Goal: Task Accomplishment & Management: Manage account settings

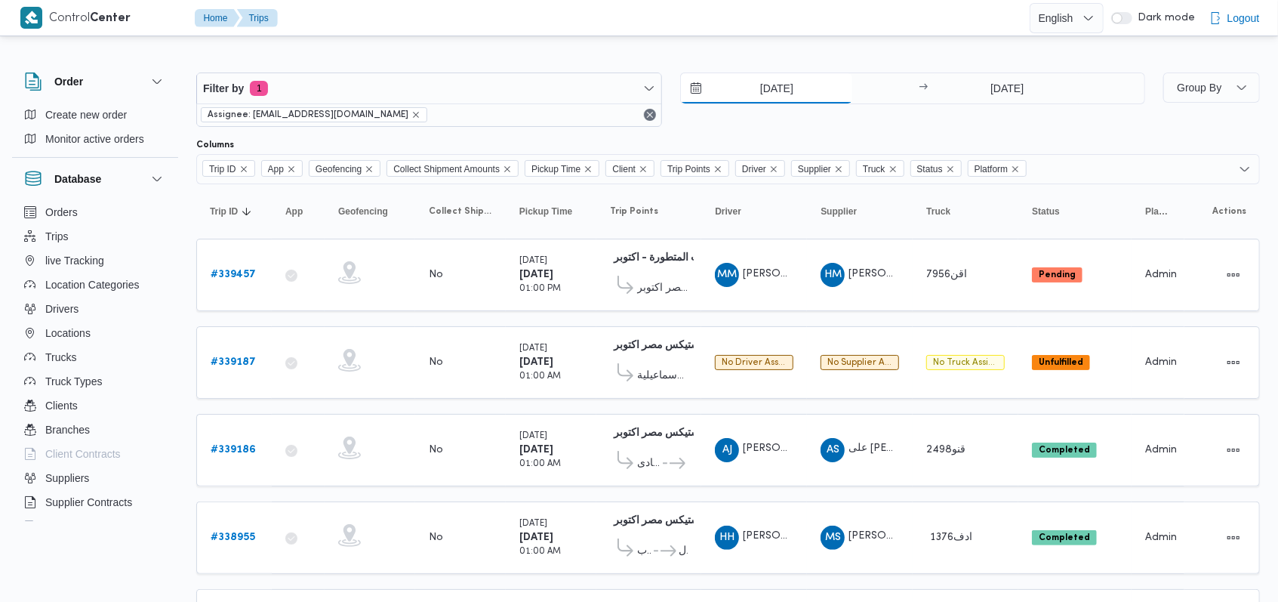
click at [762, 100] on input "23/9/2025" at bounding box center [766, 88] width 171 height 30
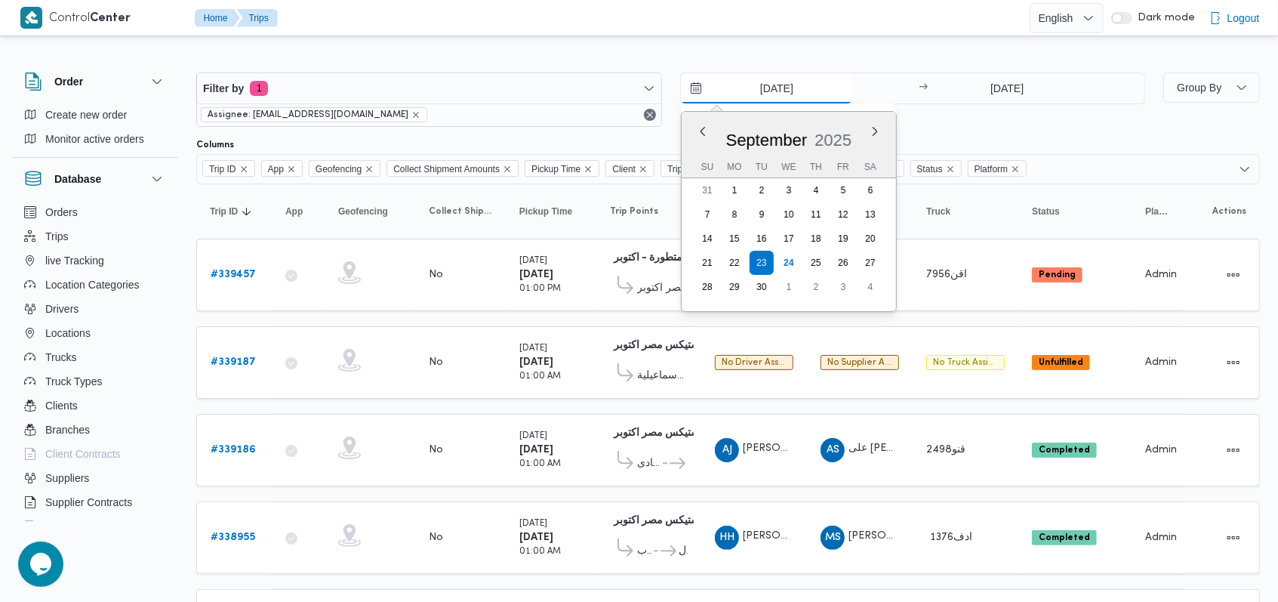
click at [769, 94] on input "23/9/2025" at bounding box center [766, 88] width 171 height 30
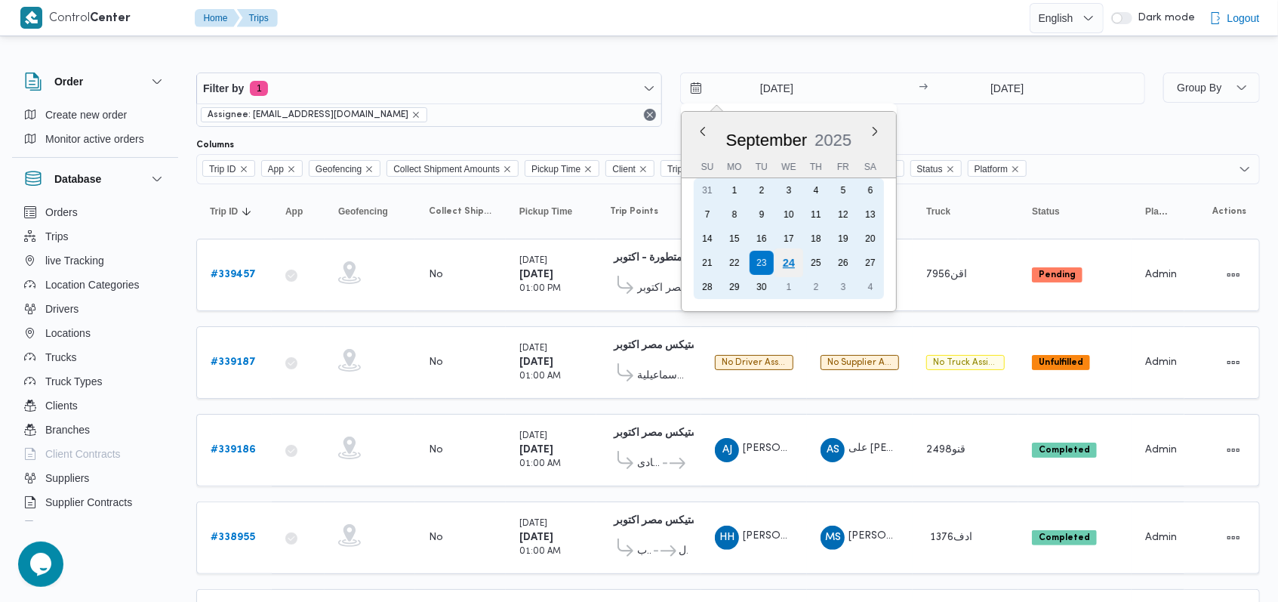
click at [779, 260] on div "24" at bounding box center [788, 262] width 29 height 29
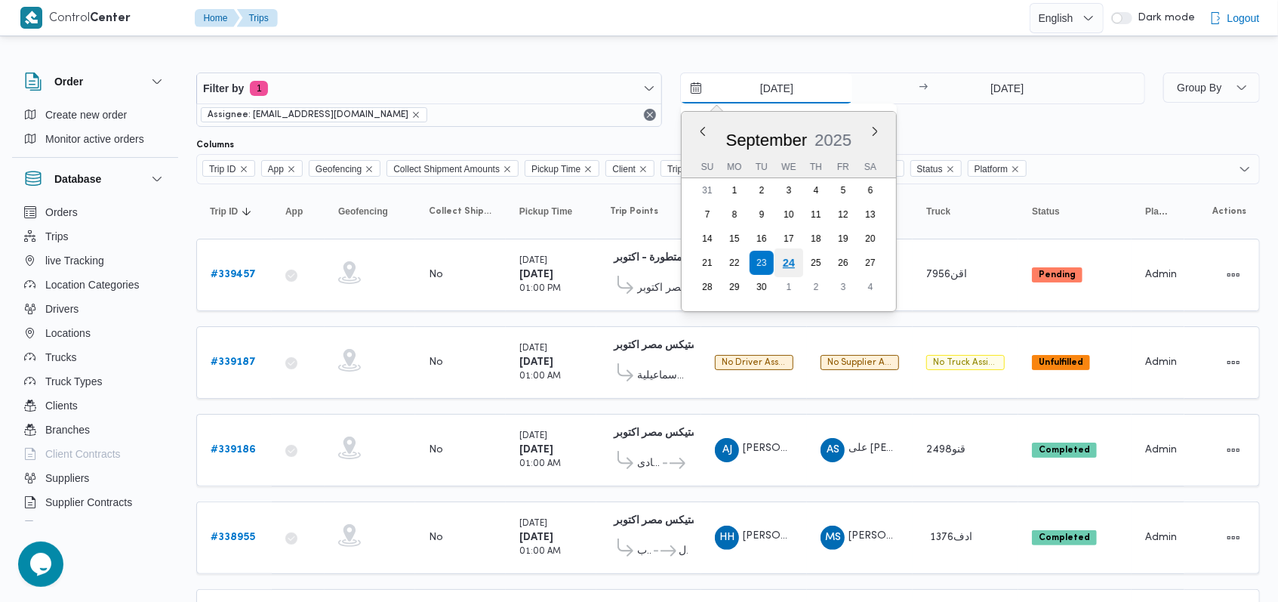
type input "[DATE]"
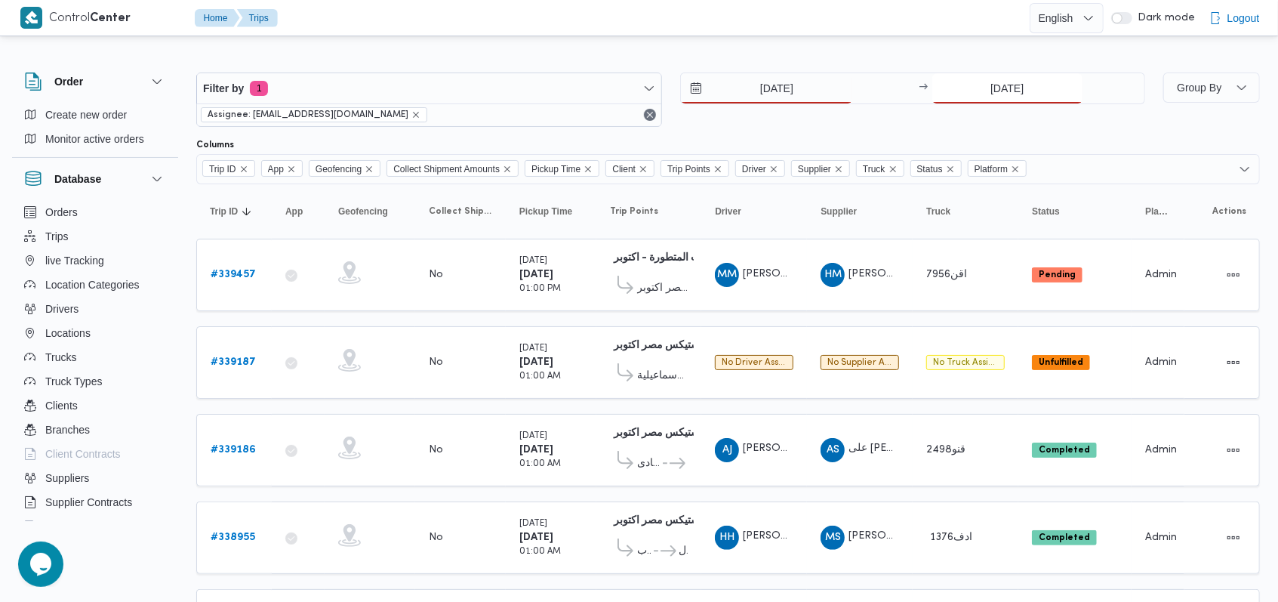
click at [1026, 83] on input "[DATE]" at bounding box center [1008, 88] width 150 height 30
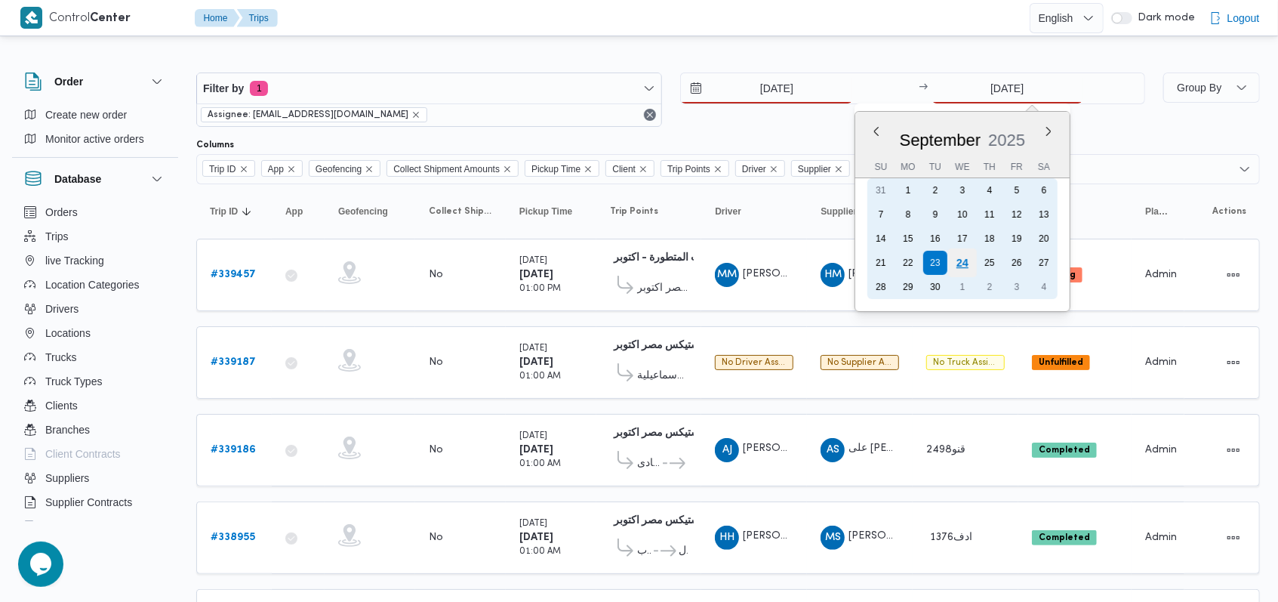
click at [963, 264] on div "24" at bounding box center [962, 262] width 29 height 29
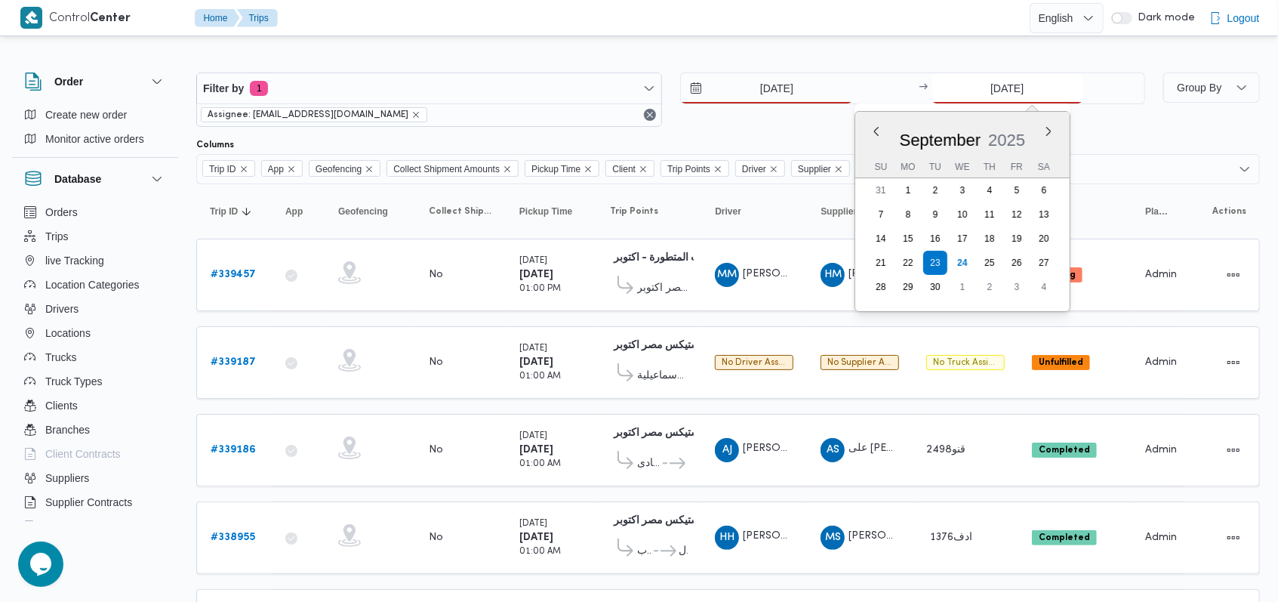
type input "[DATE]"
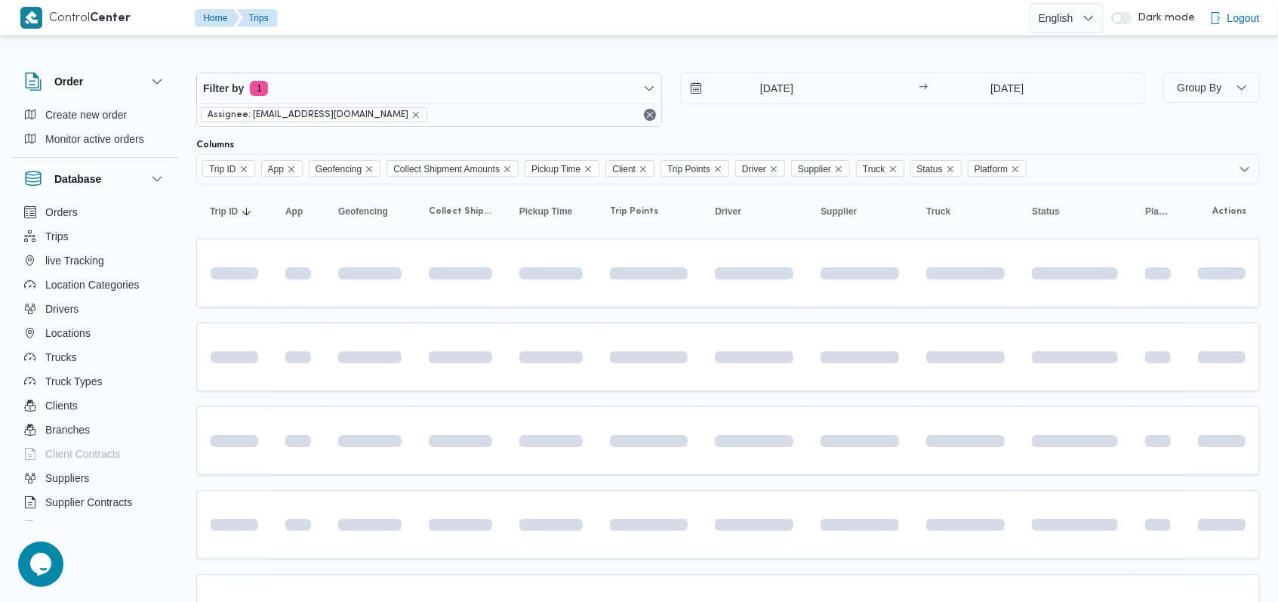
click at [814, 130] on div "Filter by 1 Assignee: mostafa.elrouby@illa.com.eg 24/9/2025 → 24/9/2025" at bounding box center [670, 99] width 967 height 72
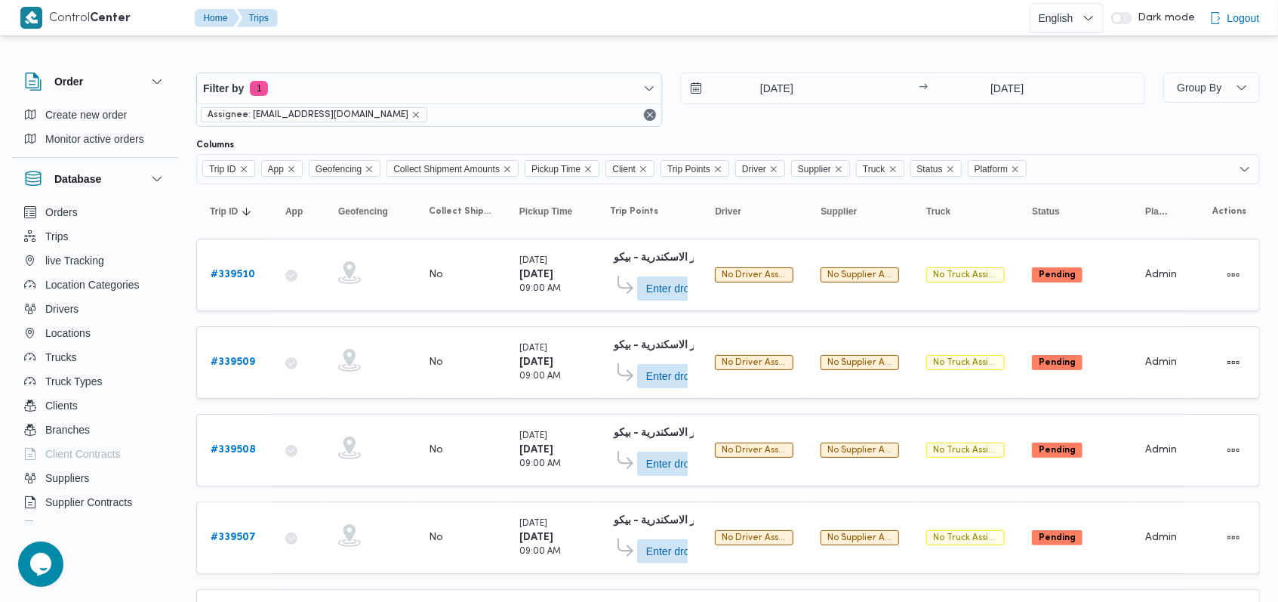
click at [728, 131] on div "Filter by 1 Assignee: mostafa.elrouby@illa.com.eg 24/9/2025 → 24/9/2025" at bounding box center [670, 99] width 967 height 72
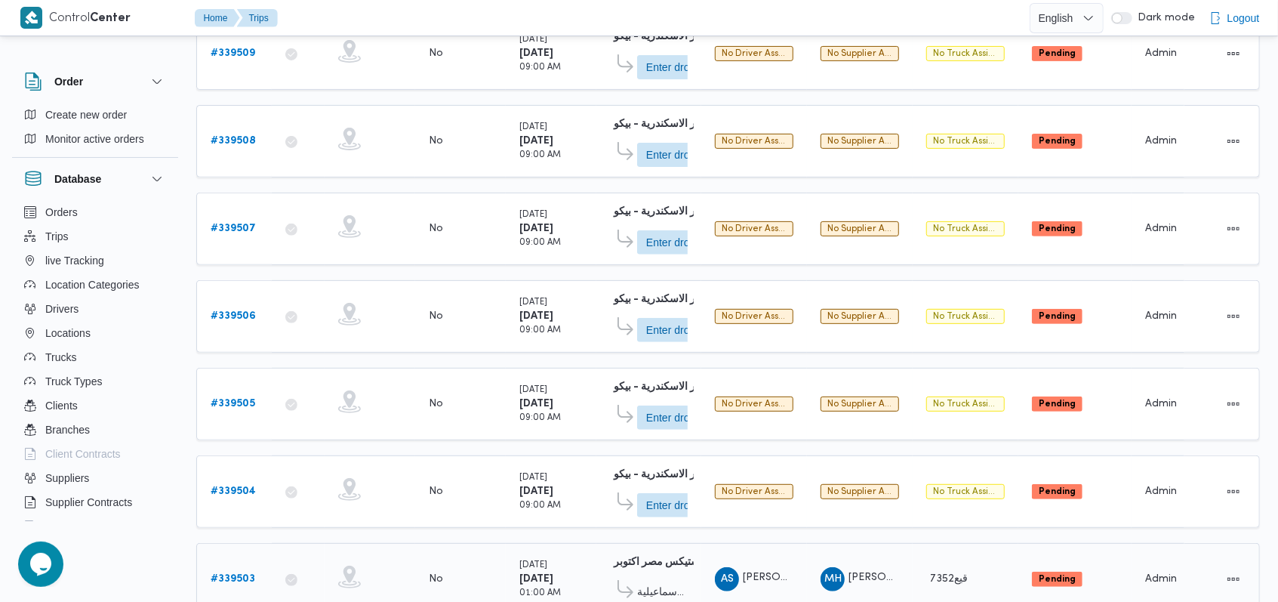
scroll to position [130, 0]
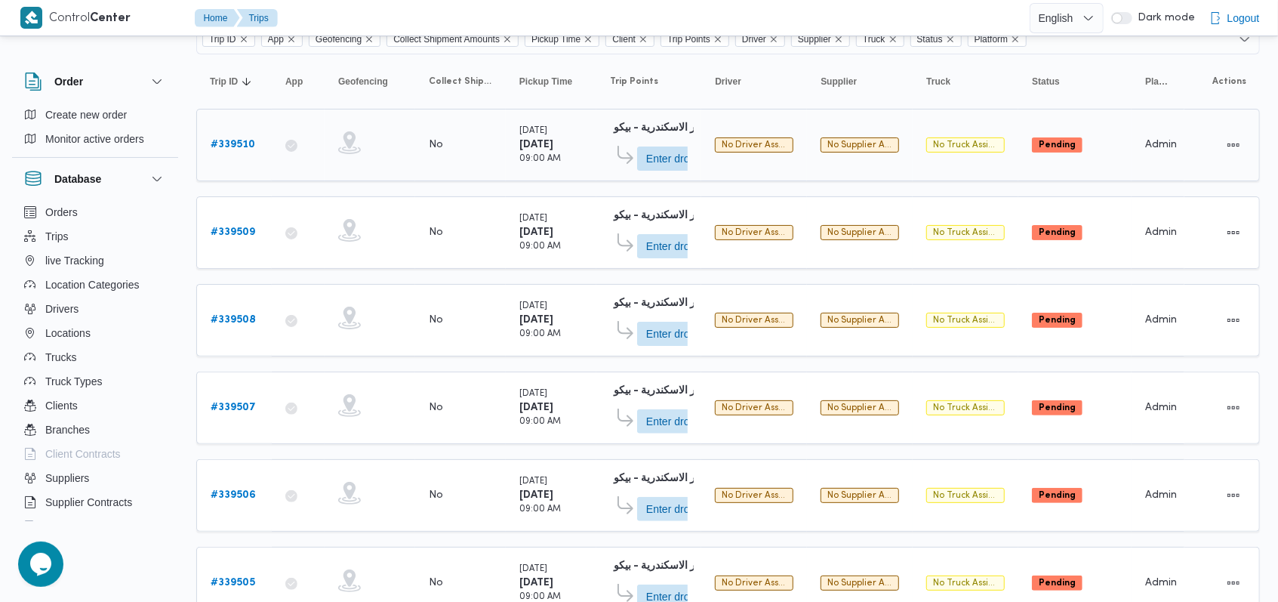
click at [239, 149] on b "# 339510" at bounding box center [233, 145] width 45 height 10
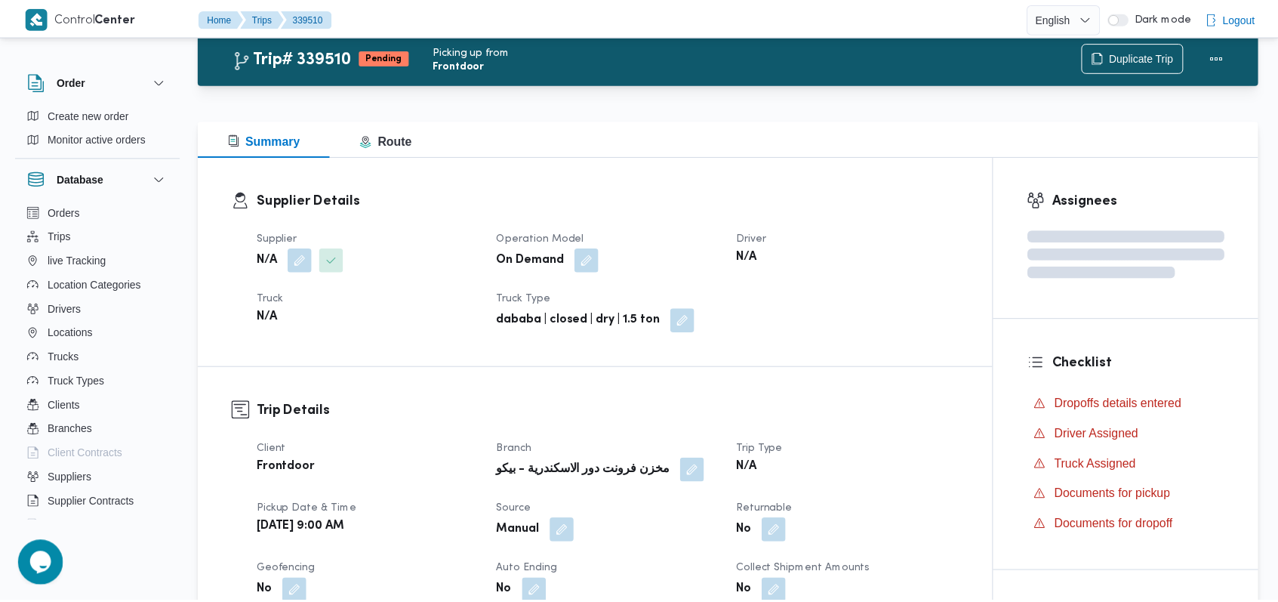
scroll to position [130, 0]
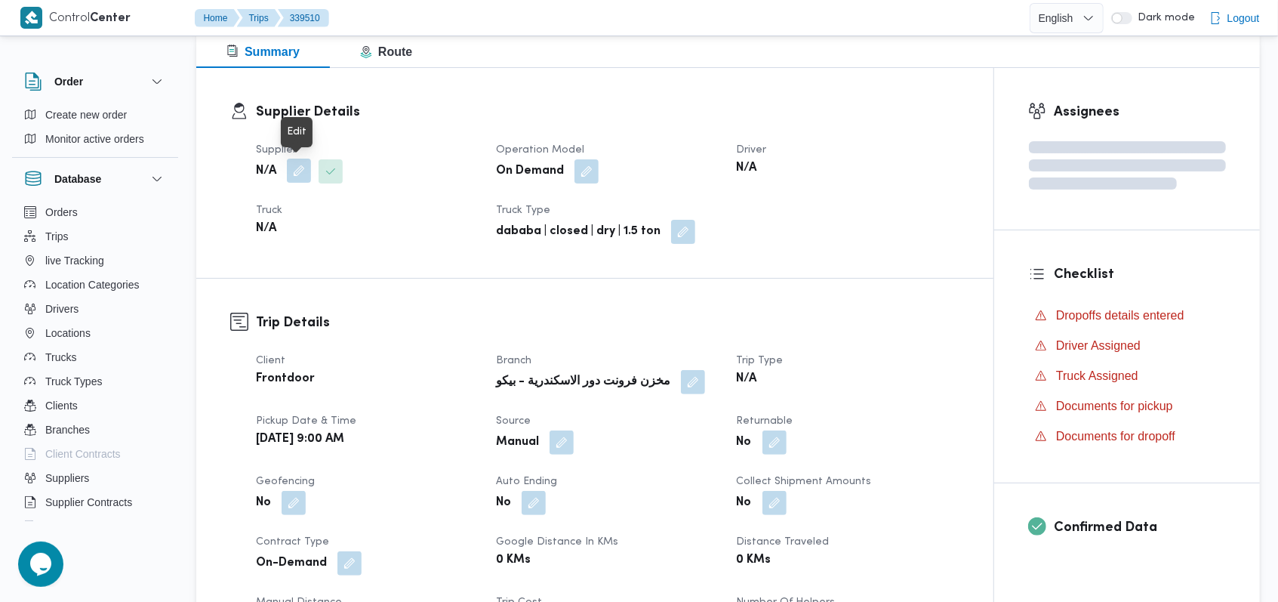
click at [296, 166] on button "button" at bounding box center [299, 171] width 24 height 24
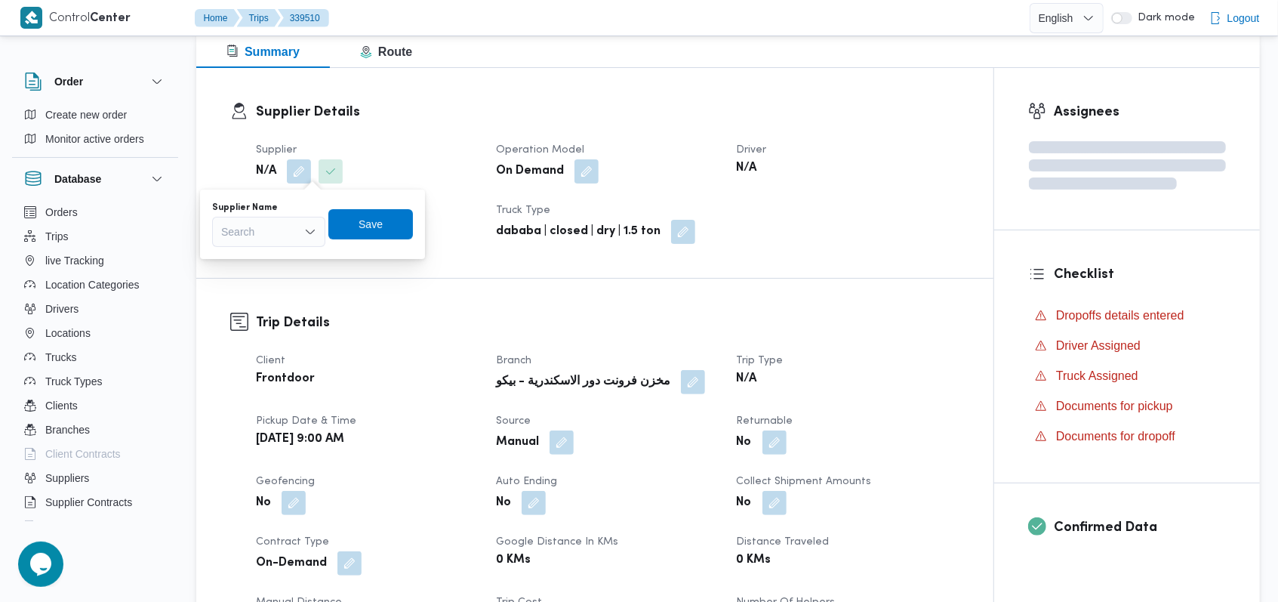
click at [290, 229] on div "Search" at bounding box center [268, 232] width 113 height 30
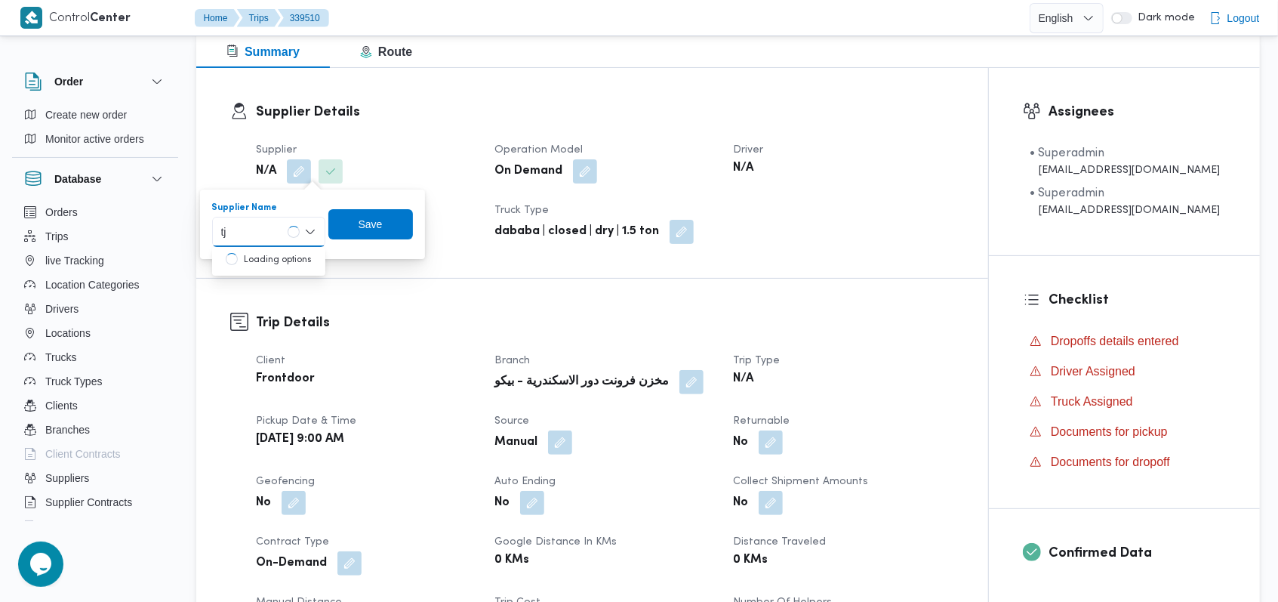
type input "t"
type input "فتحى حسن"
click at [326, 262] on mark "فتحى حسن" at bounding box center [370, 259] width 88 height 12
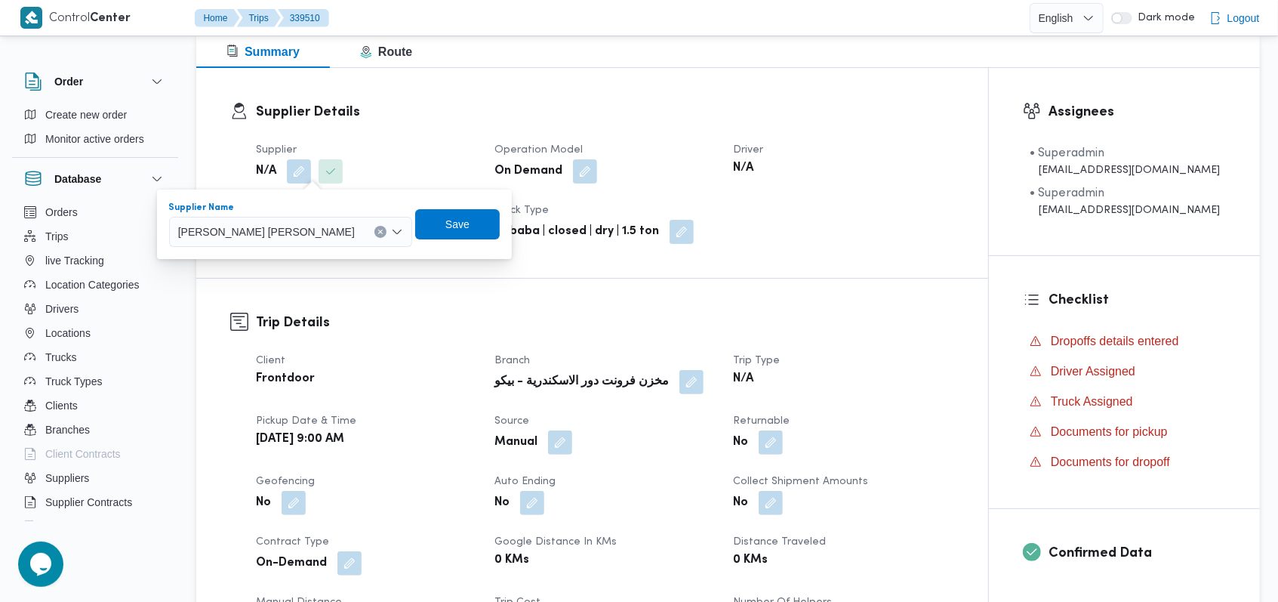
click at [287, 234] on span "محمد سمير فتحى حسن البدوى" at bounding box center [266, 231] width 177 height 17
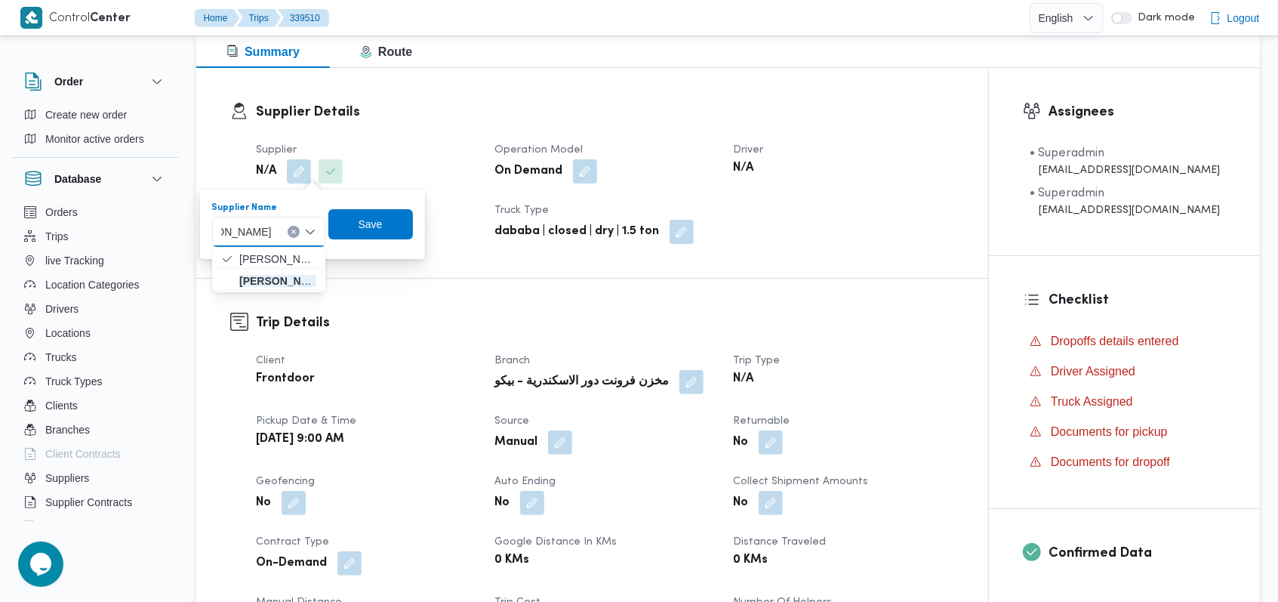
type input "فتحى حسن"
click at [279, 272] on span "فتحى حسن جلال ابو الحسن شركه تربو" at bounding box center [277, 281] width 77 height 18
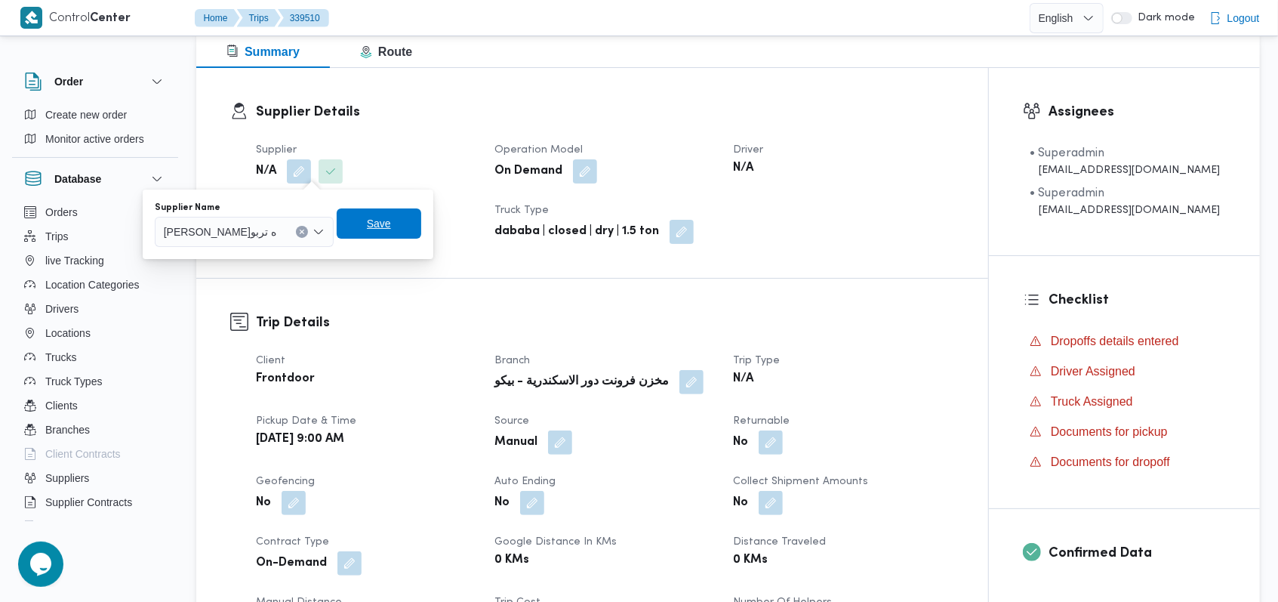
click at [421, 214] on span "Save" at bounding box center [379, 223] width 85 height 30
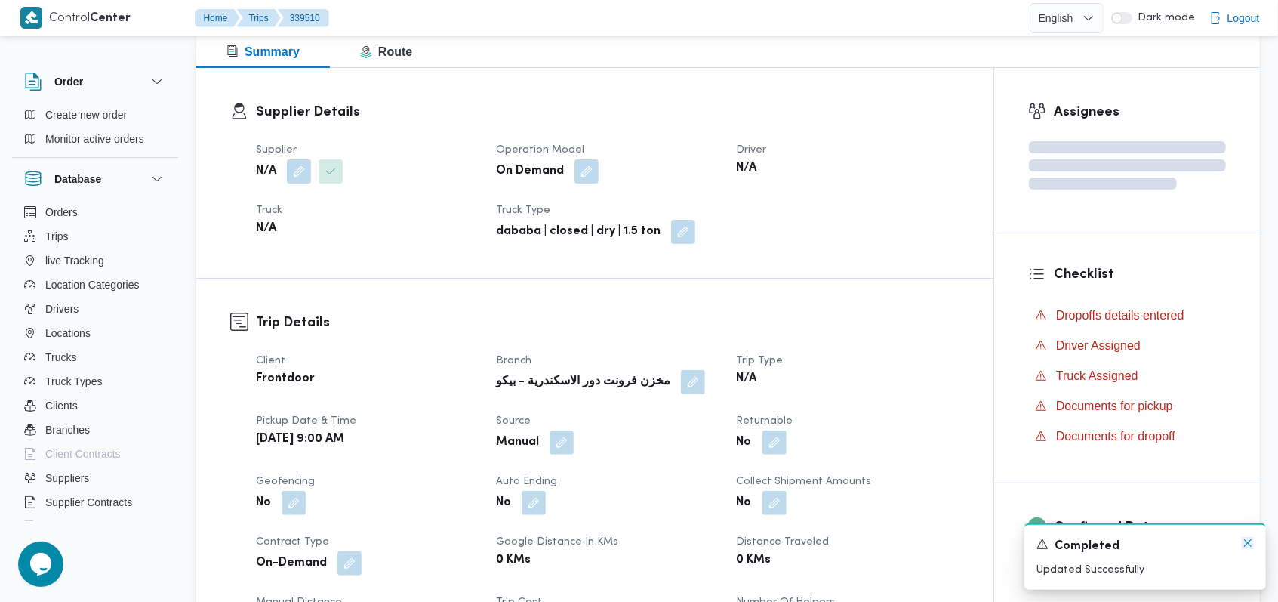
click at [1250, 544] on icon "Dismiss toast" at bounding box center [1248, 543] width 12 height 12
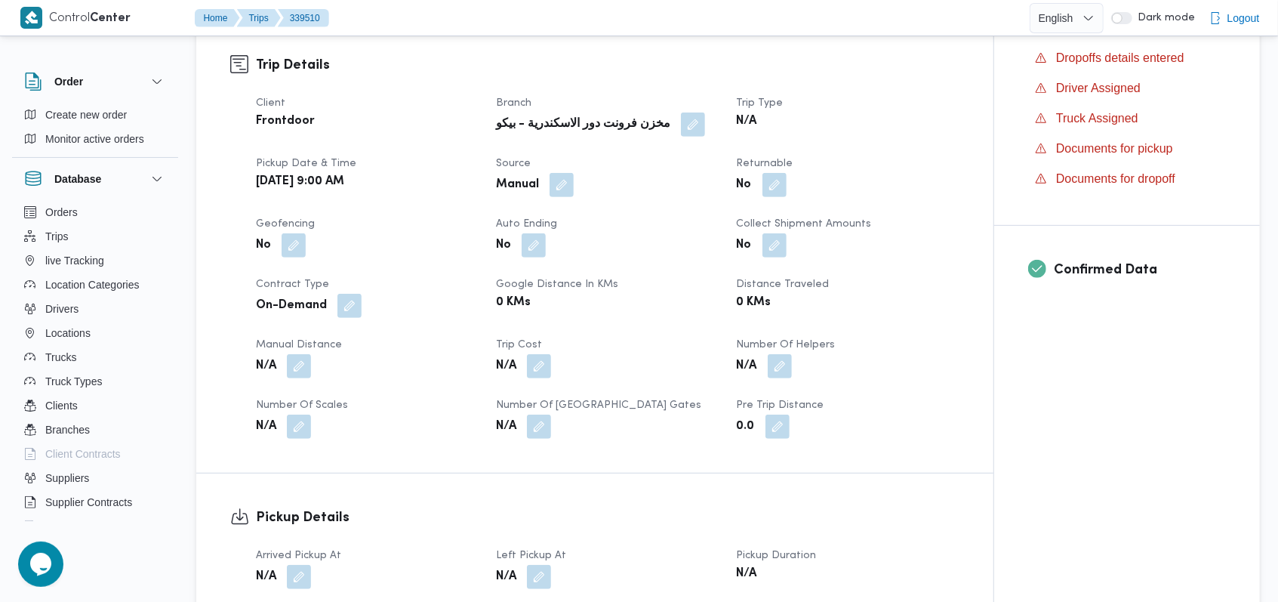
scroll to position [0, 0]
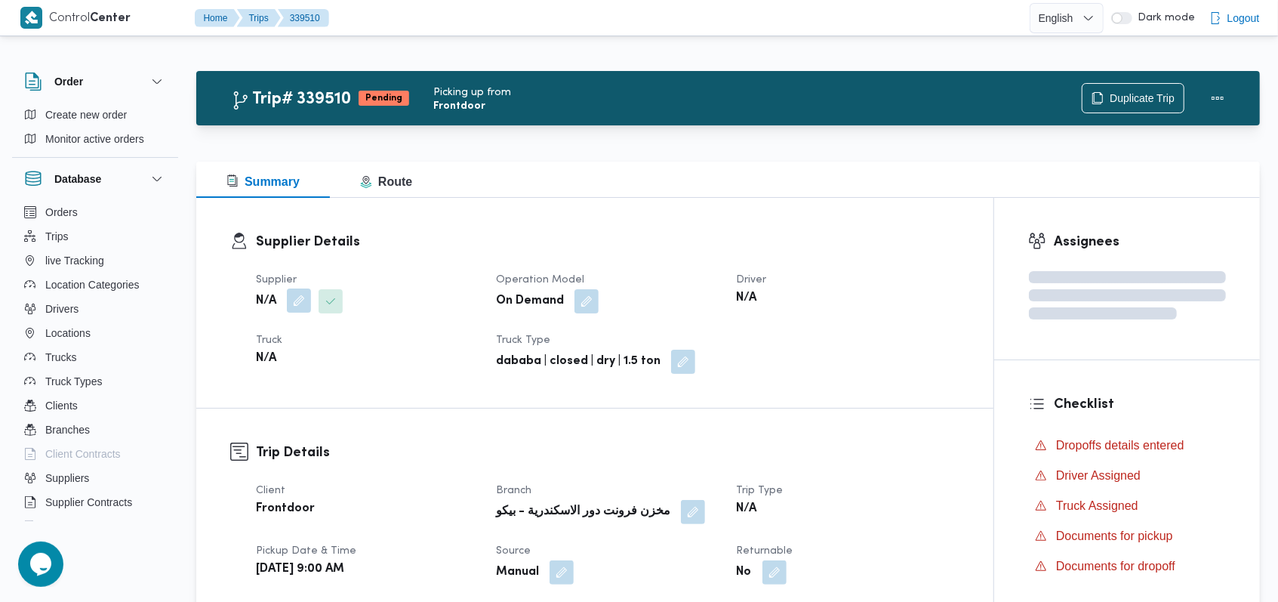
click at [296, 302] on button "button" at bounding box center [299, 300] width 24 height 24
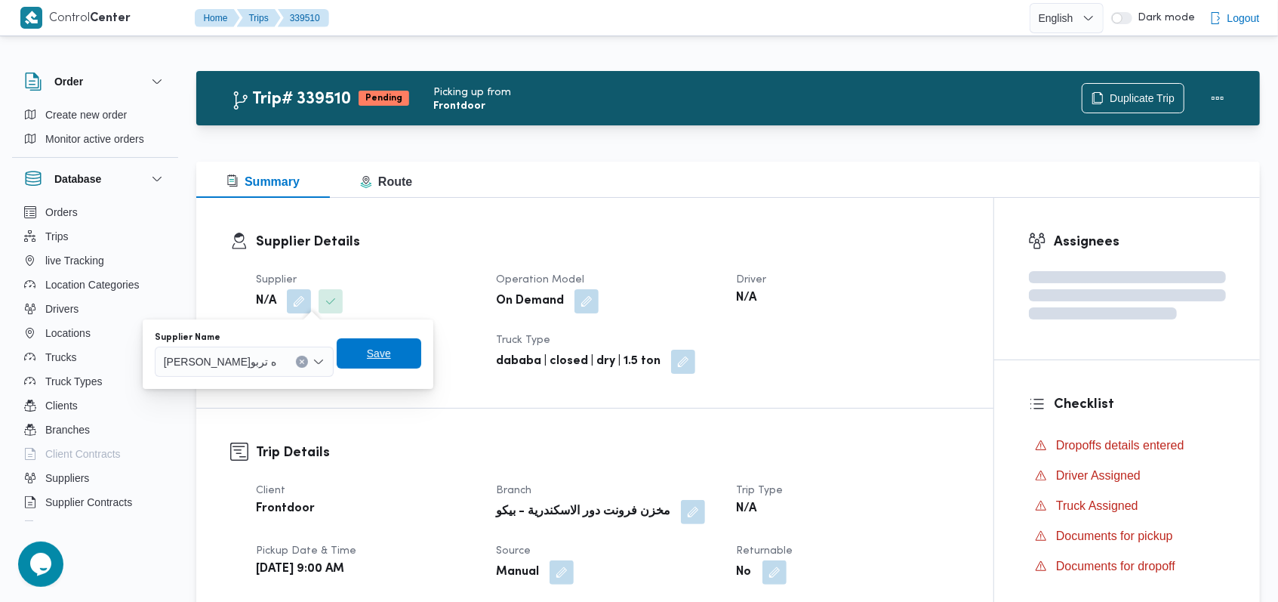
click at [391, 356] on span "Save" at bounding box center [379, 353] width 24 height 18
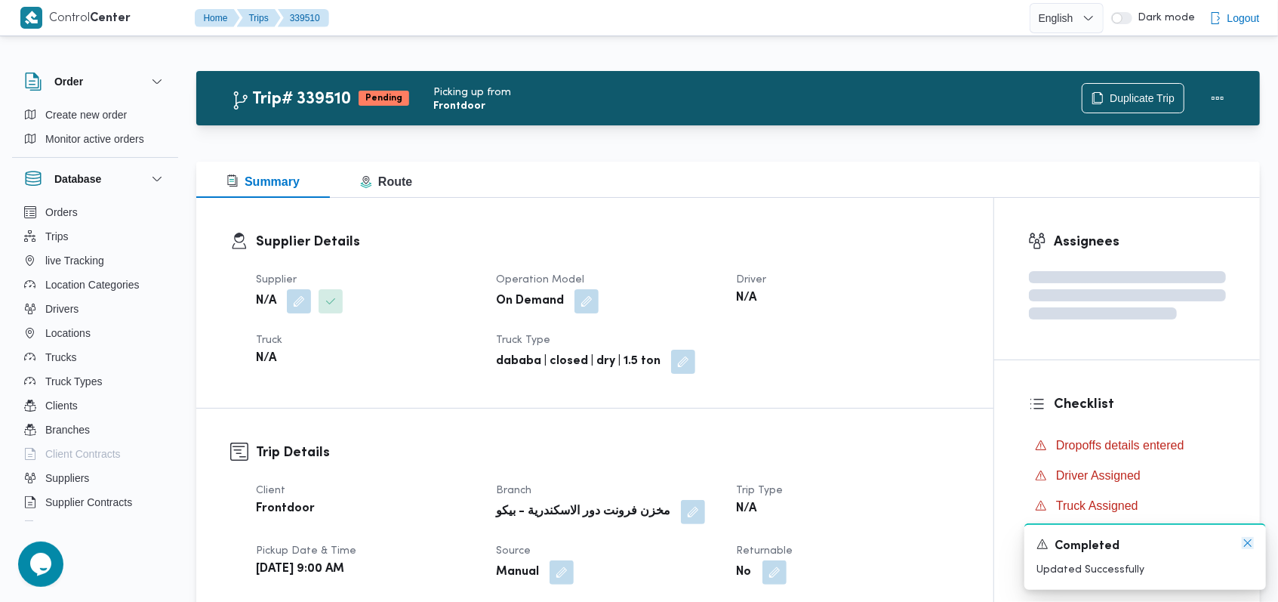
click at [1247, 547] on icon "Dismiss toast" at bounding box center [1248, 543] width 12 height 12
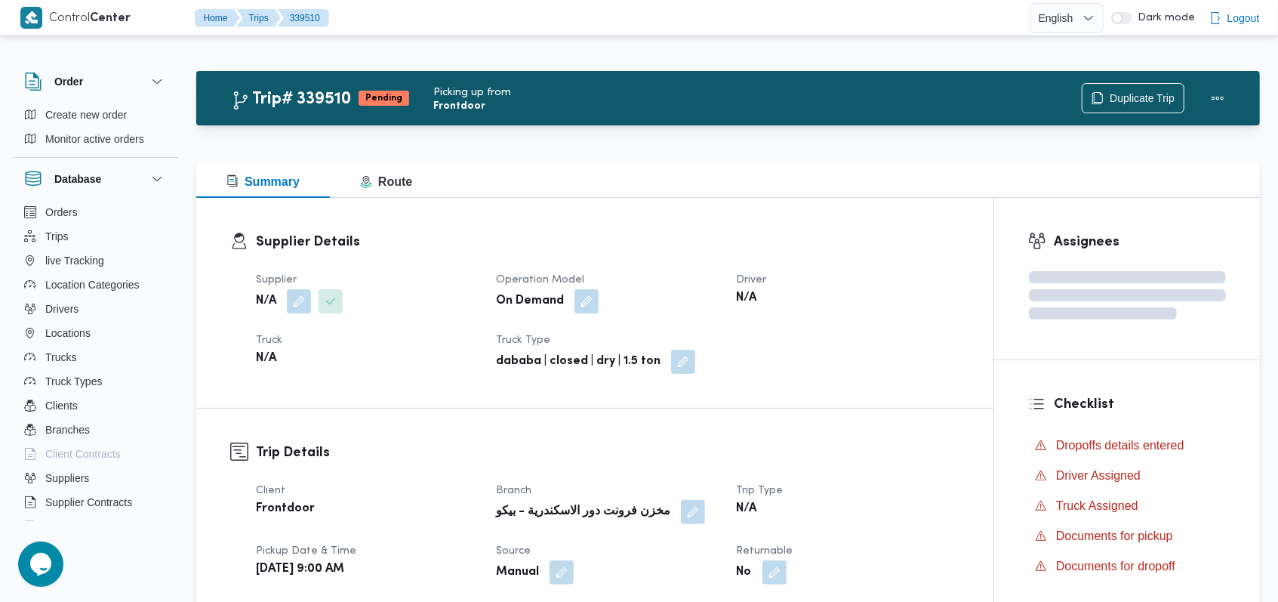
click at [767, 381] on div "Supplier N/A Operation Model On Demand Driver N/A Truck N/A Truck Type dababa |…" at bounding box center [608, 322] width 722 height 121
click at [855, 294] on div "N/A" at bounding box center [847, 298] width 225 height 21
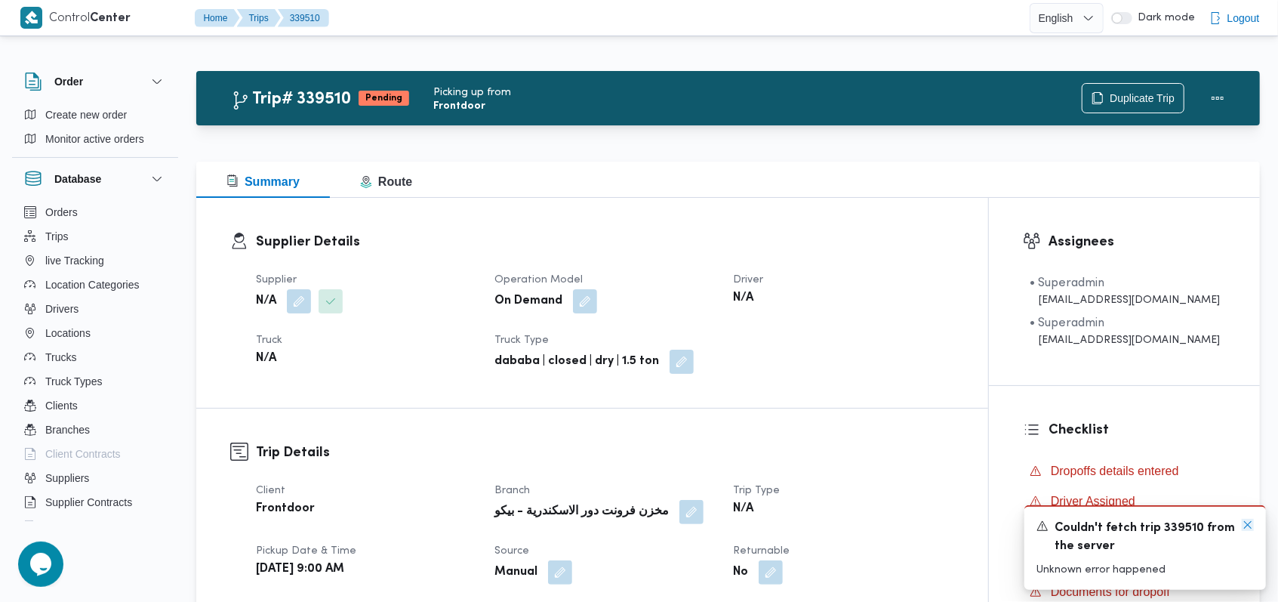
click at [1244, 527] on icon "Dismiss toast" at bounding box center [1248, 525] width 12 height 12
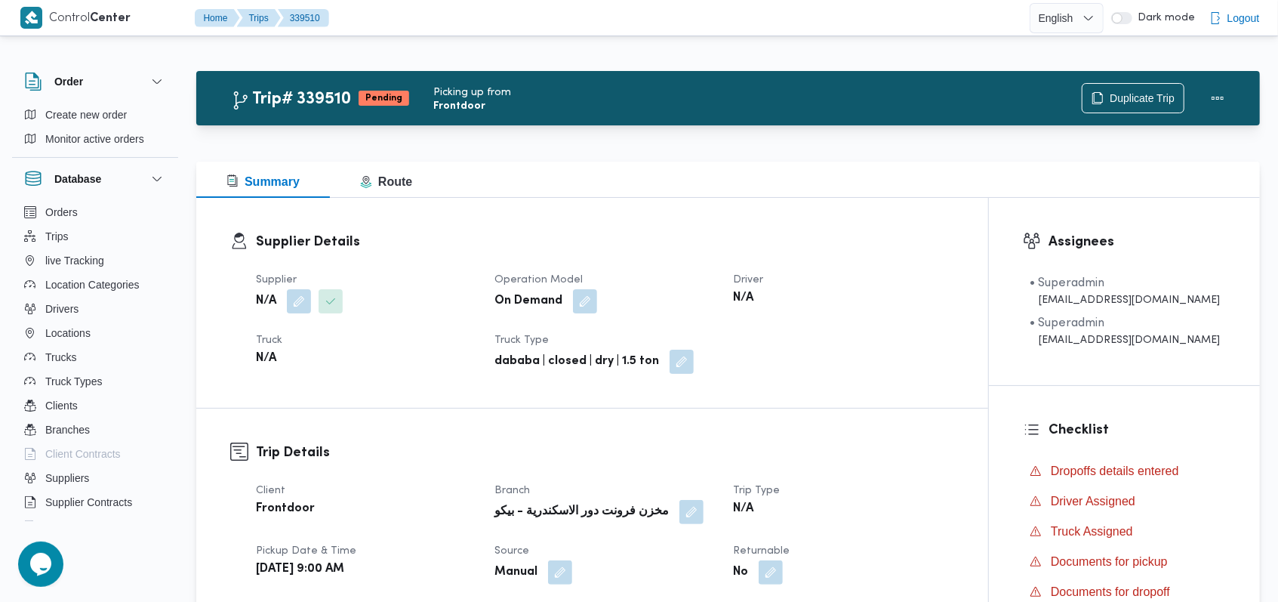
click at [792, 395] on div "Supplier Details Supplier N/A Operation Model On Demand Driver N/A Truck N/A Tr…" at bounding box center [592, 303] width 792 height 210
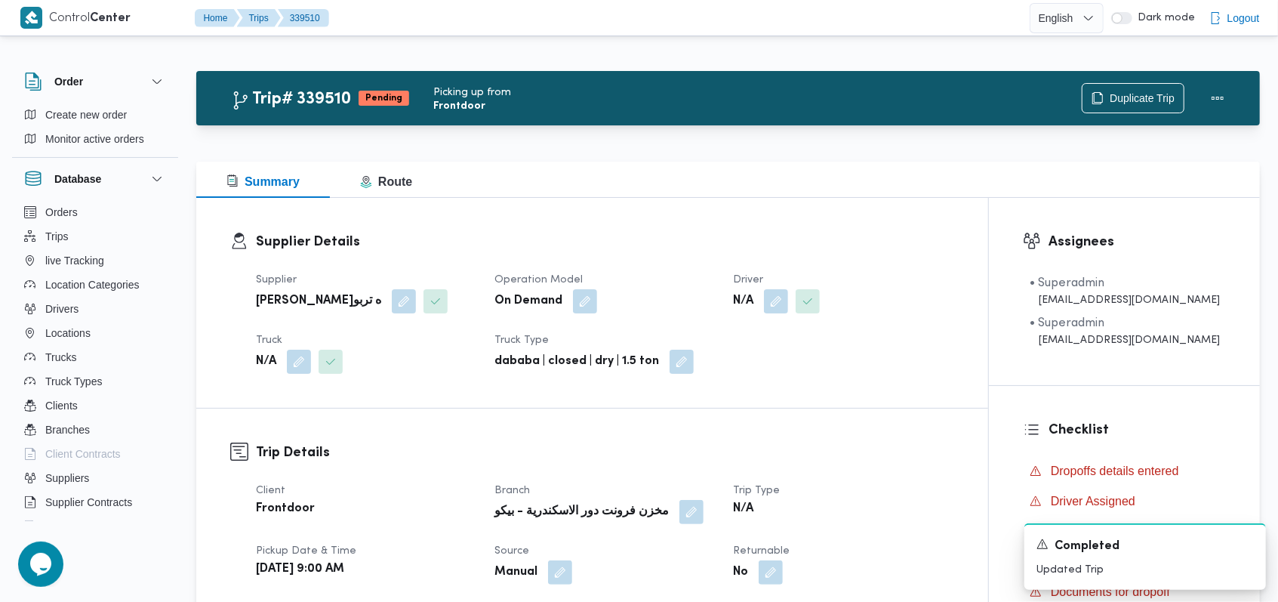
drag, startPoint x: 886, startPoint y: 239, endPoint x: 839, endPoint y: 440, distance: 207.1
click at [886, 239] on h3 "Supplier Details" at bounding box center [605, 242] width 698 height 20
click at [947, 490] on dt "Trip Type" at bounding box center [843, 491] width 220 height 18
drag, startPoint x: 1246, startPoint y: 544, endPoint x: 1237, endPoint y: 543, distance: 9.1
click at [1246, 544] on icon "Dismiss toast" at bounding box center [1248, 543] width 12 height 12
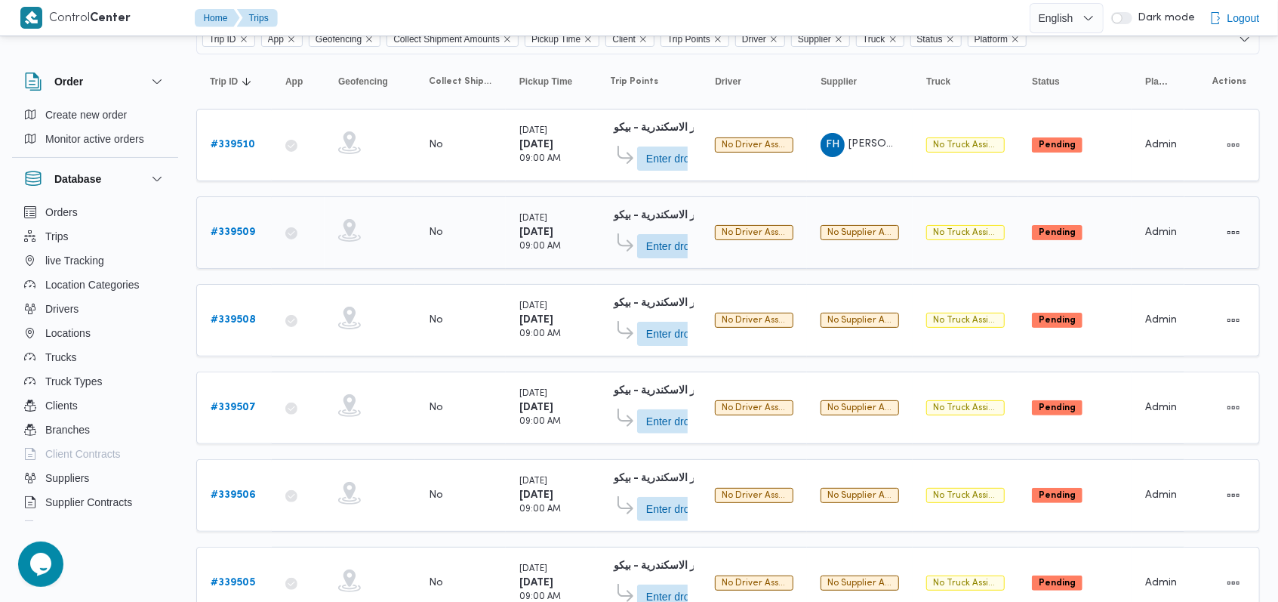
click at [236, 227] on b "# 339509" at bounding box center [233, 232] width 45 height 10
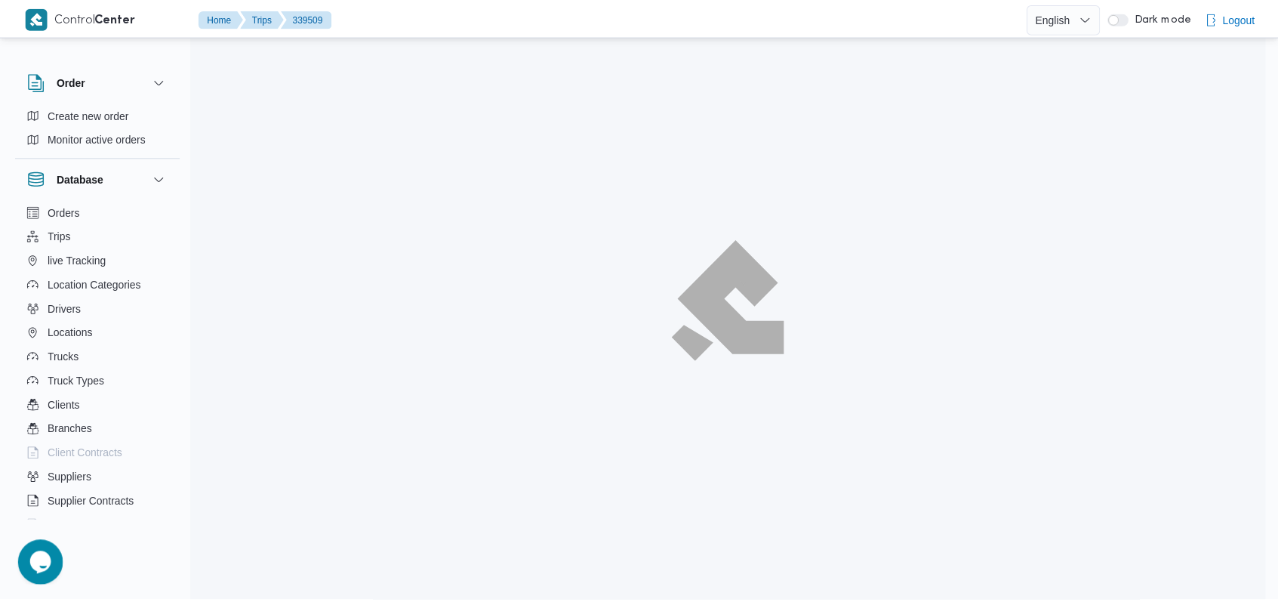
scroll to position [130, 0]
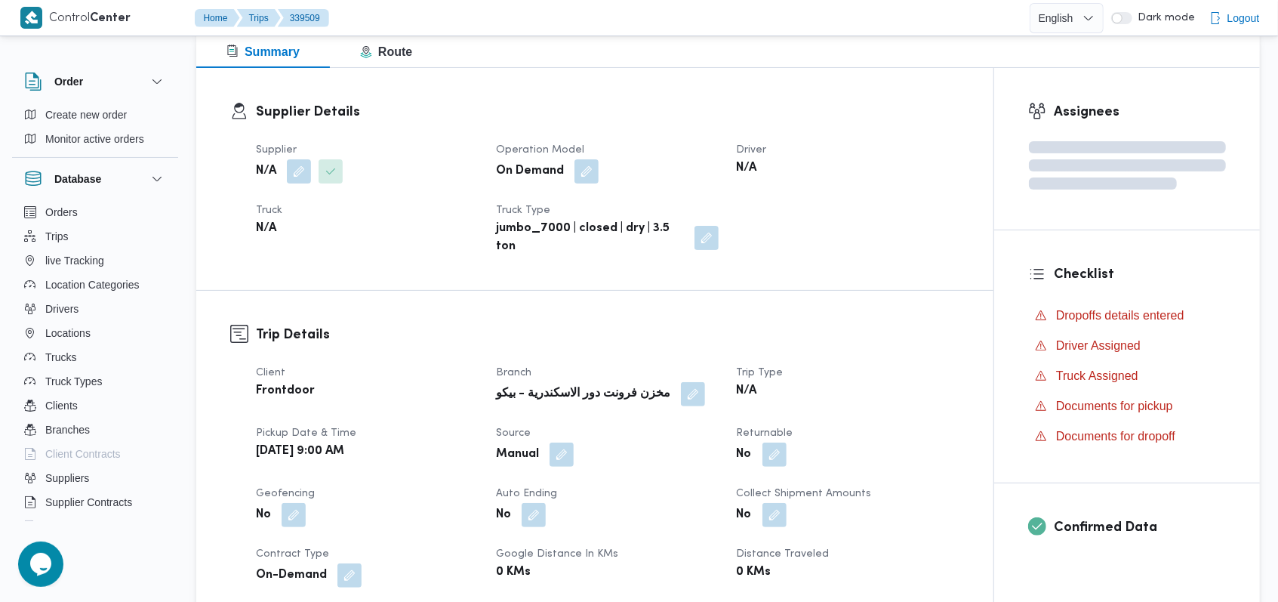
click at [296, 168] on button "button" at bounding box center [299, 171] width 24 height 24
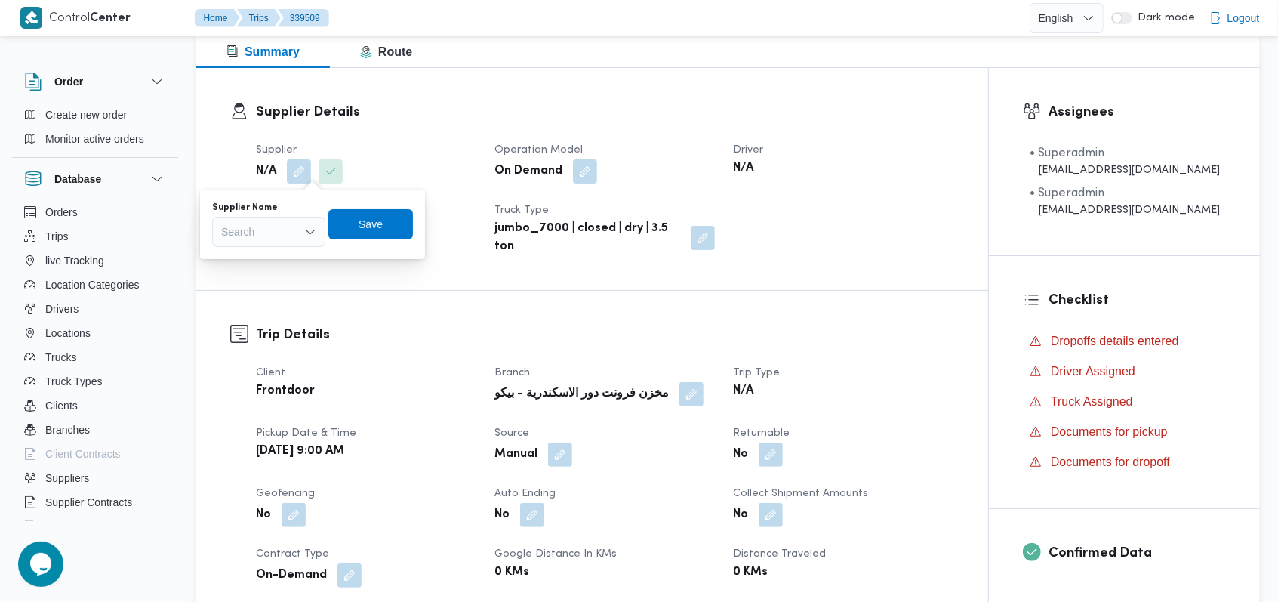
click at [284, 222] on div "Search" at bounding box center [268, 232] width 113 height 30
type input "فتحى حسن"
click at [278, 282] on span "فتحى حسن جلال ابو الحسن شركه تربو" at bounding box center [277, 281] width 77 height 18
click at [405, 214] on span "Save" at bounding box center [379, 223] width 85 height 30
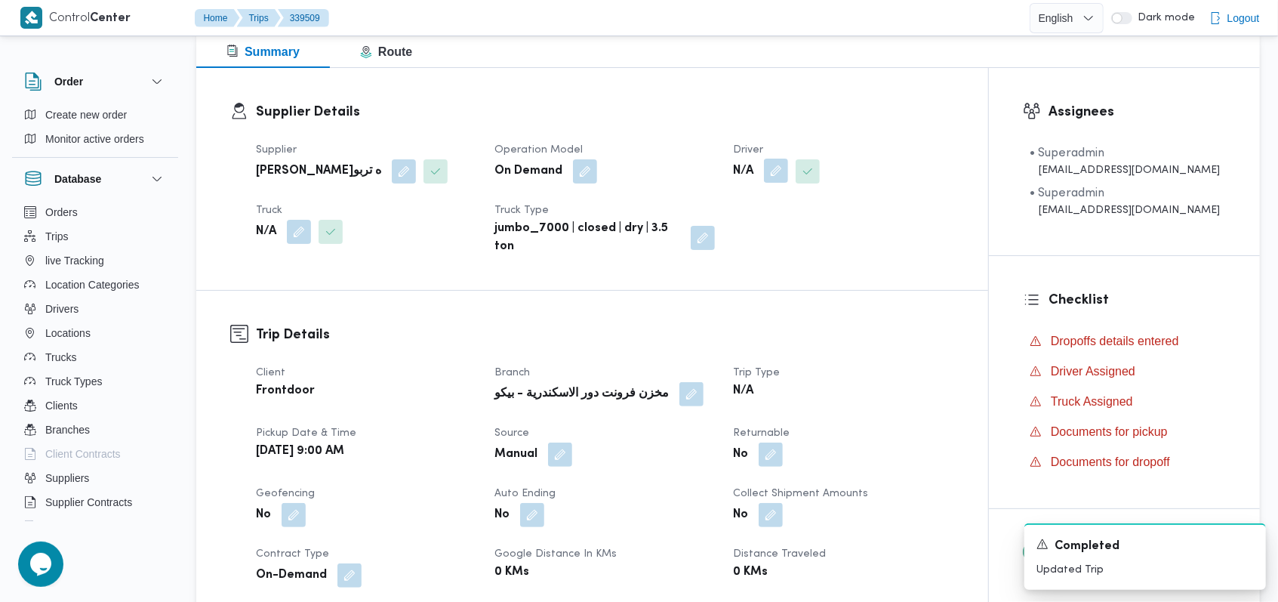
click at [785, 180] on button "button" at bounding box center [776, 171] width 24 height 24
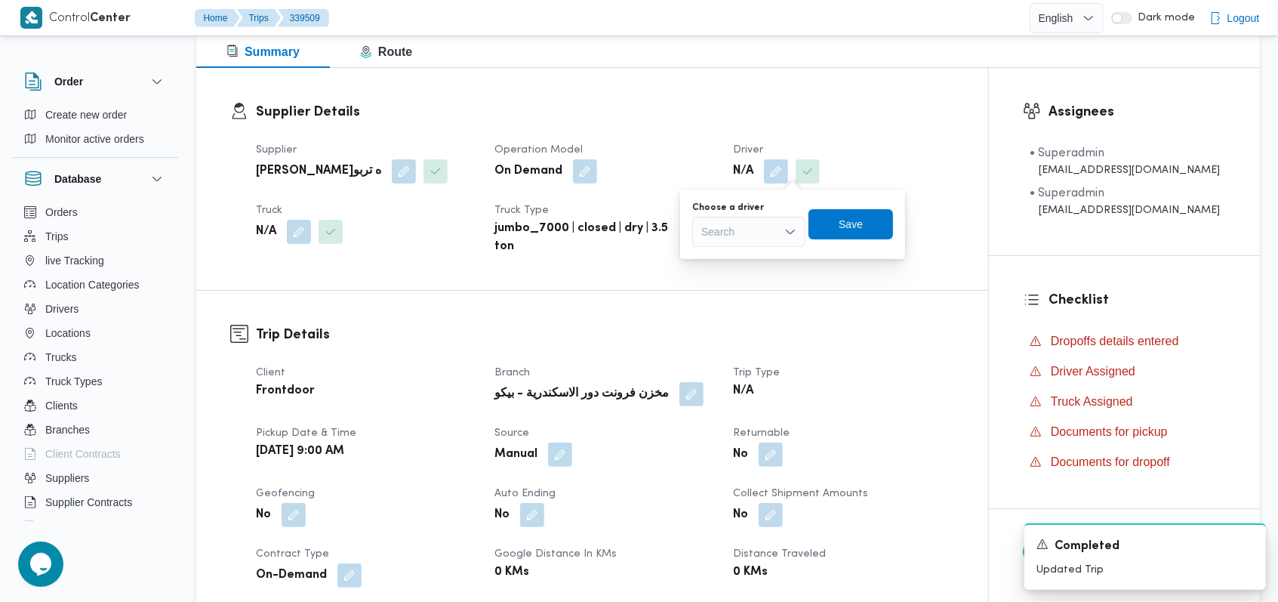
click at [767, 238] on div "Search" at bounding box center [748, 232] width 113 height 30
type input "محمد صديق"
click at [771, 251] on span "محمد صديق عبدالهادى الشافعى" at bounding box center [758, 259] width 79 height 18
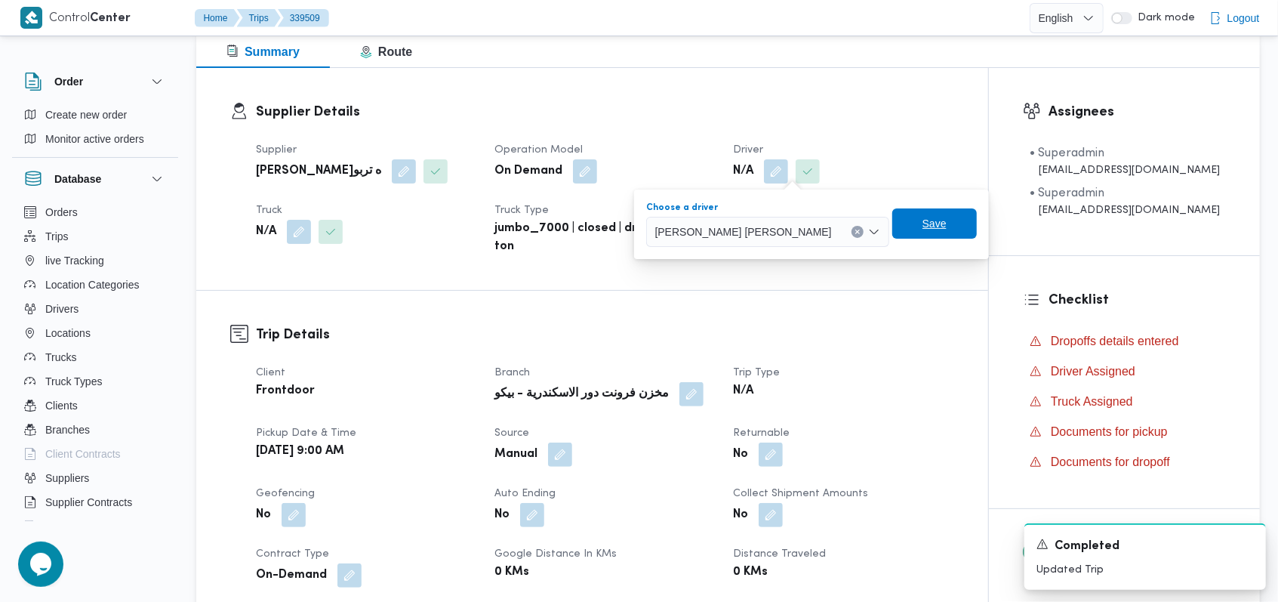
click at [921, 230] on span "Save" at bounding box center [935, 223] width 85 height 30
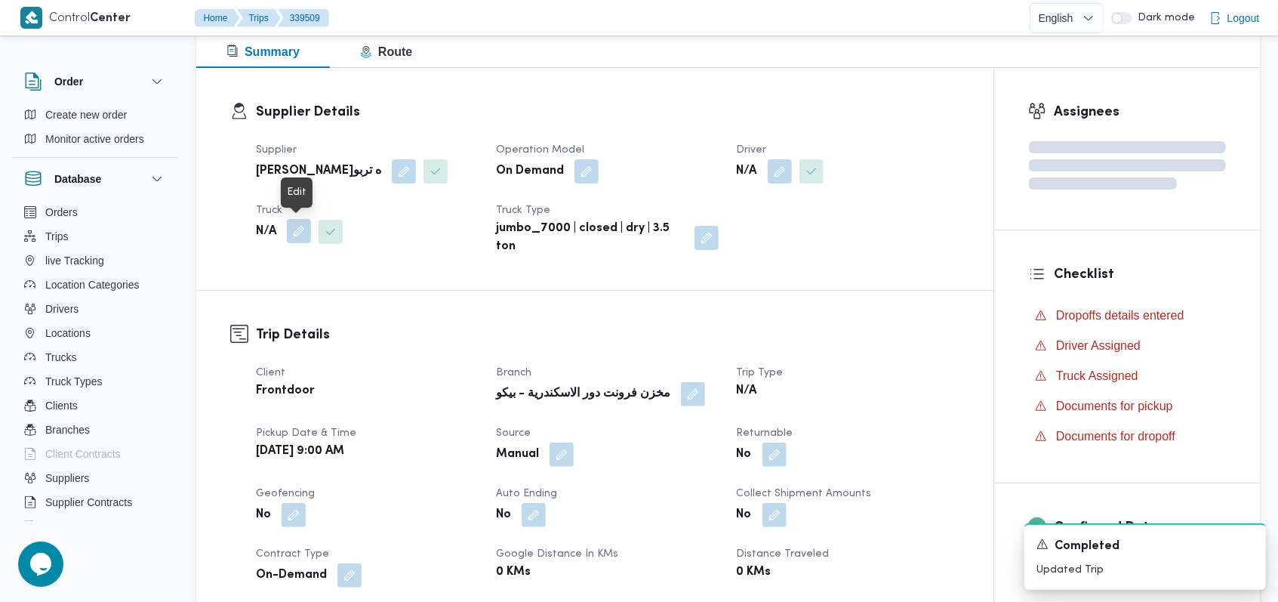
click at [290, 227] on button "button" at bounding box center [299, 231] width 24 height 24
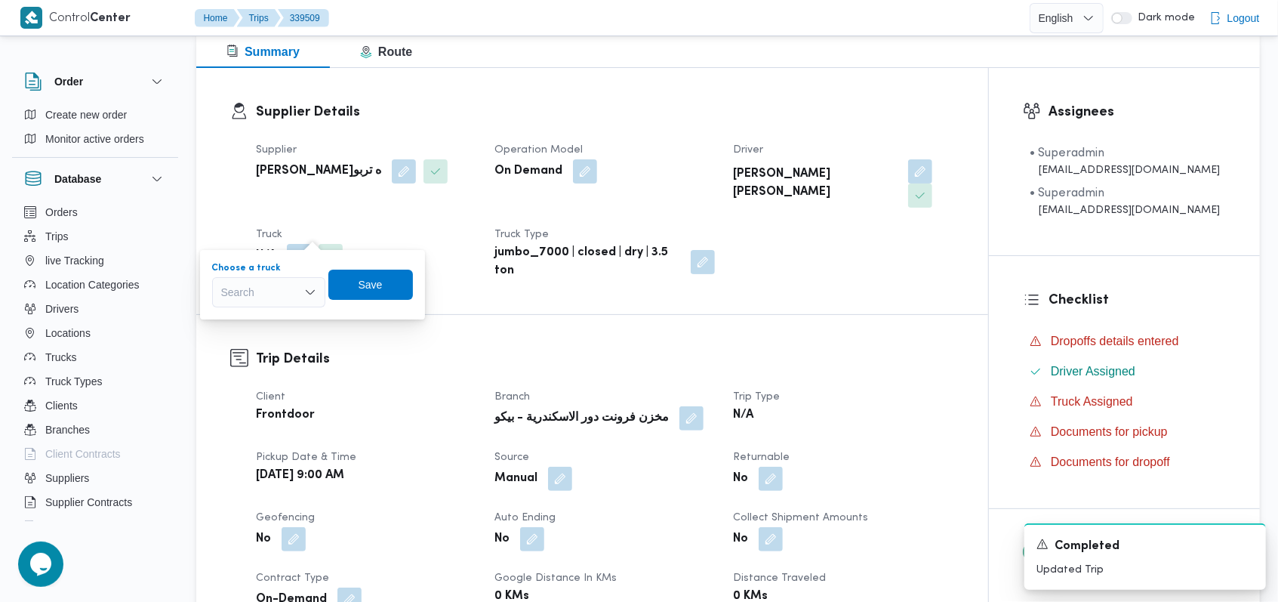
click at [278, 285] on div "Search" at bounding box center [268, 292] width 113 height 30
type input "6533"
click at [277, 321] on span "سلج 6533 | null" at bounding box center [277, 319] width 77 height 18
click at [374, 296] on span "Save" at bounding box center [382, 284] width 85 height 30
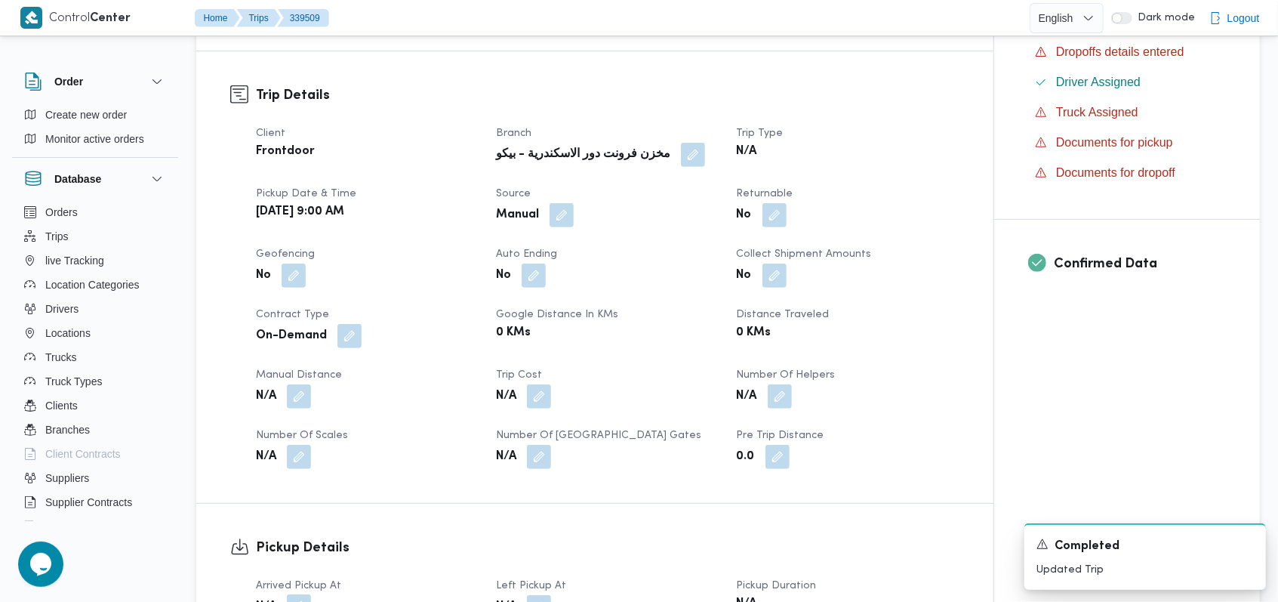
scroll to position [634, 0]
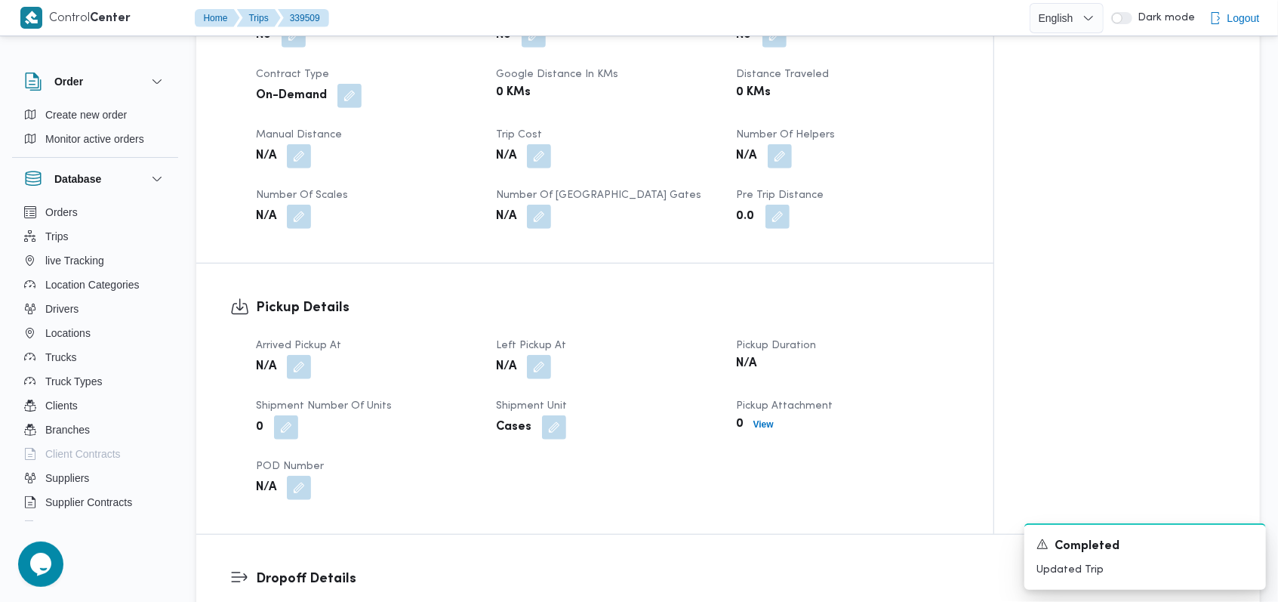
click at [301, 356] on div "N/A" at bounding box center [366, 366] width 225 height 27
click at [301, 354] on button "button" at bounding box center [299, 366] width 24 height 24
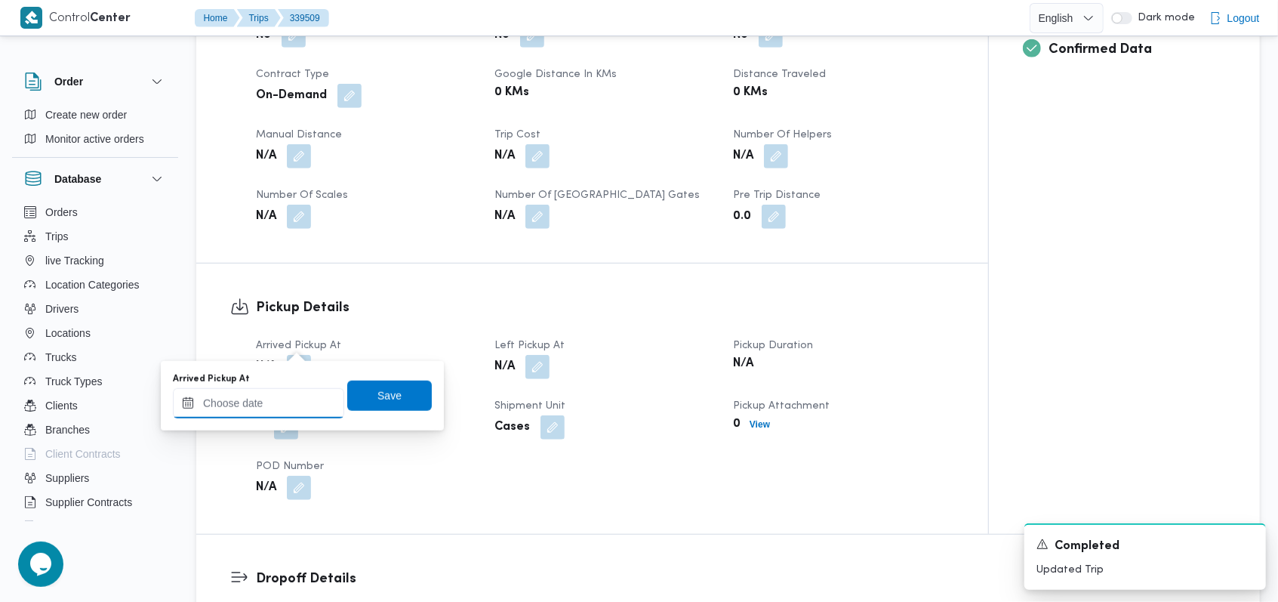
click at [273, 402] on input "Arrived Pickup At" at bounding box center [258, 403] width 171 height 30
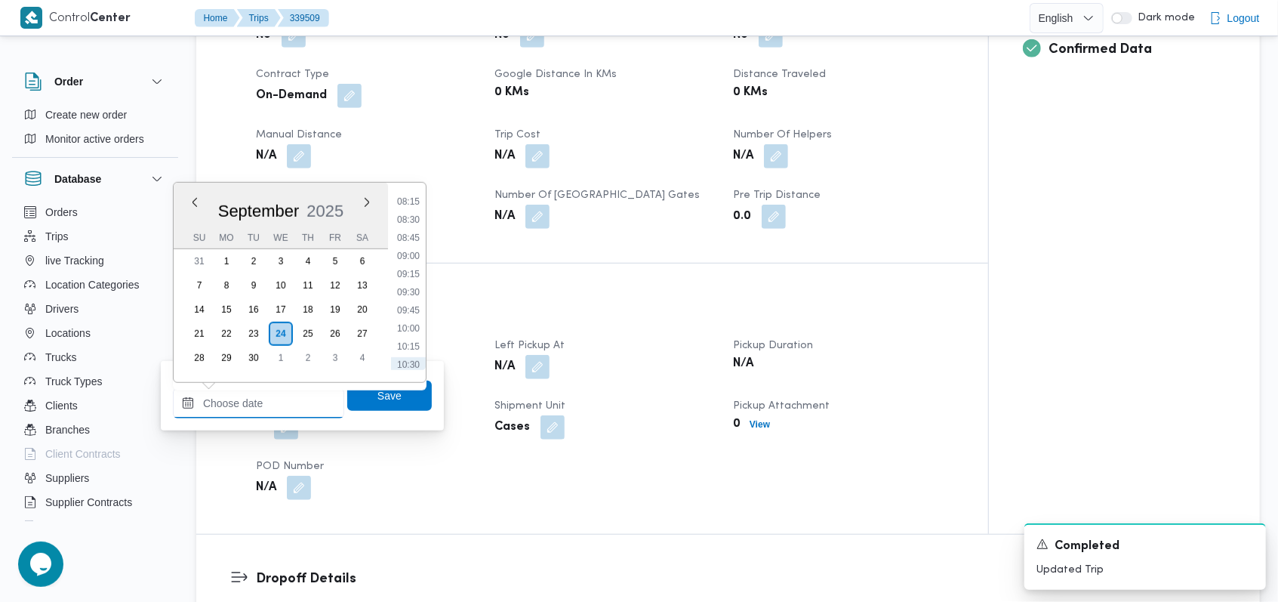
scroll to position [569, 0]
click at [412, 279] on li "09:00" at bounding box center [408, 286] width 35 height 15
type input "24/09/2025 09:00"
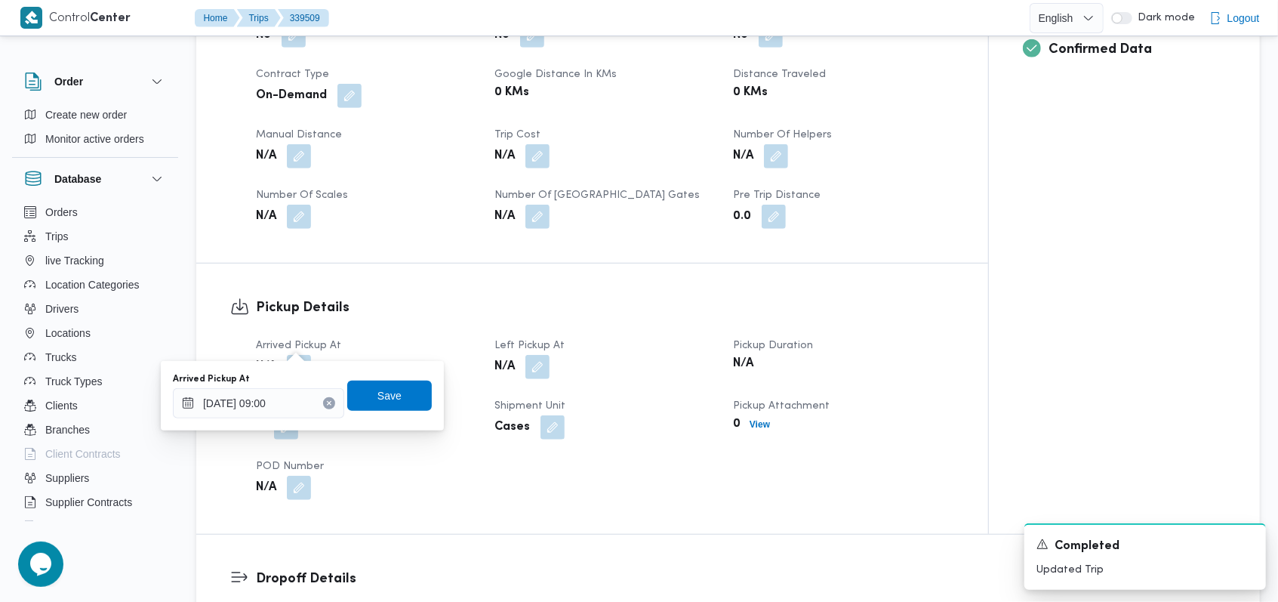
click at [390, 372] on div "Arrived Pickup At 24/09/2025 09:00 Save" at bounding box center [302, 395] width 262 height 48
click at [390, 393] on span "Save" at bounding box center [389, 395] width 85 height 30
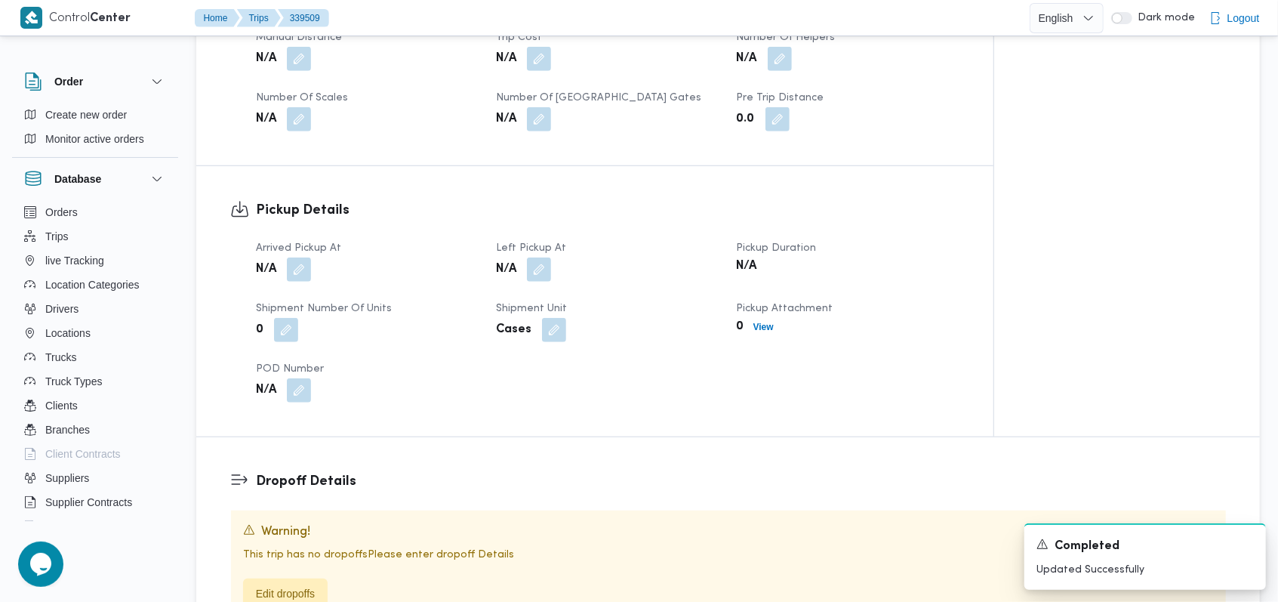
scroll to position [734, 0]
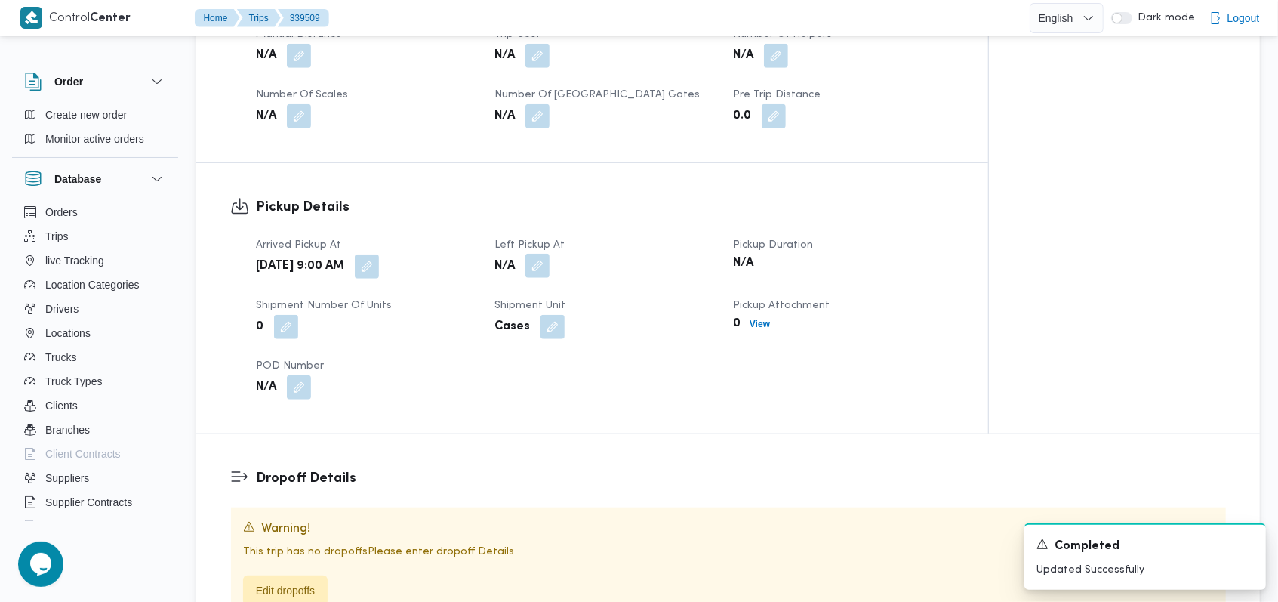
click at [542, 254] on button "button" at bounding box center [538, 266] width 24 height 24
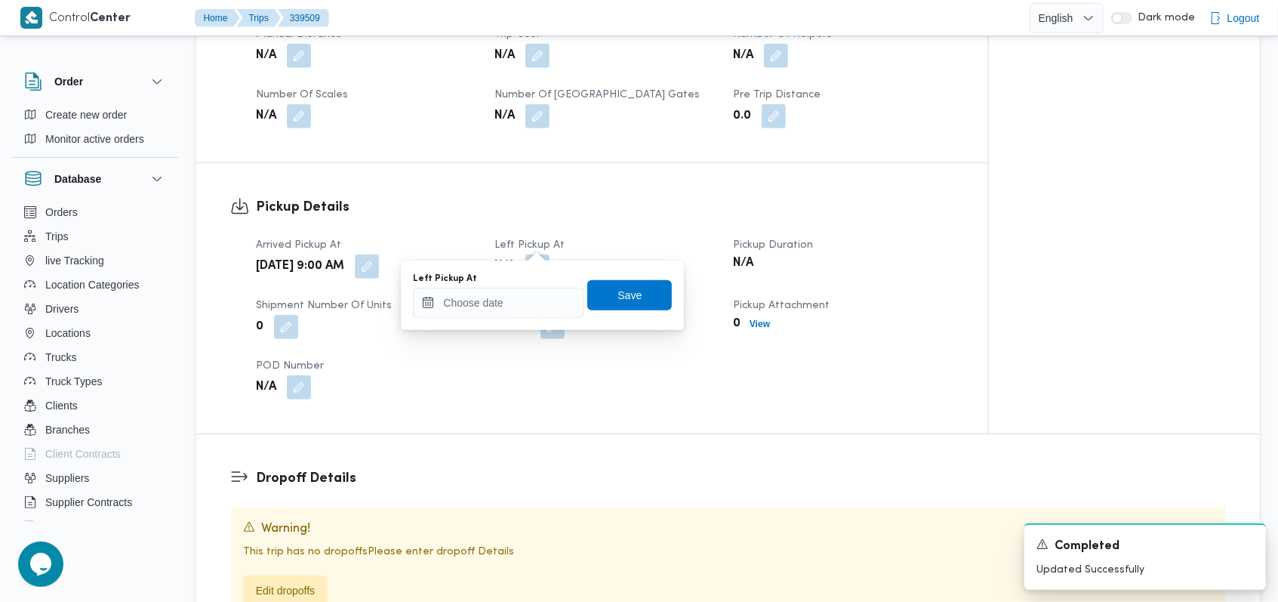
click at [524, 319] on div "You are in a dialog. To close this dialog, hit escape. Left Pickup At Save" at bounding box center [542, 295] width 283 height 69
click at [526, 312] on input "Left Pickup At" at bounding box center [498, 303] width 171 height 30
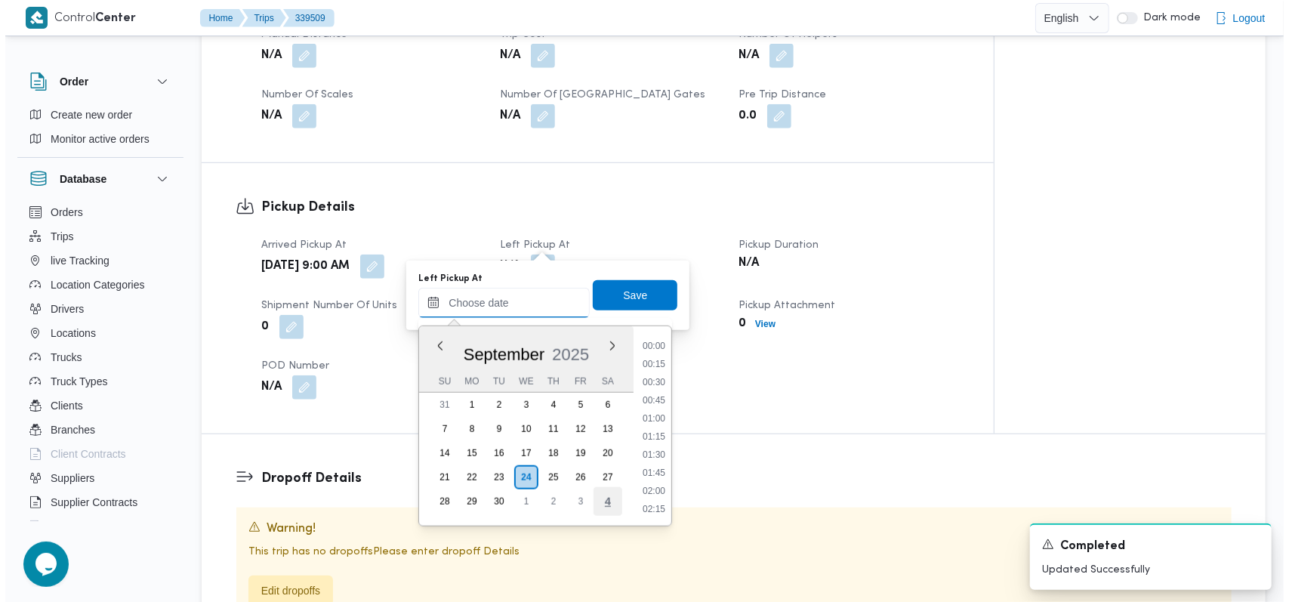
scroll to position [670, 0]
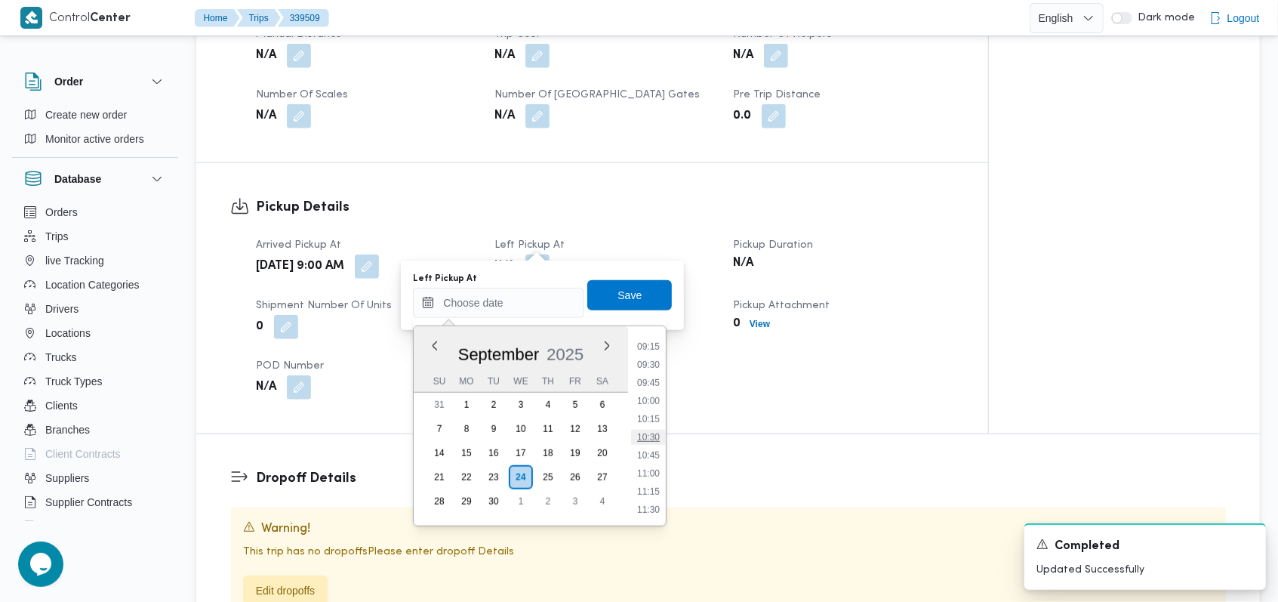
click at [655, 438] on li "10:30" at bounding box center [648, 437] width 35 height 15
type input "24/09/2025 10:30"
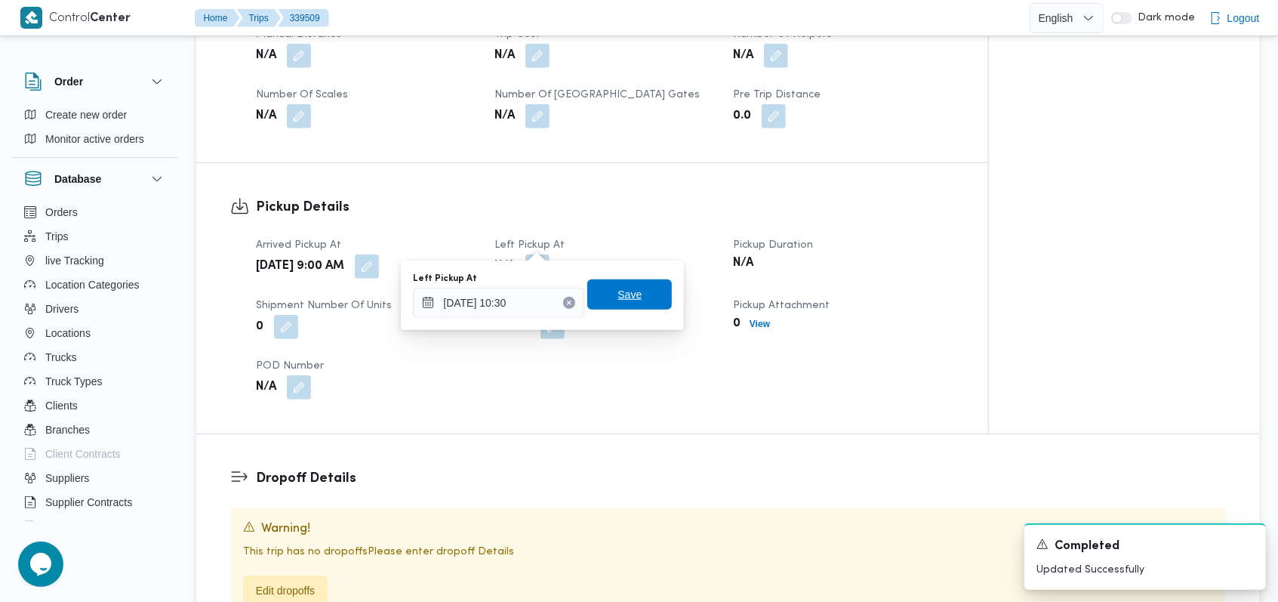
click at [640, 294] on span "Save" at bounding box center [629, 294] width 85 height 30
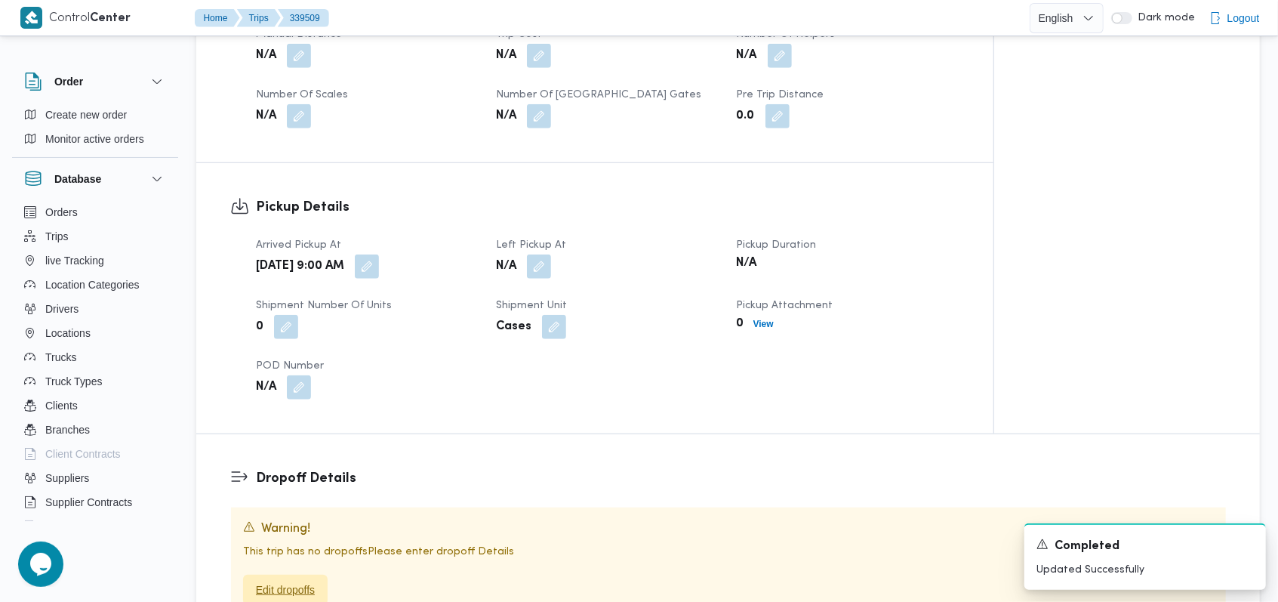
click at [301, 581] on span "Edit dropoffs" at bounding box center [285, 590] width 59 height 18
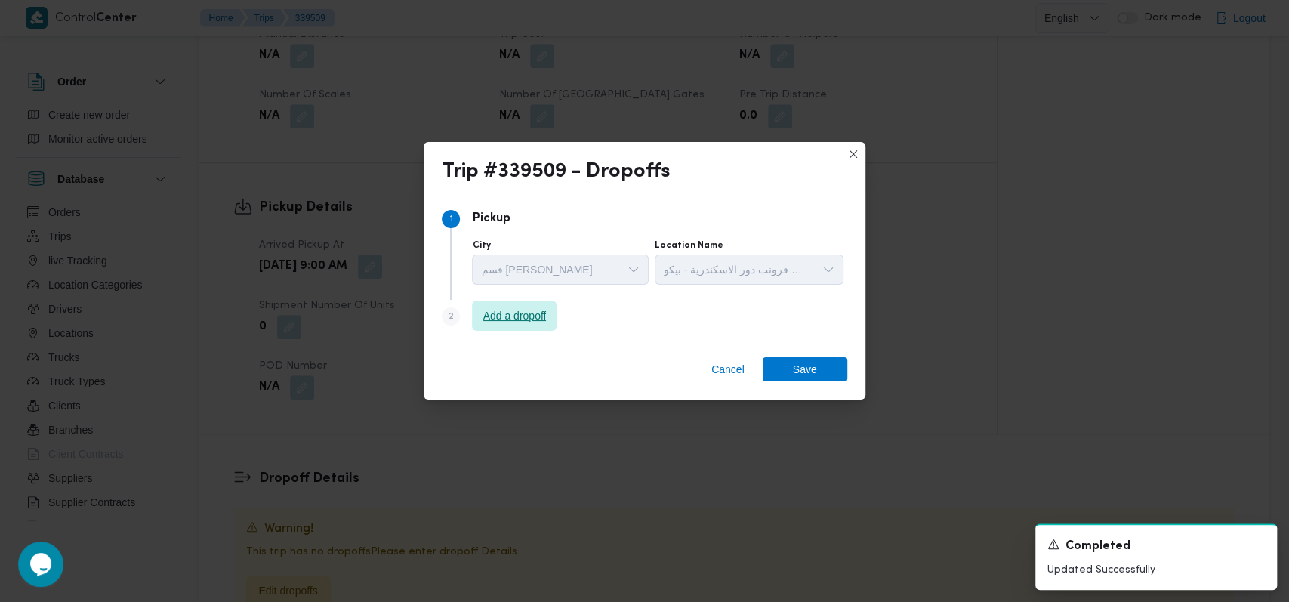
click at [547, 308] on span "Add a dropoff" at bounding box center [514, 316] width 63 height 18
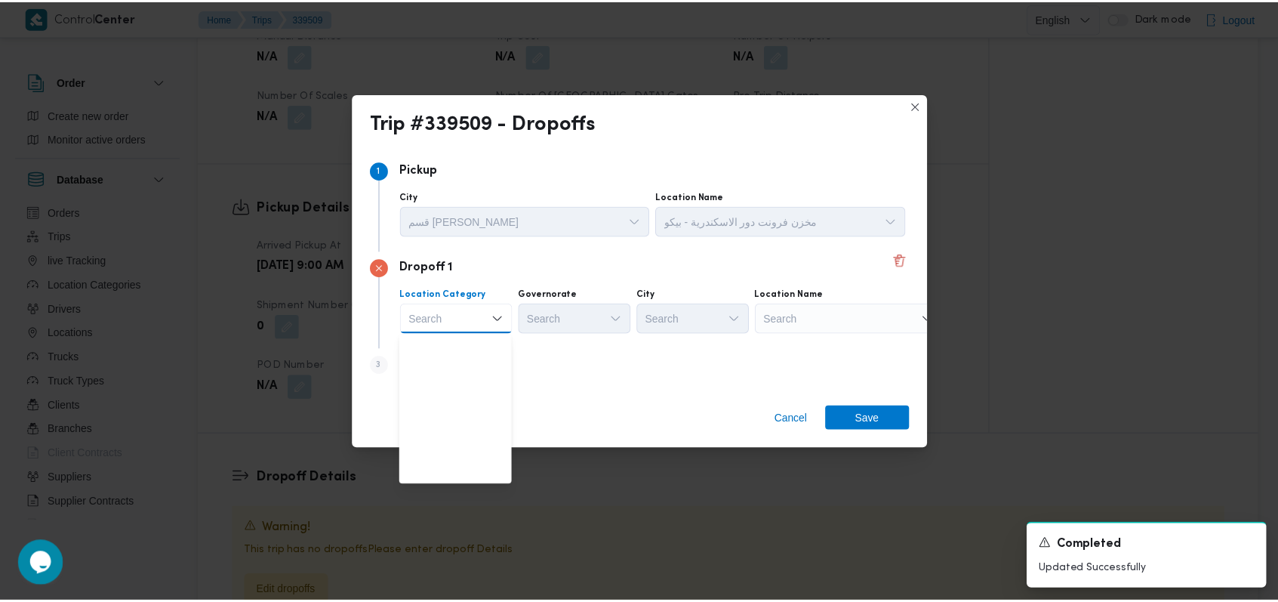
scroll to position [396, 0]
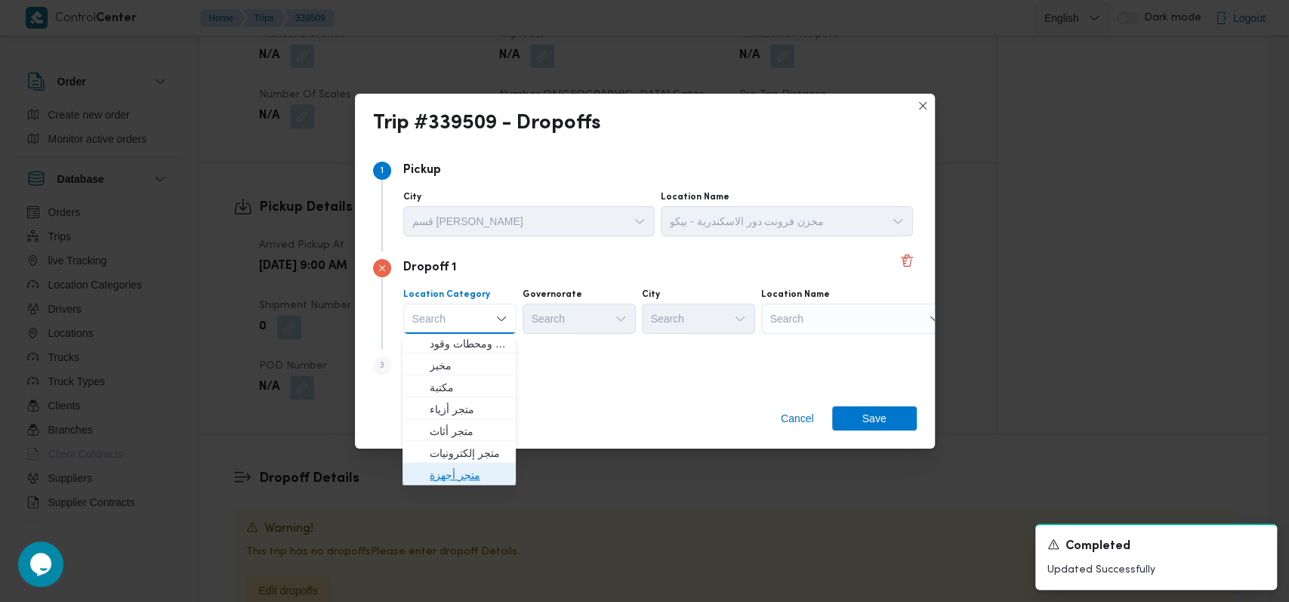
click at [471, 471] on span "متجر أجهزة" at bounding box center [468, 475] width 77 height 18
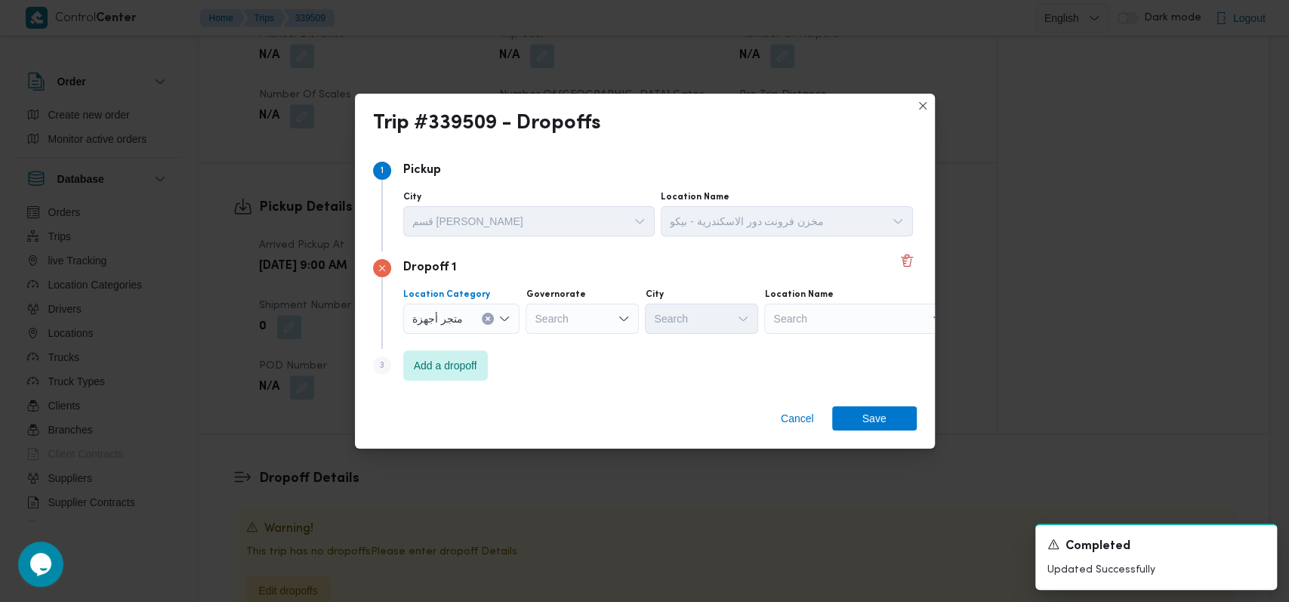
click at [787, 321] on div "Search" at bounding box center [858, 319] width 189 height 30
click at [782, 317] on input "اياب" at bounding box center [783, 319] width 20 height 18
type input "ايهاب"
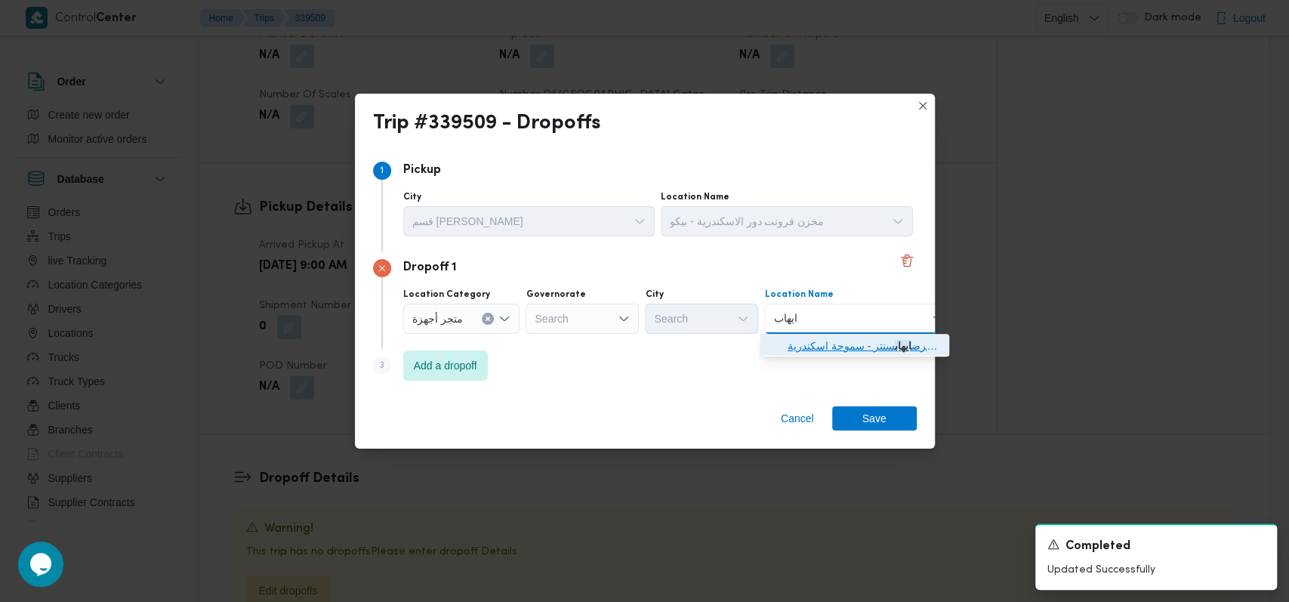
click at [834, 349] on span "معرض ايهاب سنتر - سموحة اسكندرية | إيهاب سنتر | عزبة سعد" at bounding box center [864, 346] width 153 height 18
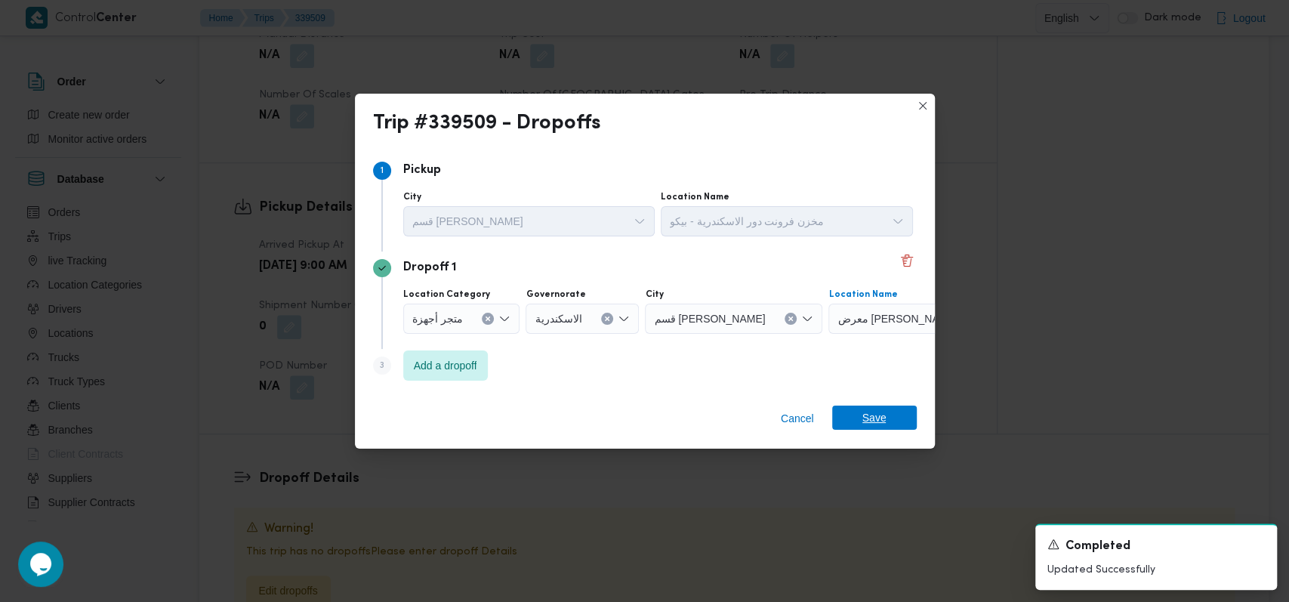
click at [878, 421] on span "Save" at bounding box center [874, 417] width 24 height 24
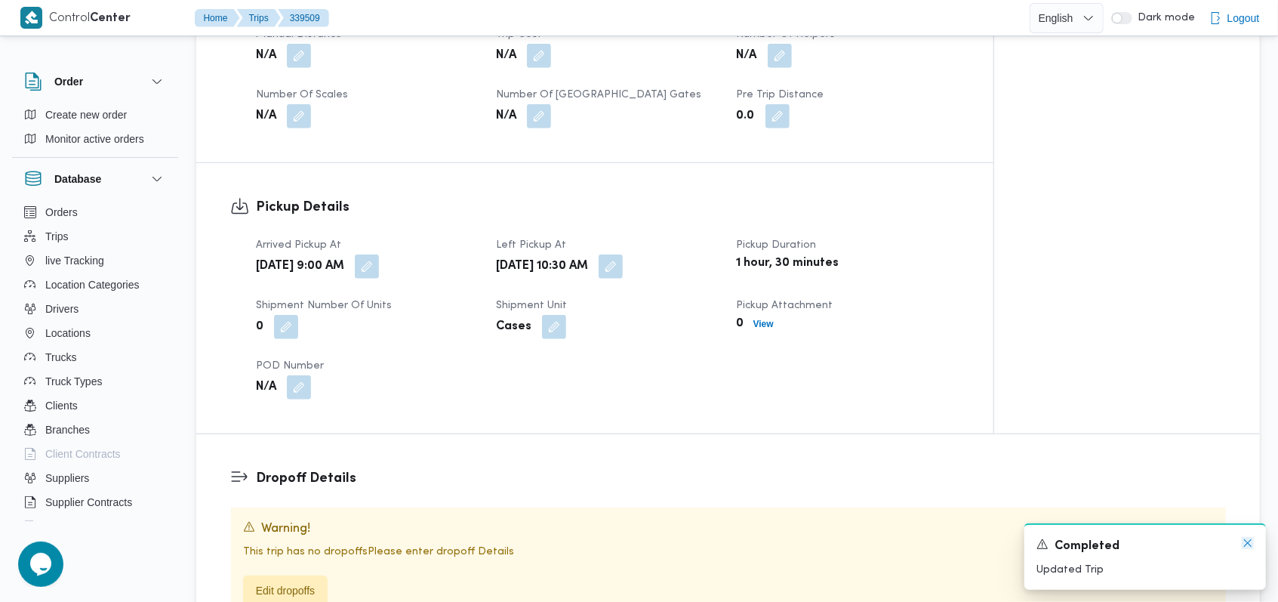
click at [1250, 542] on icon "Dismiss toast" at bounding box center [1248, 543] width 12 height 12
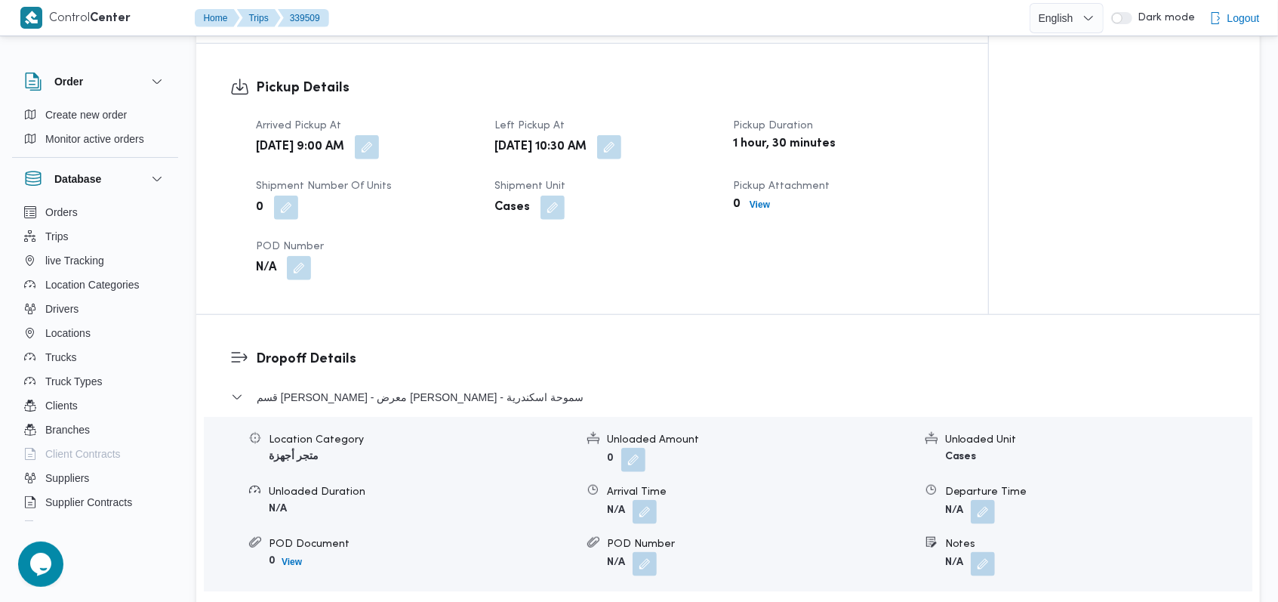
scroll to position [1014, 0]
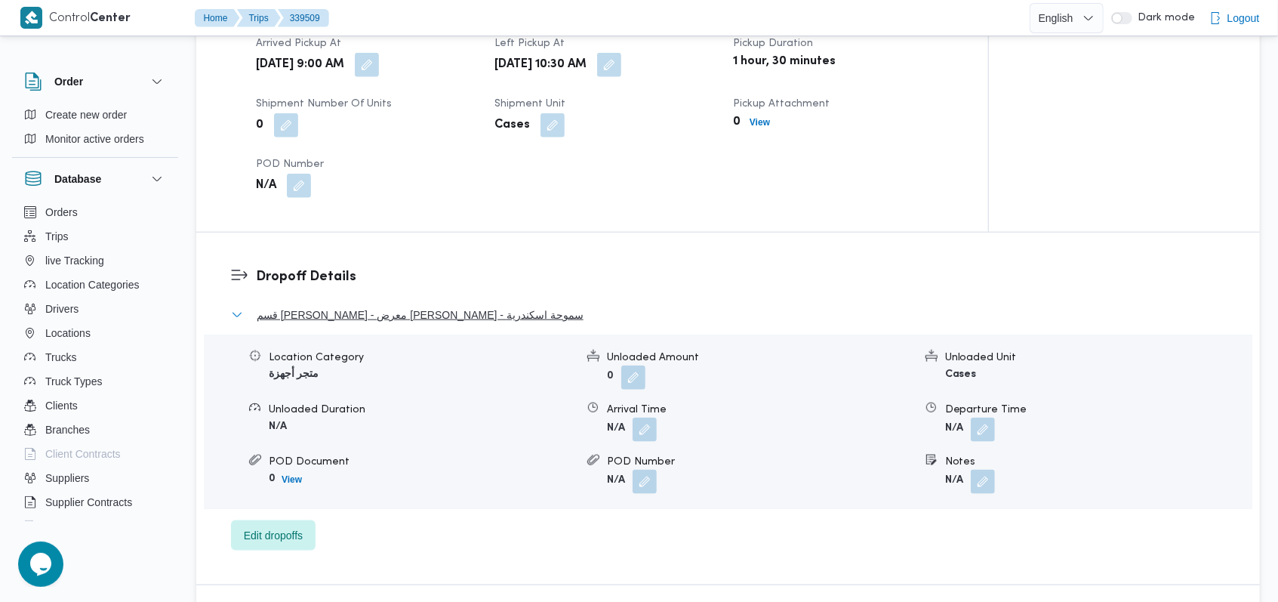
click at [459, 306] on span "قسم سيدى جابر - معرض ايهاب سنتر - سموحة اسكندرية" at bounding box center [420, 315] width 327 height 18
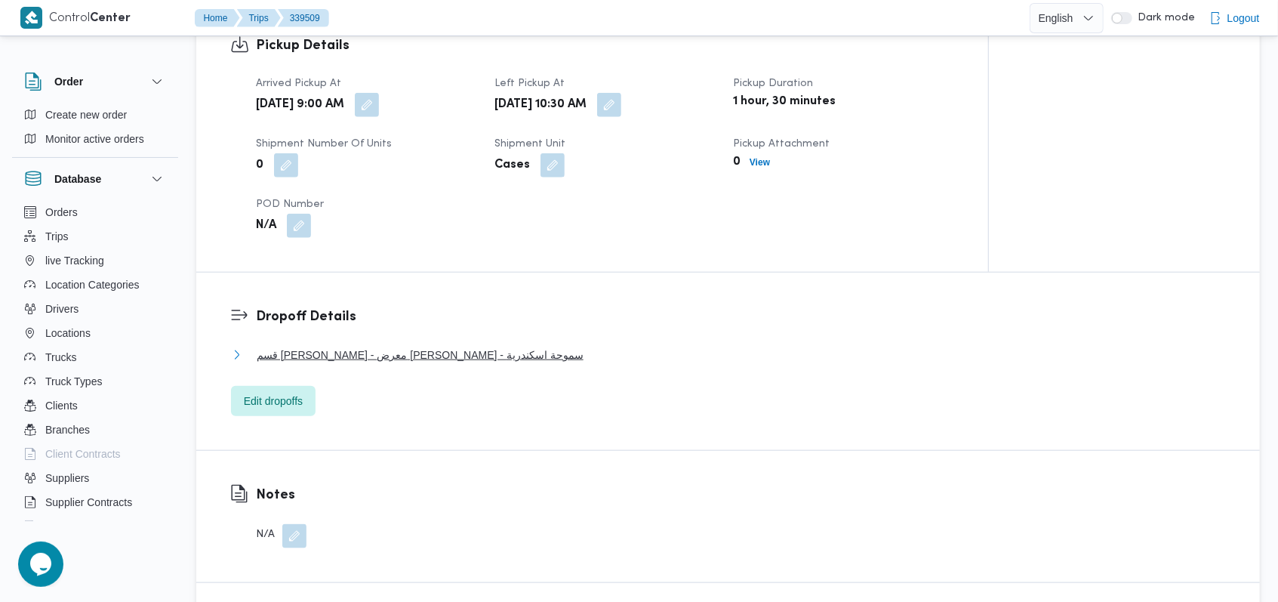
scroll to position [1007, 0]
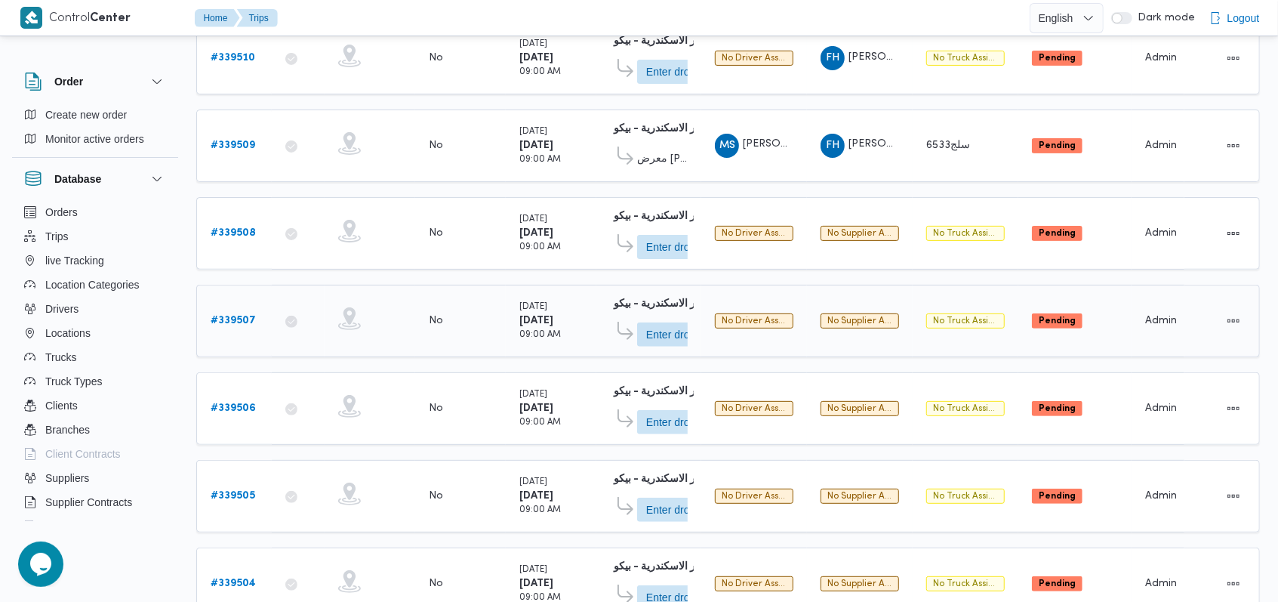
scroll to position [331, 0]
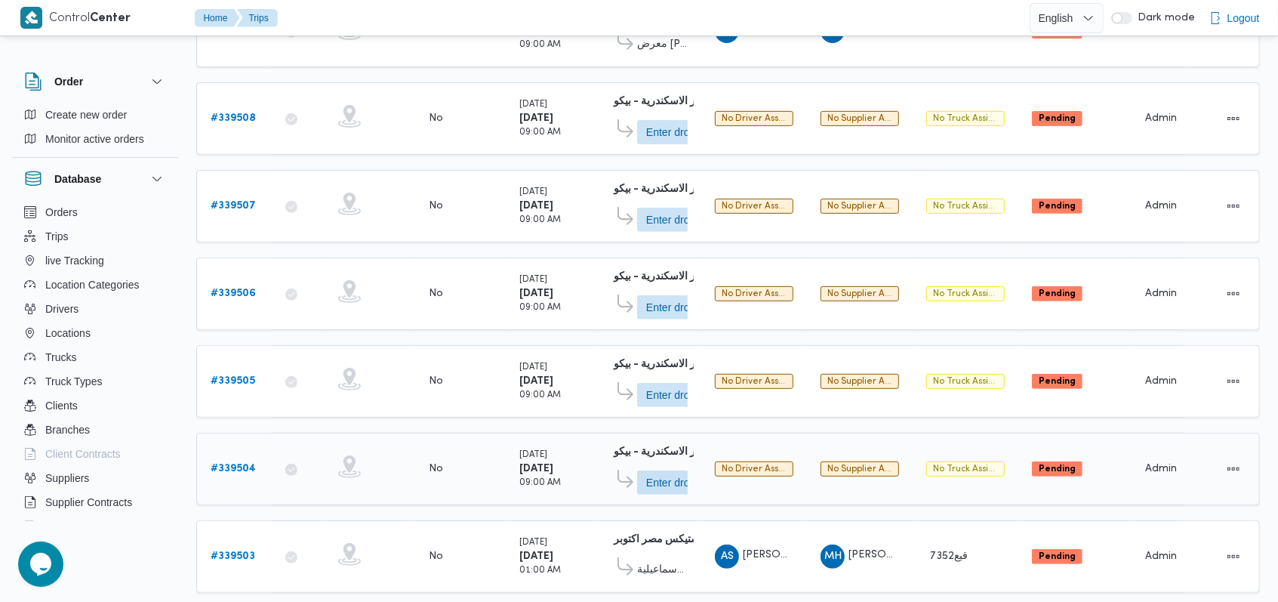
click at [234, 464] on b "# 339504" at bounding box center [233, 469] width 45 height 10
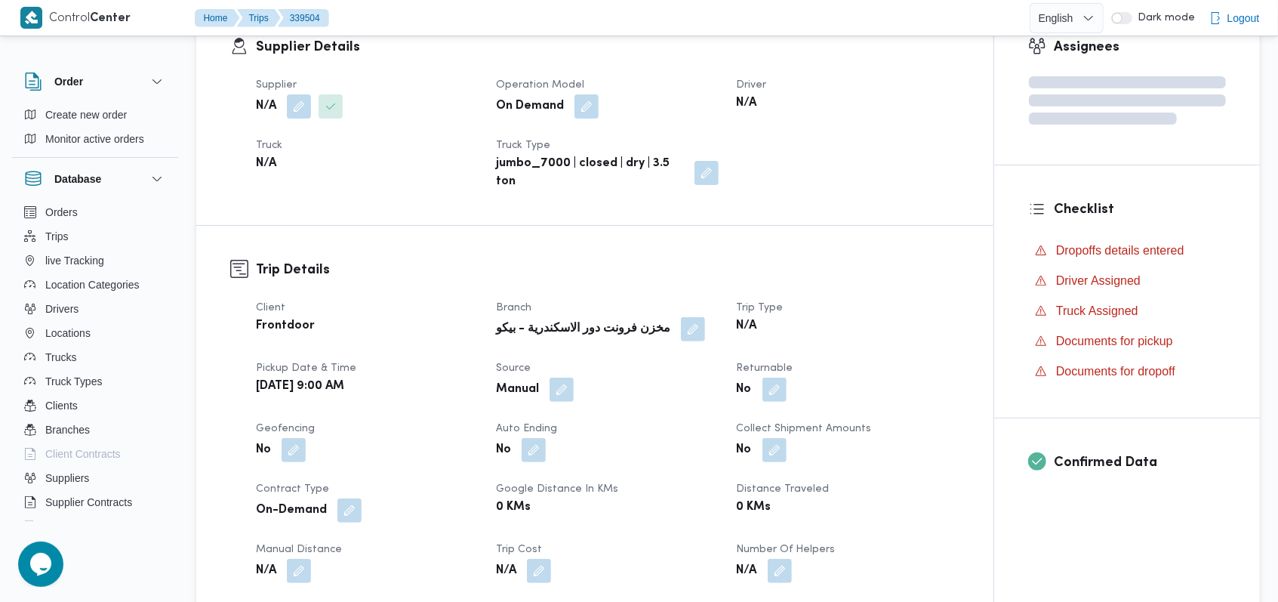
scroll to position [29, 0]
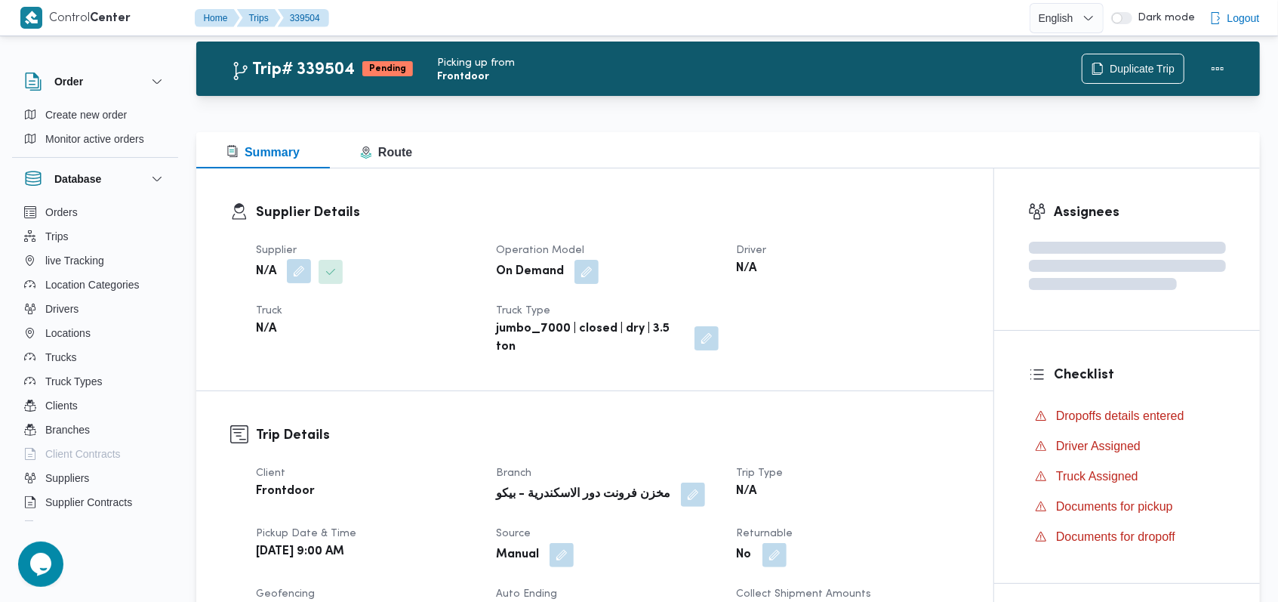
click at [308, 269] on button "button" at bounding box center [299, 271] width 24 height 24
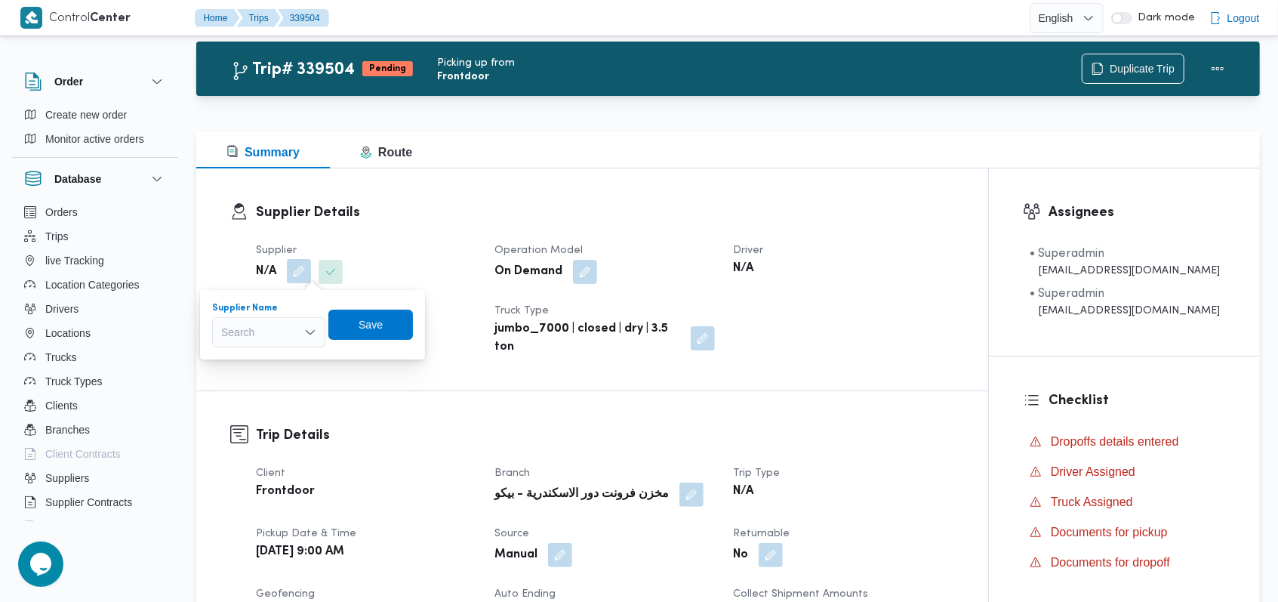
click at [274, 334] on div "Search" at bounding box center [268, 332] width 113 height 30
type input "مروه"
click at [281, 353] on span "مروه حسام الدين سعد على" at bounding box center [277, 359] width 77 height 18
click at [372, 331] on span "Save" at bounding box center [397, 324] width 85 height 30
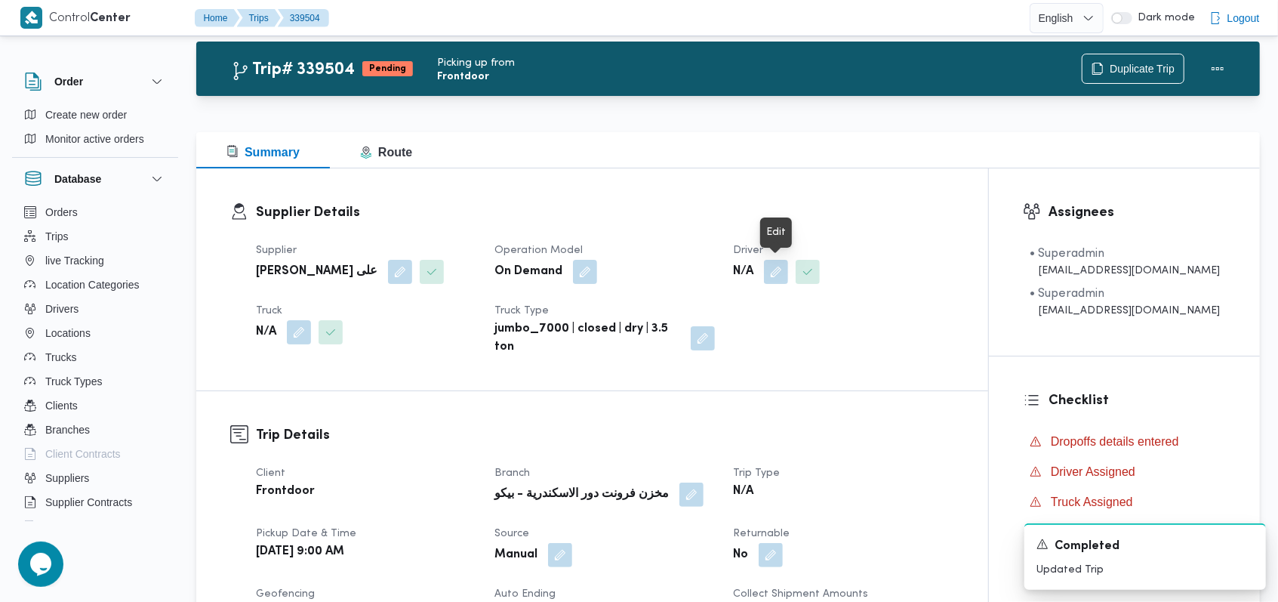
click at [770, 275] on button "button" at bounding box center [776, 272] width 24 height 24
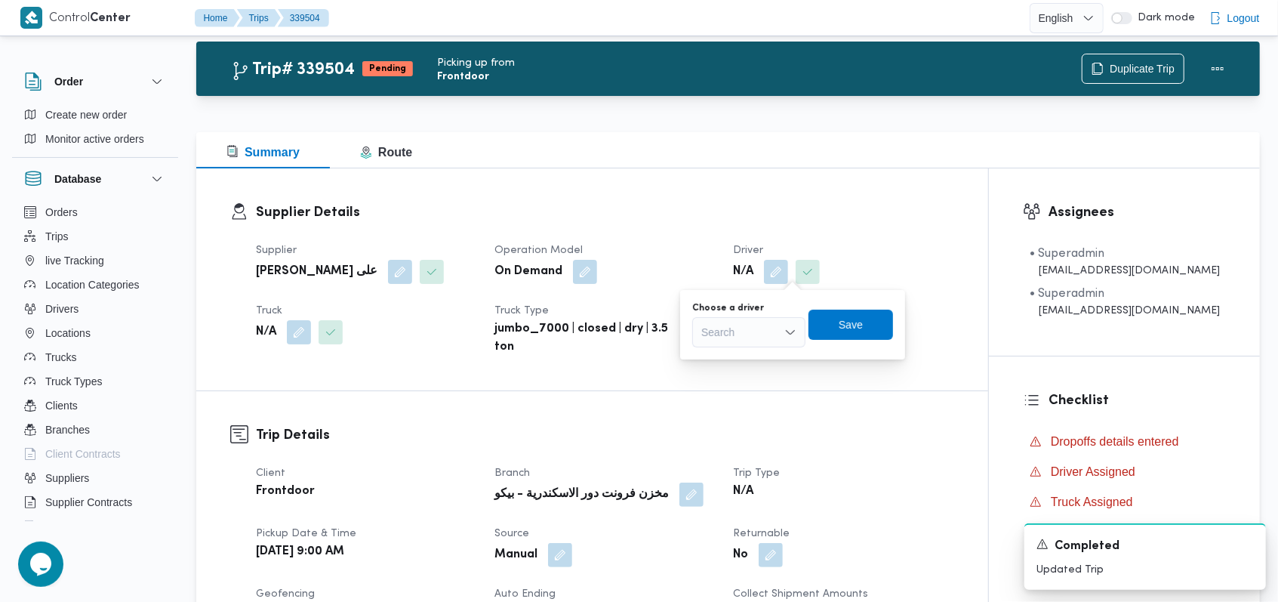
click at [766, 338] on div "Search" at bounding box center [748, 332] width 113 height 30
type input "احمد ابراهيم"
click at [773, 357] on mark "احمد ابراهيم" at bounding box center [764, 359] width 88 height 12
click at [850, 334] on span "Save" at bounding box center [865, 325] width 85 height 30
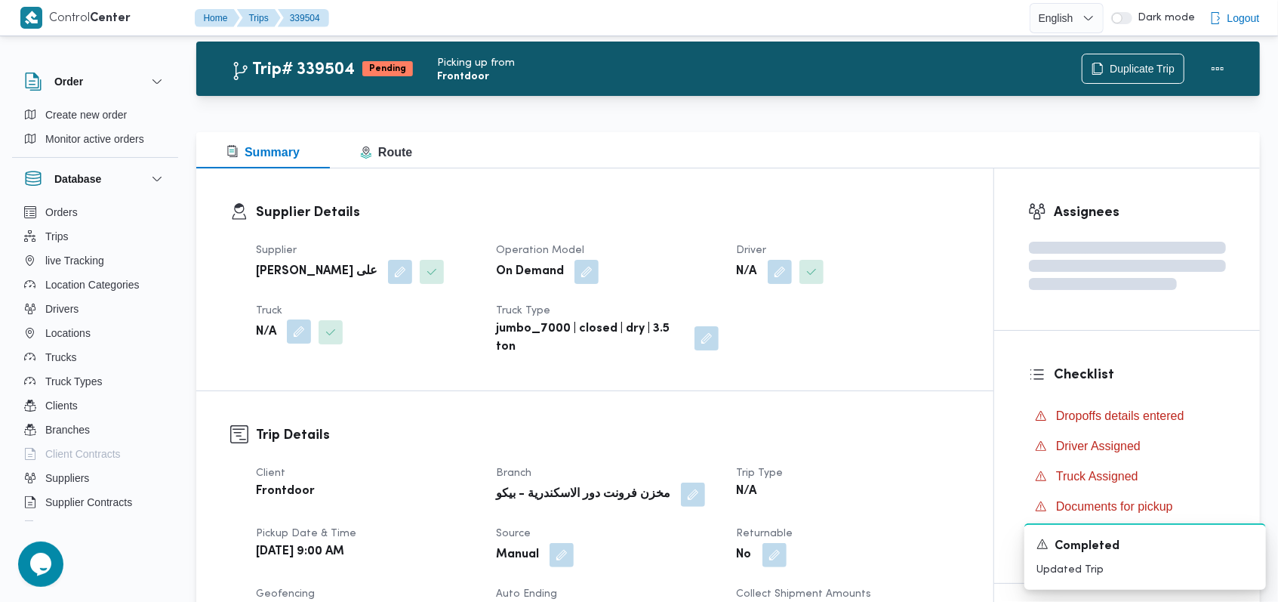
click at [302, 331] on button "button" at bounding box center [299, 331] width 24 height 24
click at [288, 388] on div "Search" at bounding box center [268, 393] width 113 height 30
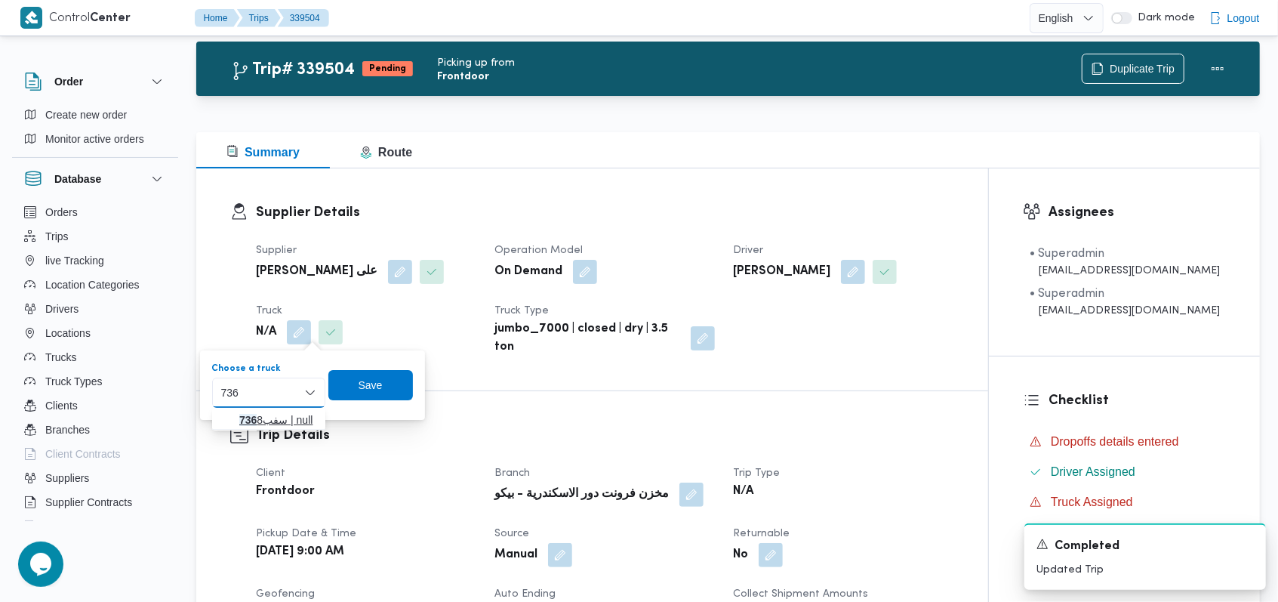
type input "736"
click at [299, 409] on span "سفب 736 8 | null" at bounding box center [268, 420] width 101 height 24
click at [397, 370] on span "Save" at bounding box center [384, 384] width 85 height 30
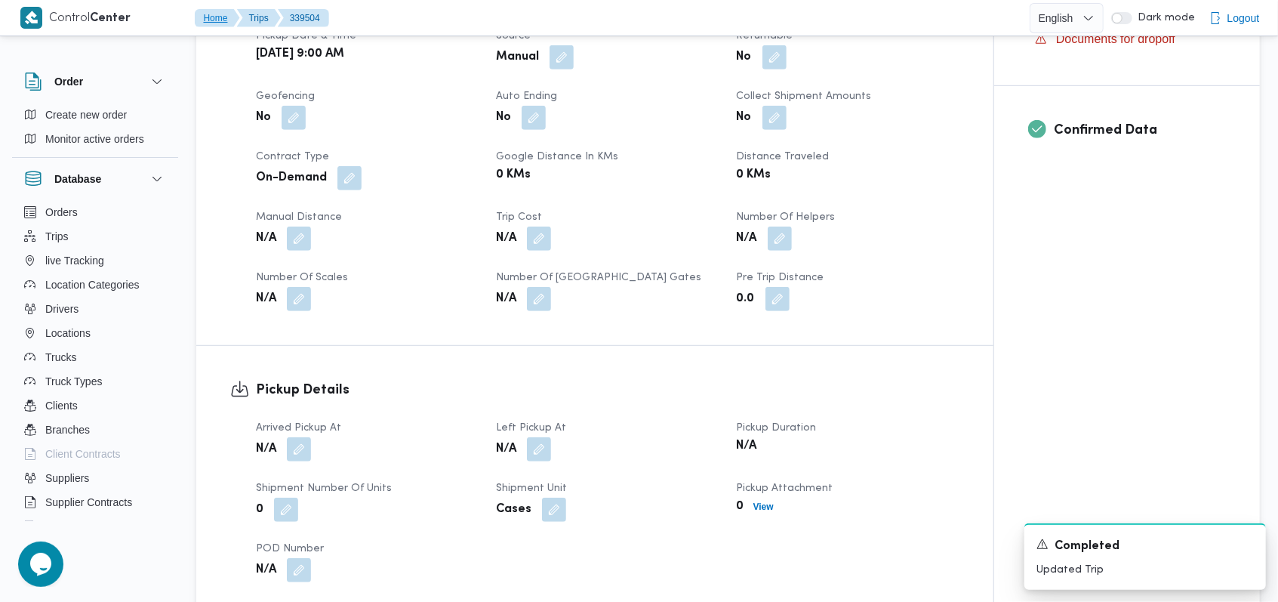
scroll to position [532, 0]
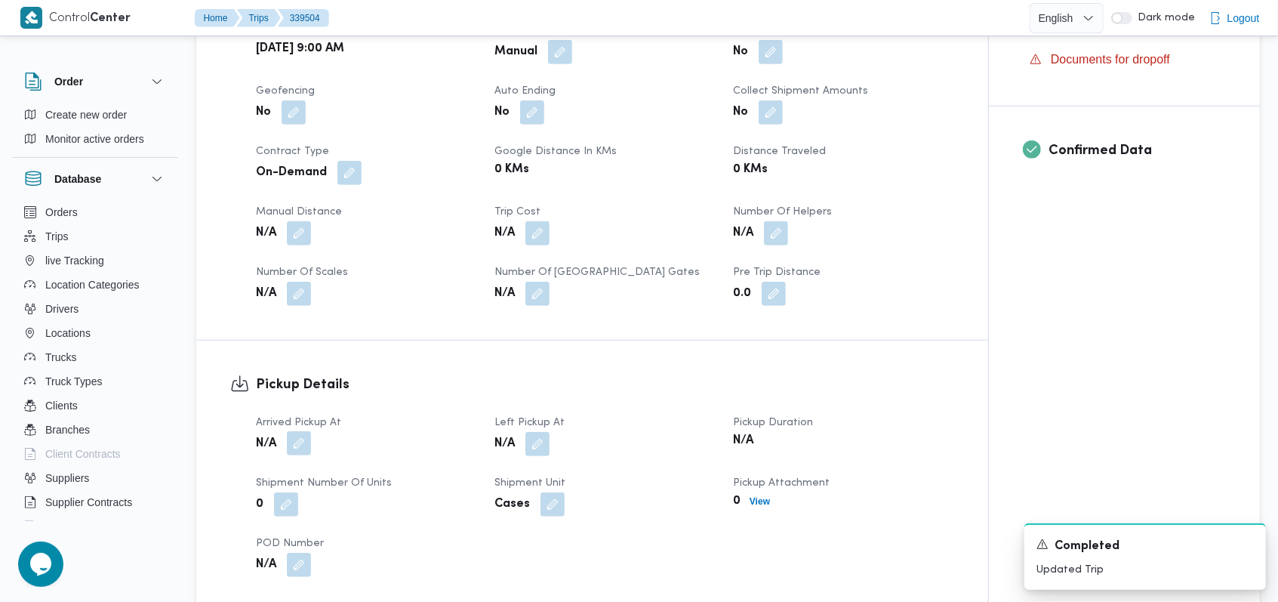
click at [293, 435] on button "button" at bounding box center [299, 443] width 24 height 24
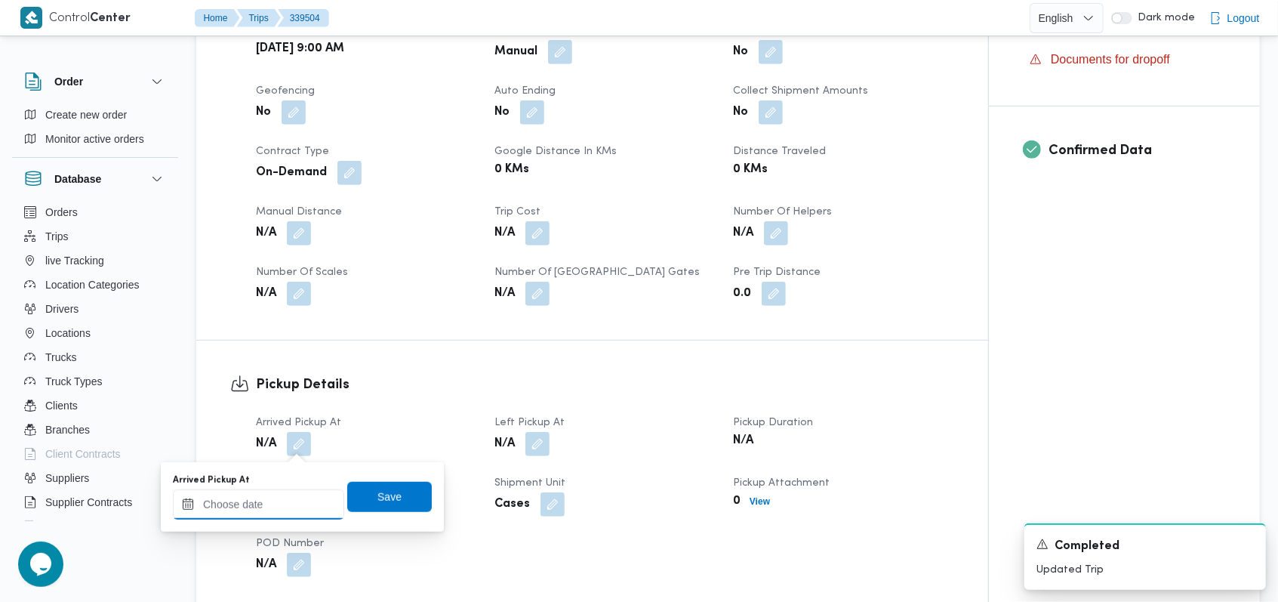
click at [274, 495] on div at bounding box center [258, 504] width 171 height 30
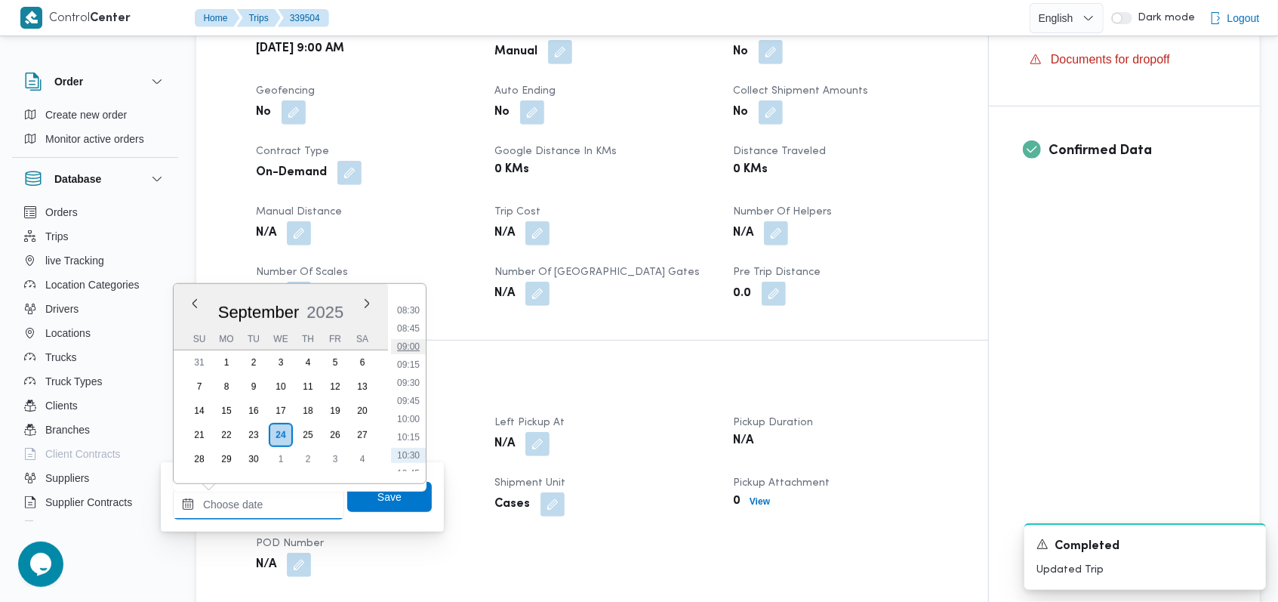
scroll to position [569, 0]
click at [418, 388] on li "09:00" at bounding box center [408, 387] width 35 height 15
type input "24/09/2025 09:00"
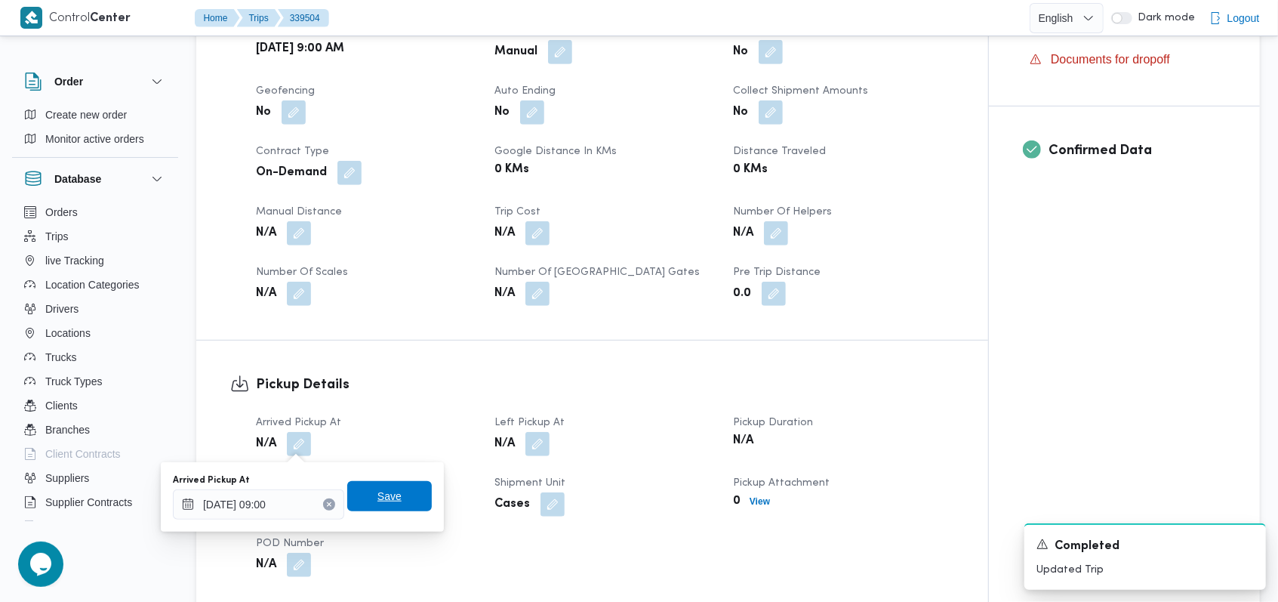
click at [390, 494] on span "Save" at bounding box center [389, 496] width 85 height 30
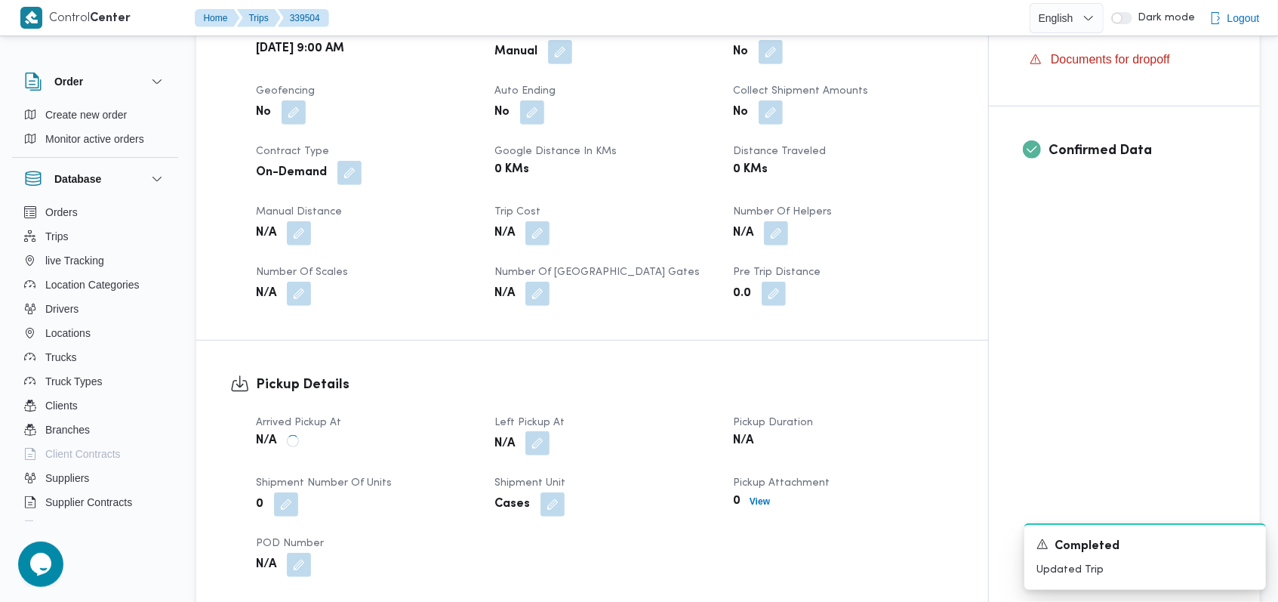
click at [534, 452] on button "button" at bounding box center [538, 443] width 24 height 24
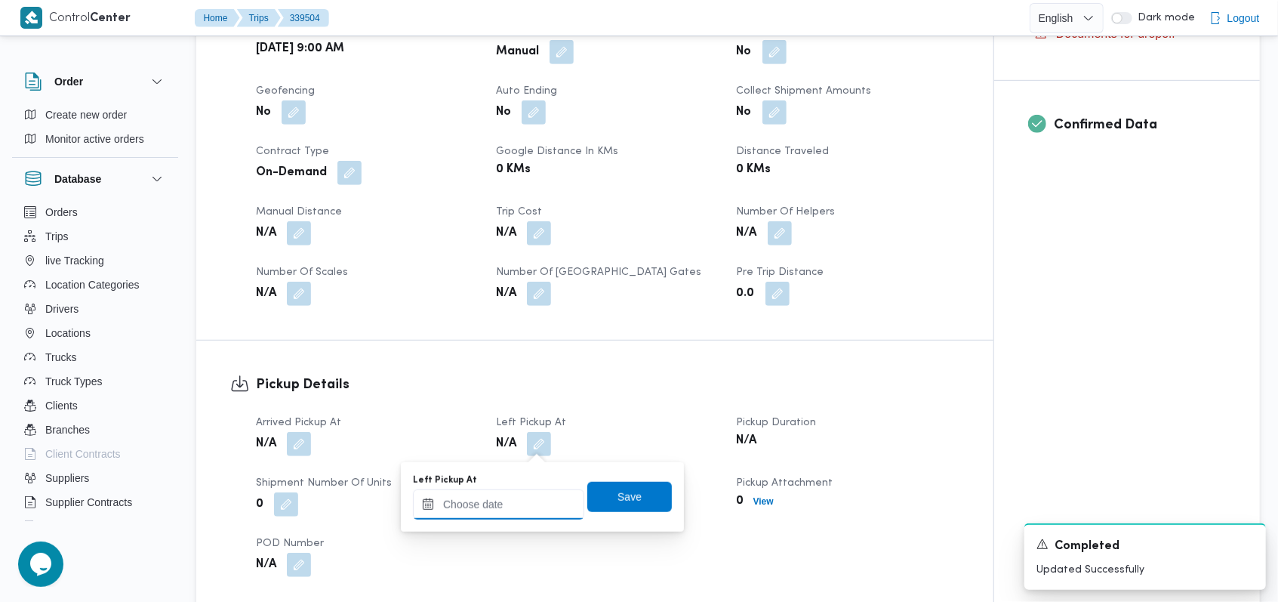
click at [519, 499] on input "Left Pickup At" at bounding box center [498, 504] width 171 height 30
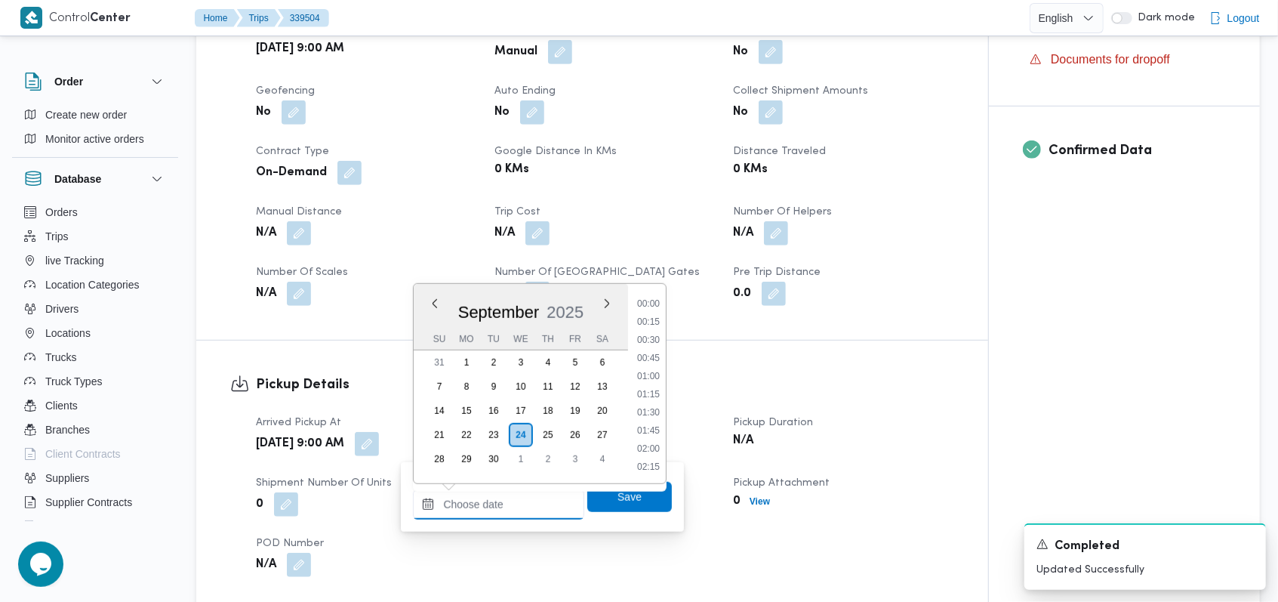
scroll to position [670, 0]
click at [654, 396] on li "10:30" at bounding box center [648, 394] width 35 height 15
type input "24/09/2025 10:30"
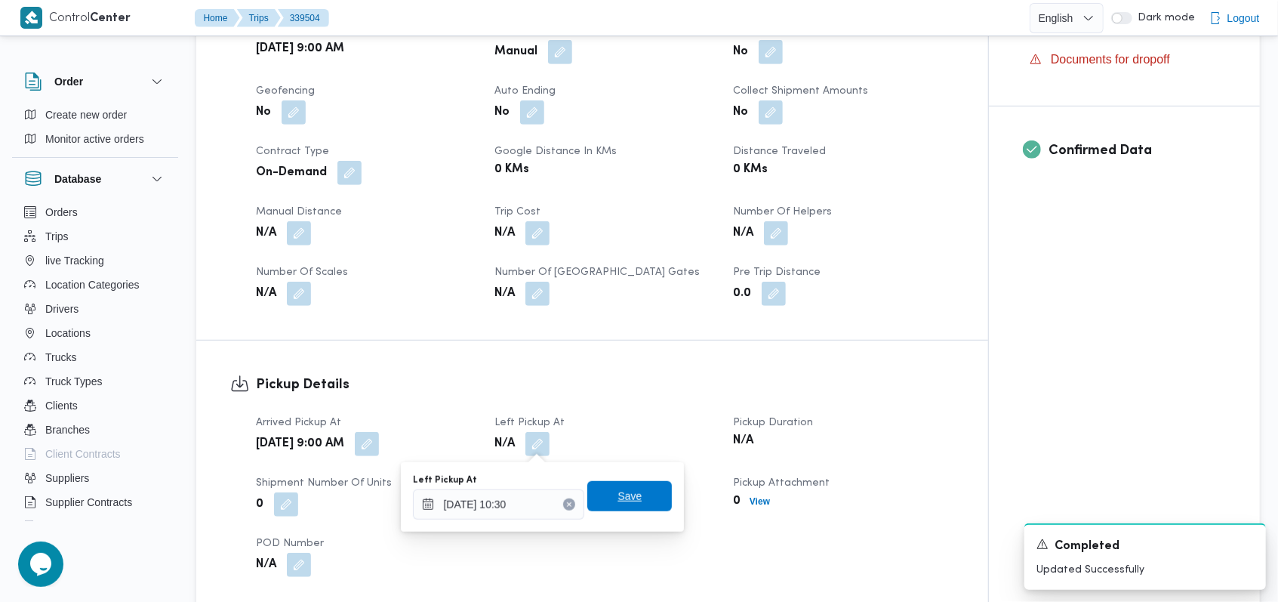
click at [633, 490] on span "Save" at bounding box center [629, 496] width 85 height 30
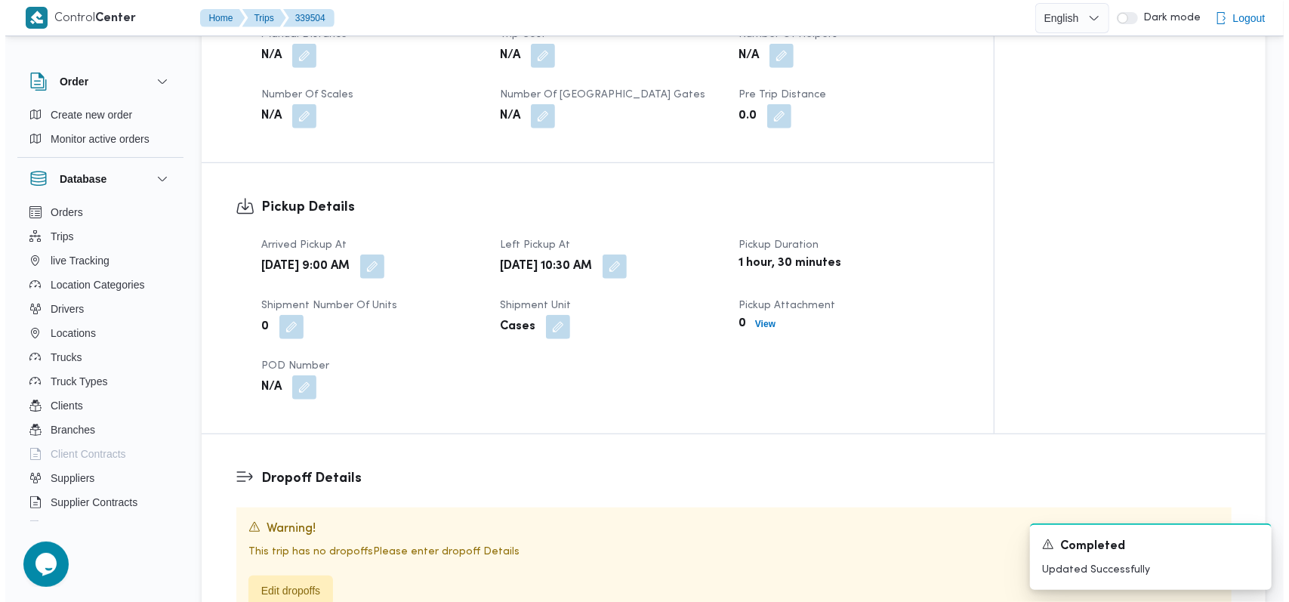
scroll to position [936, 0]
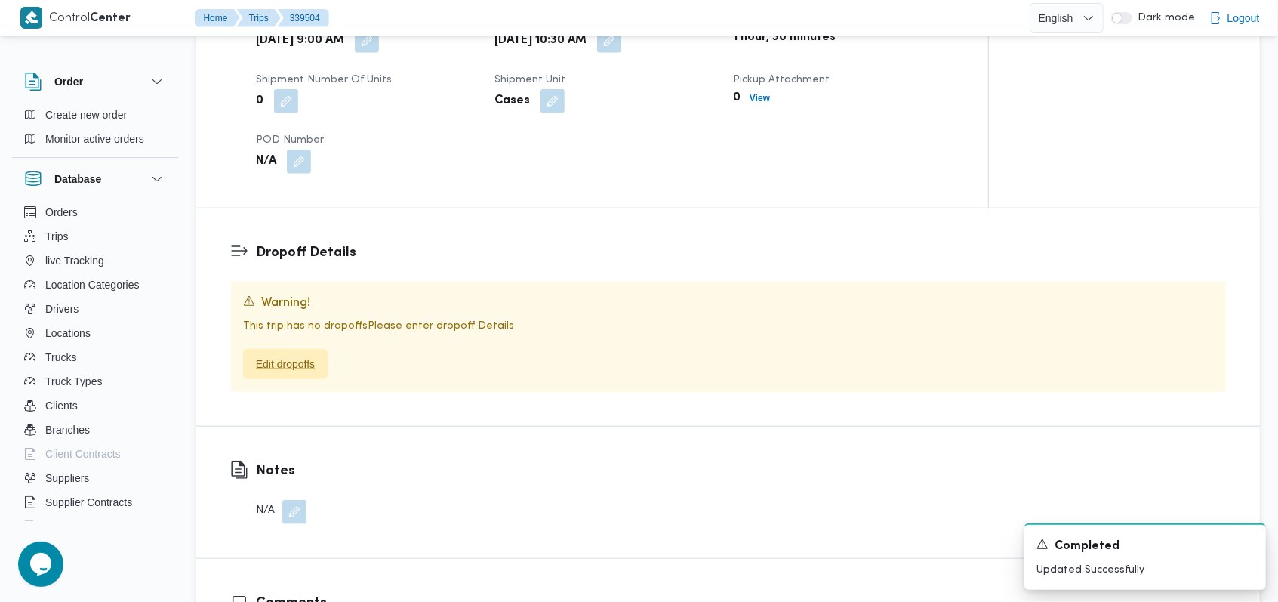
click at [280, 358] on span "Edit dropoffs" at bounding box center [285, 364] width 59 height 18
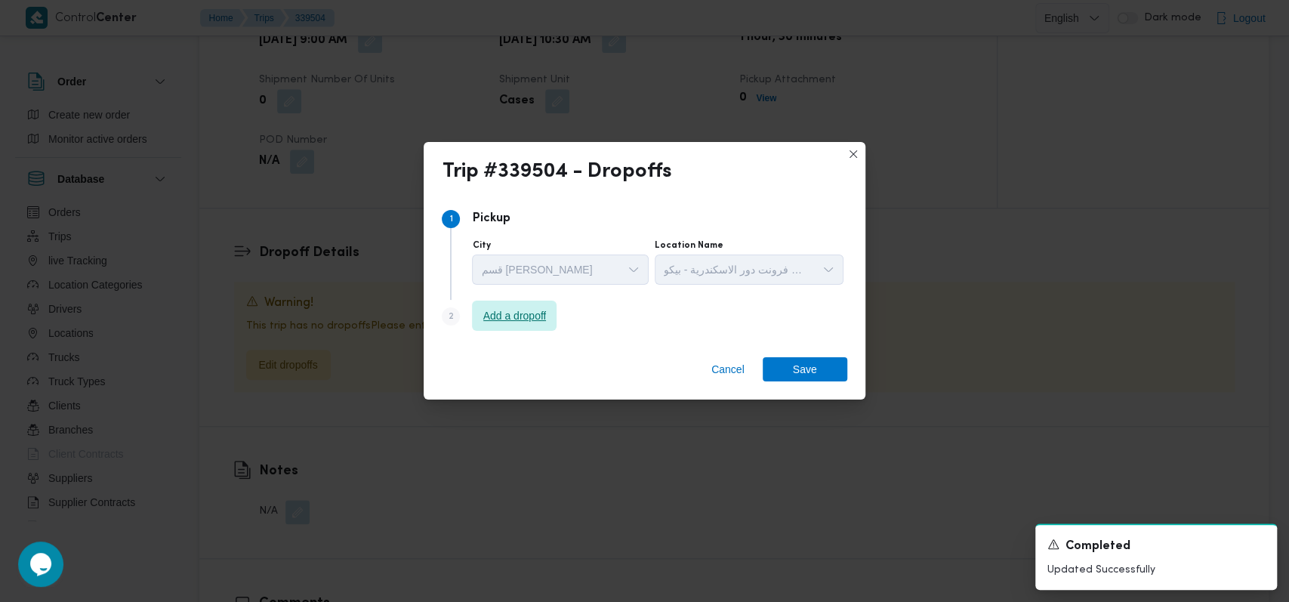
click at [547, 314] on span "Add a dropoff" at bounding box center [514, 316] width 63 height 18
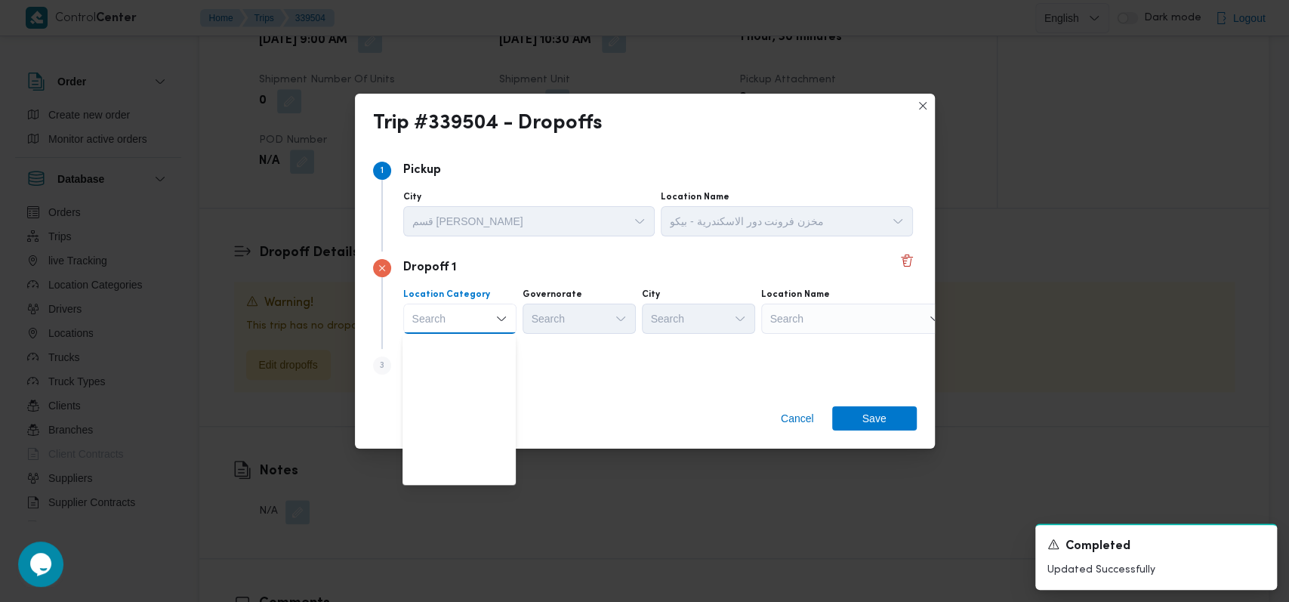
scroll to position [396, 0]
click at [461, 475] on span "متجر أجهزة" at bounding box center [468, 475] width 77 height 18
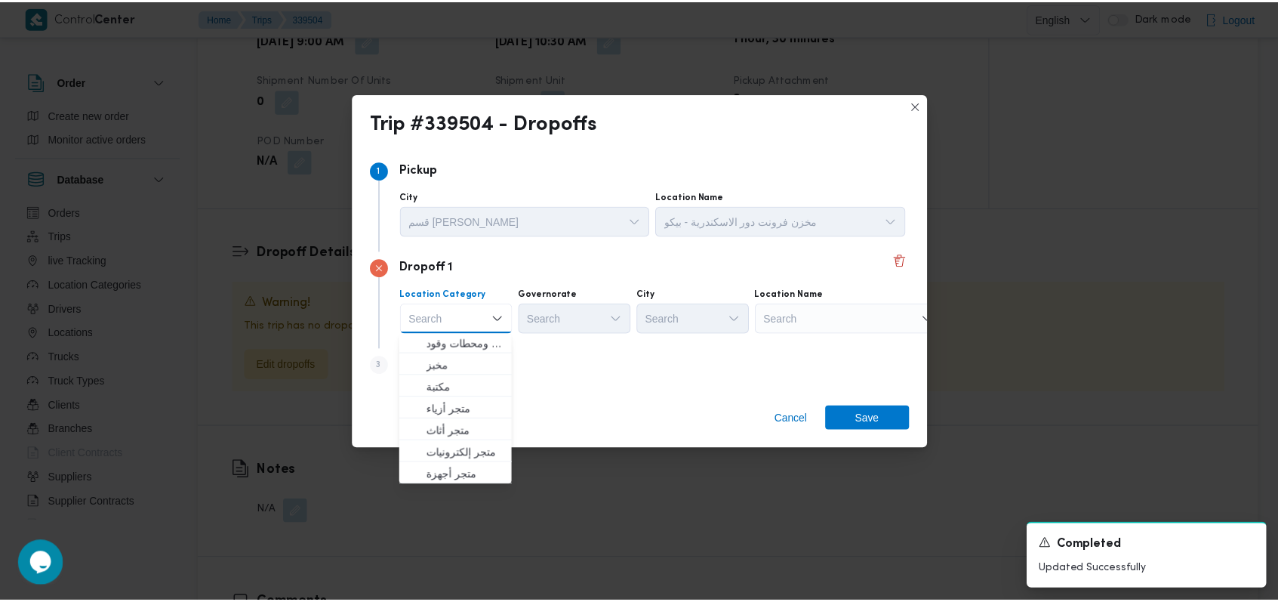
scroll to position [0, 0]
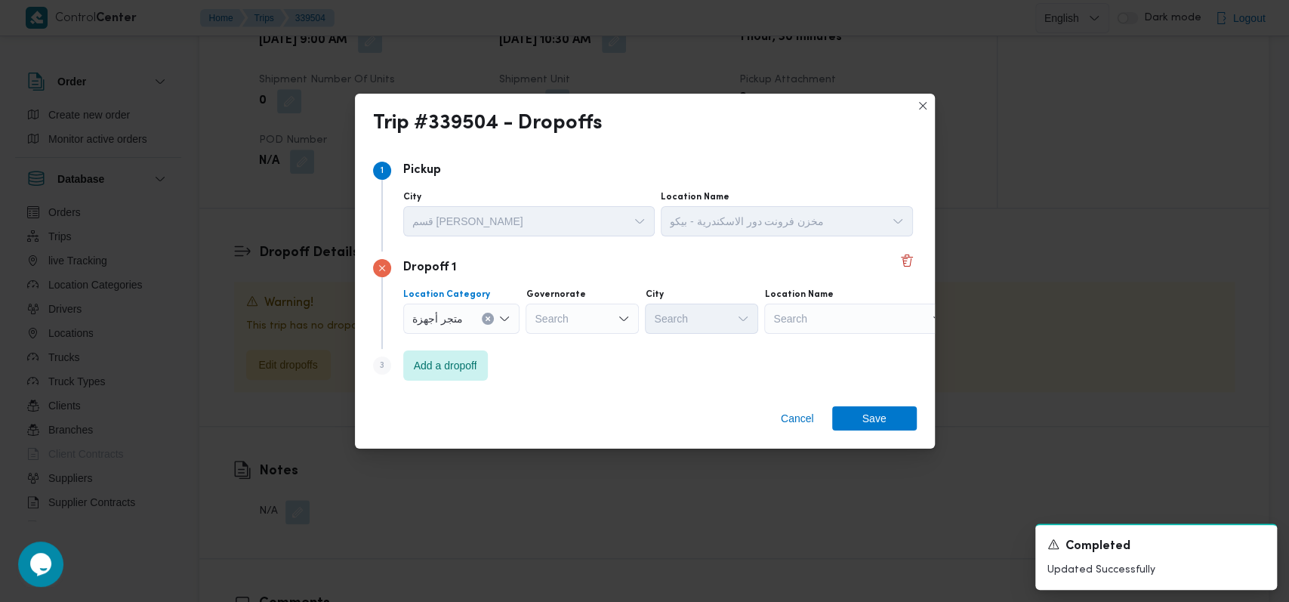
click at [803, 304] on div "Search" at bounding box center [858, 319] width 189 height 30
type input "ع"
type input "ا"
type input "عواد"
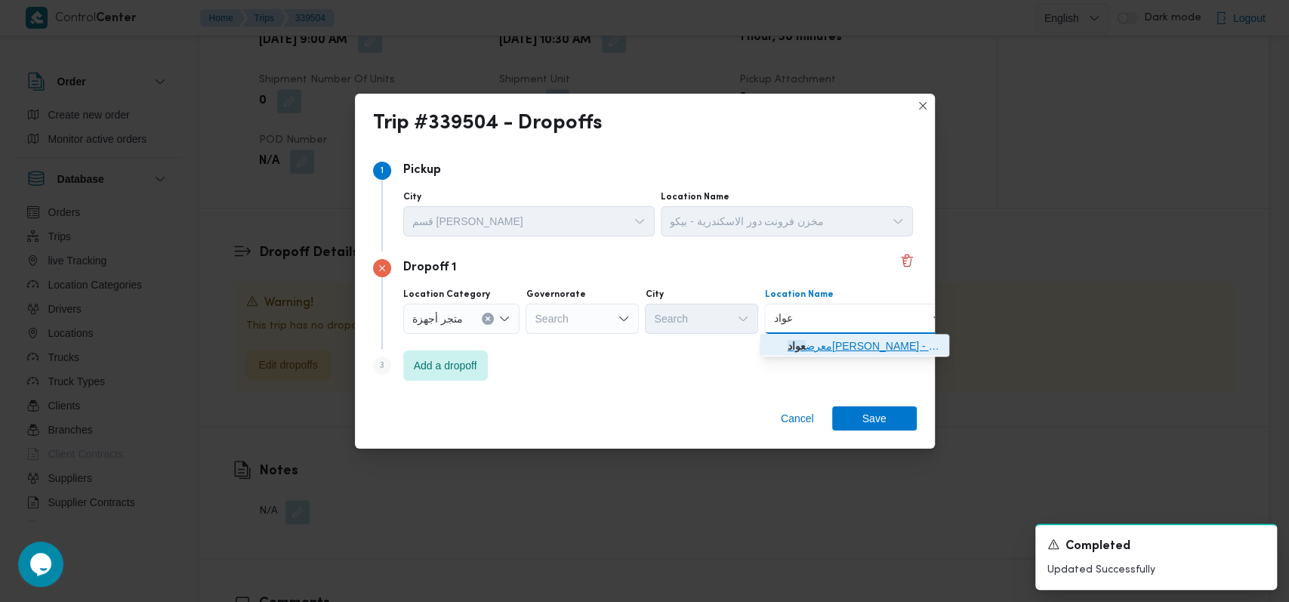
click at [799, 341] on span "معرض عواد محمد الجمال - كفر الدوار | كنج عثمان | كنج عثمان" at bounding box center [864, 346] width 153 height 18
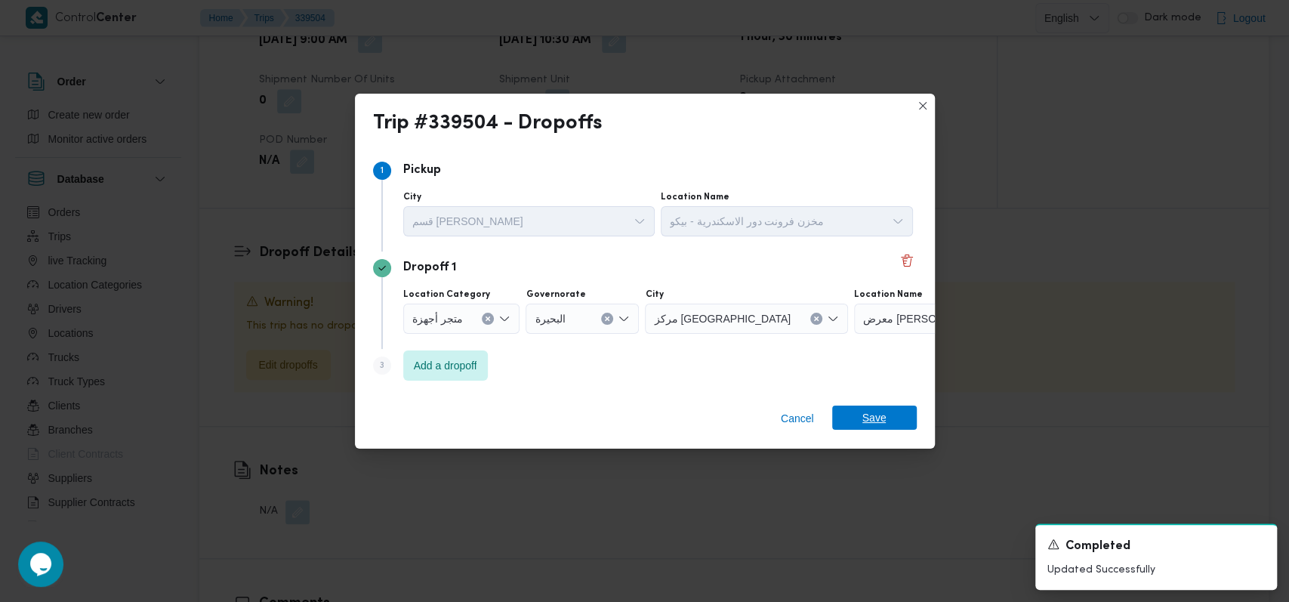
click at [877, 416] on span "Save" at bounding box center [874, 417] width 24 height 24
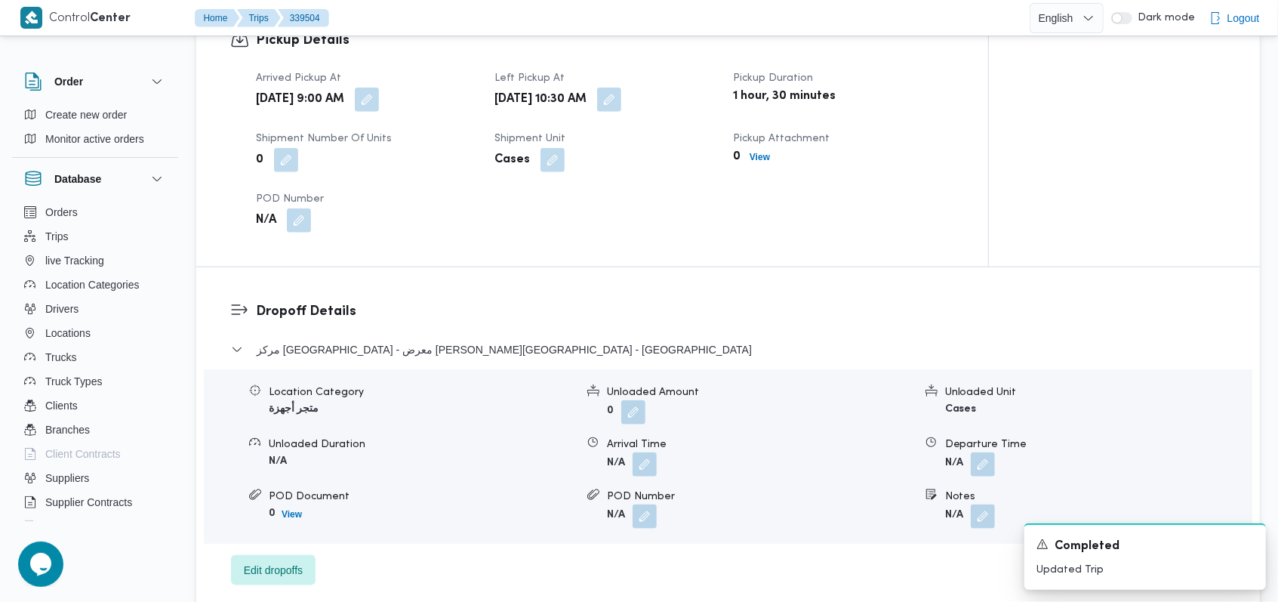
scroll to position [913, 0]
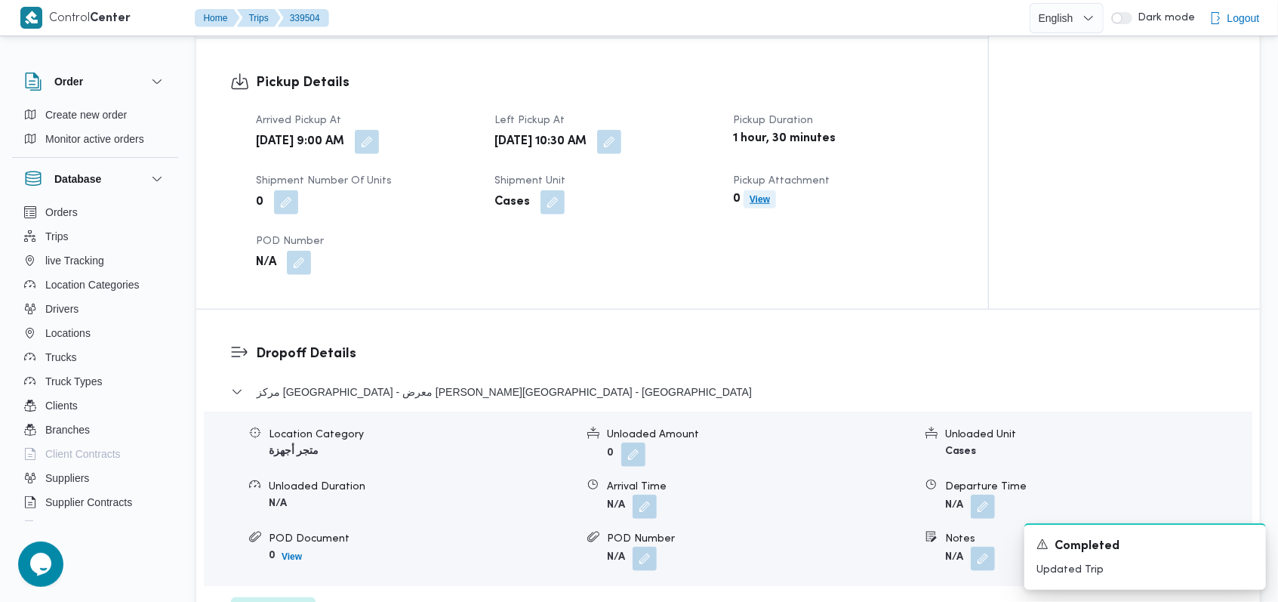
click at [768, 194] on b "View" at bounding box center [760, 199] width 20 height 11
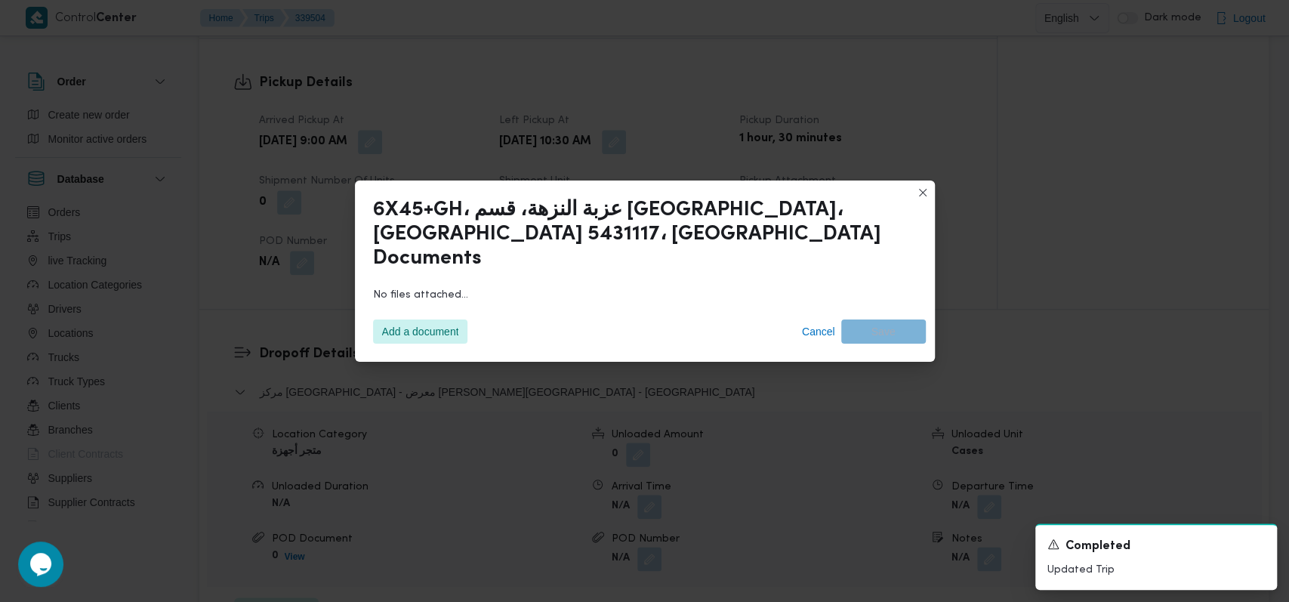
click at [448, 310] on div "Add a document Cancel Save" at bounding box center [645, 331] width 562 height 42
click at [448, 319] on span "Add a document" at bounding box center [420, 331] width 77 height 24
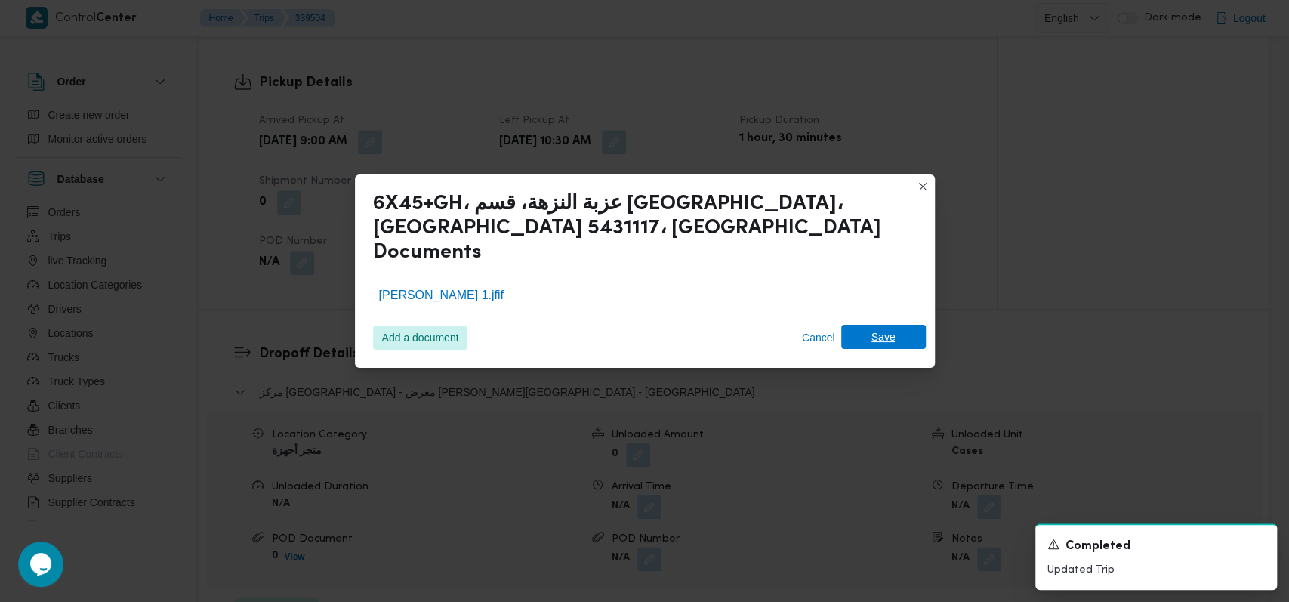
click at [898, 331] on span "Save" at bounding box center [883, 337] width 85 height 24
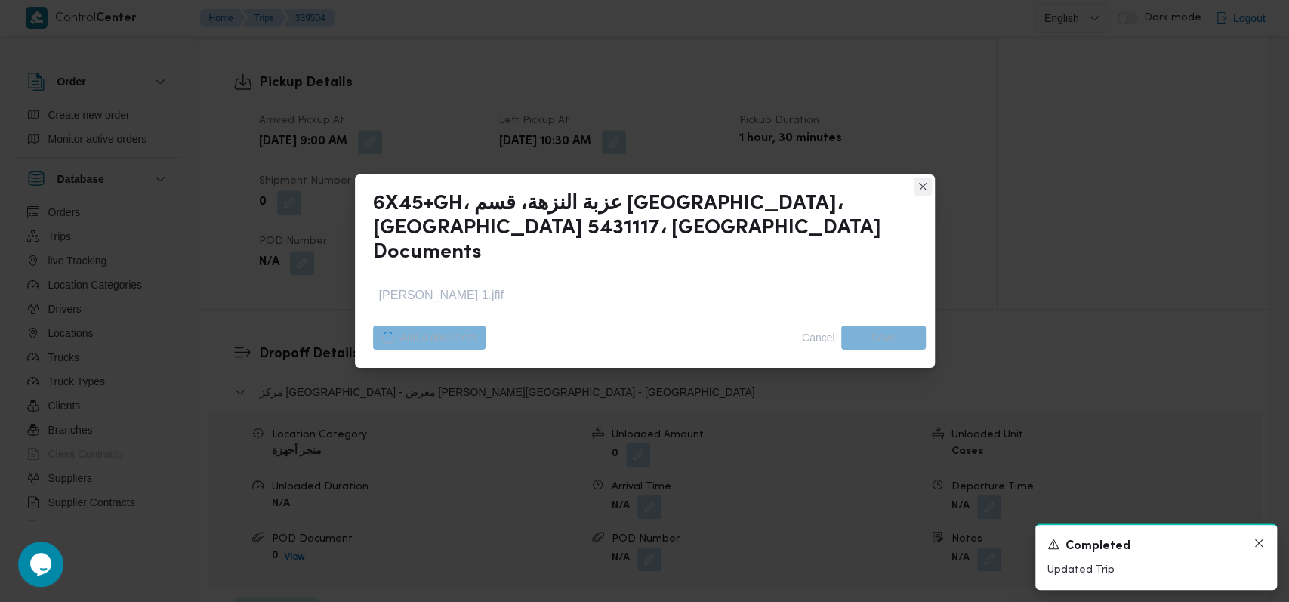
click at [1259, 542] on icon "Dismiss toast" at bounding box center [1259, 543] width 12 height 12
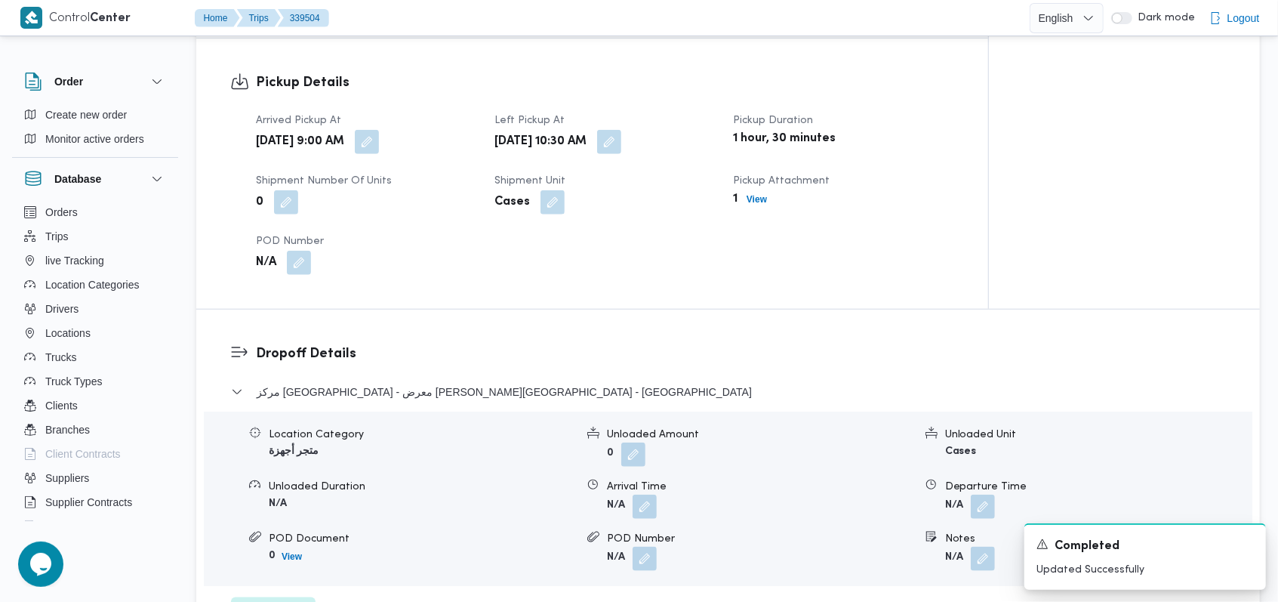
click at [727, 368] on dl "Dropoff Details مركز كفر الدوار - معرض عواد محمد الجمال - كفر الدوار Location C…" at bounding box center [741, 486] width 970 height 284
click at [1243, 544] on icon "Dismiss toast" at bounding box center [1248, 543] width 12 height 12
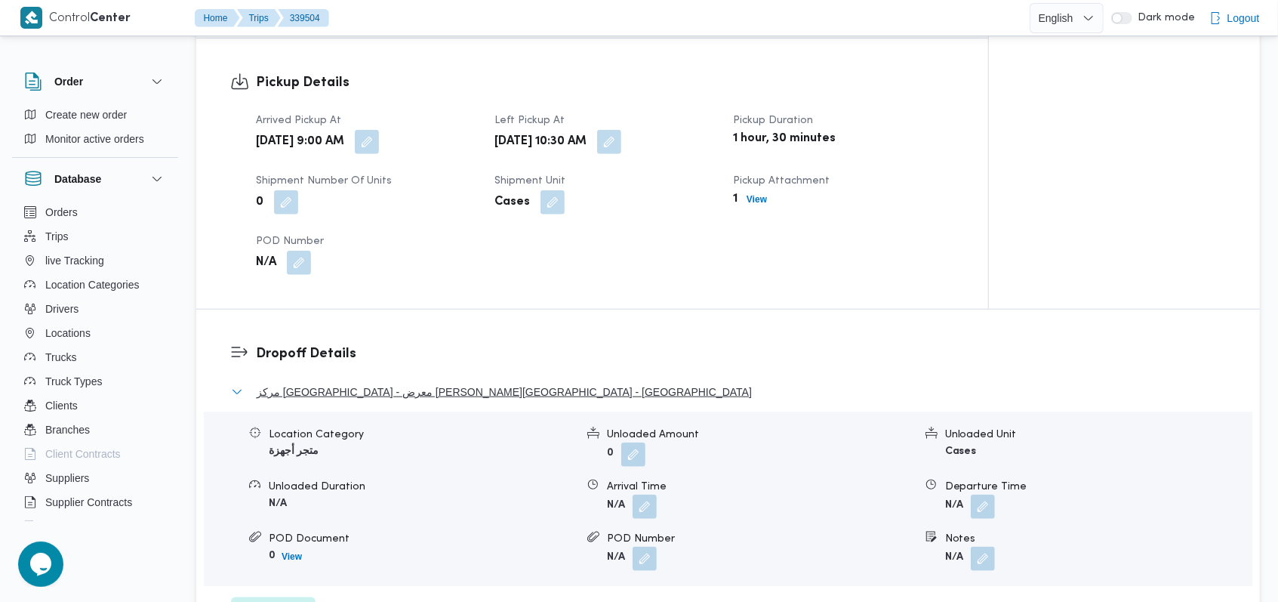
click at [422, 387] on span "مركز كفر الدوار - معرض عواد محمد الجمال - كفر الدوار" at bounding box center [504, 392] width 495 height 18
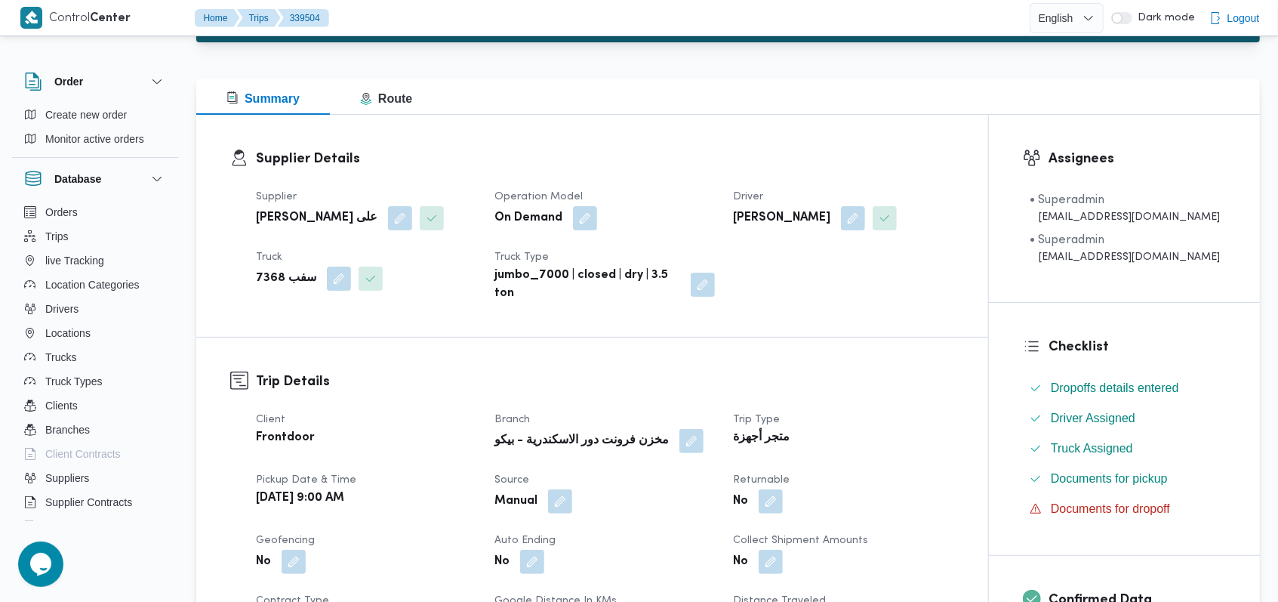
scroll to position [0, 0]
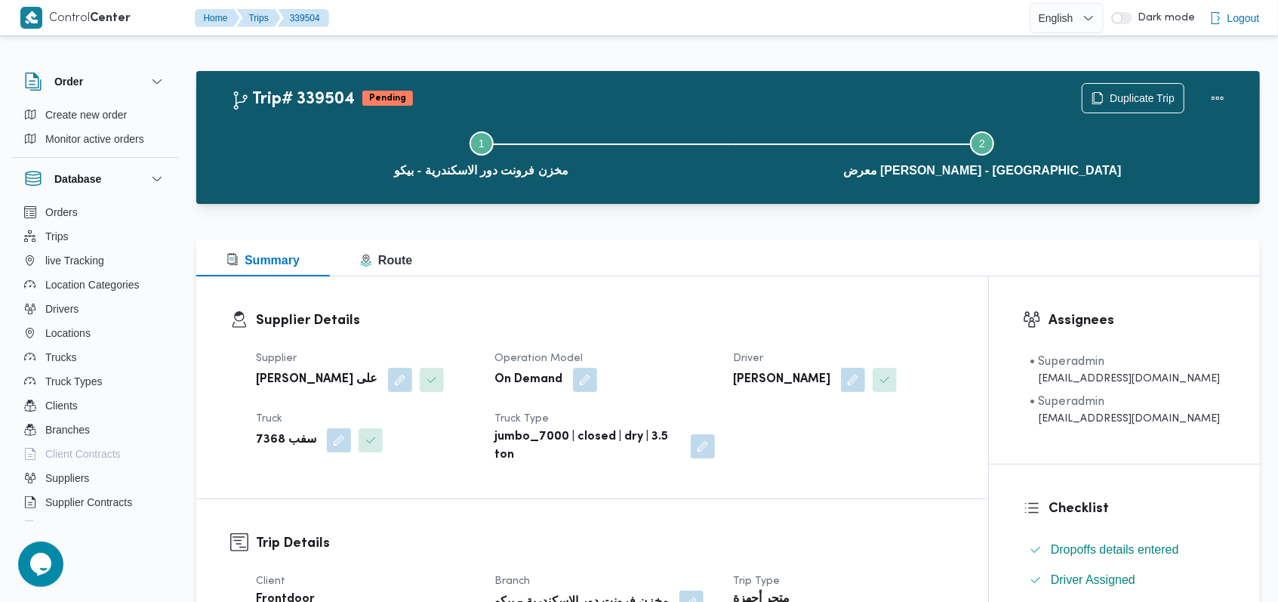
click at [692, 326] on h3 "Supplier Details" at bounding box center [605, 320] width 698 height 20
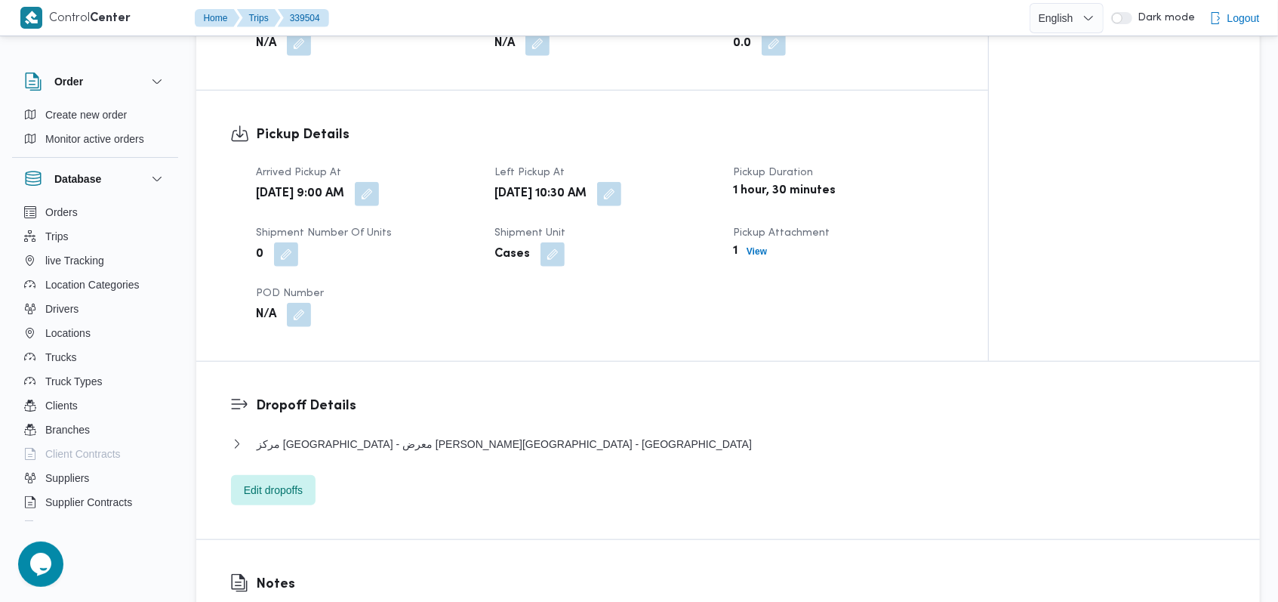
scroll to position [906, 0]
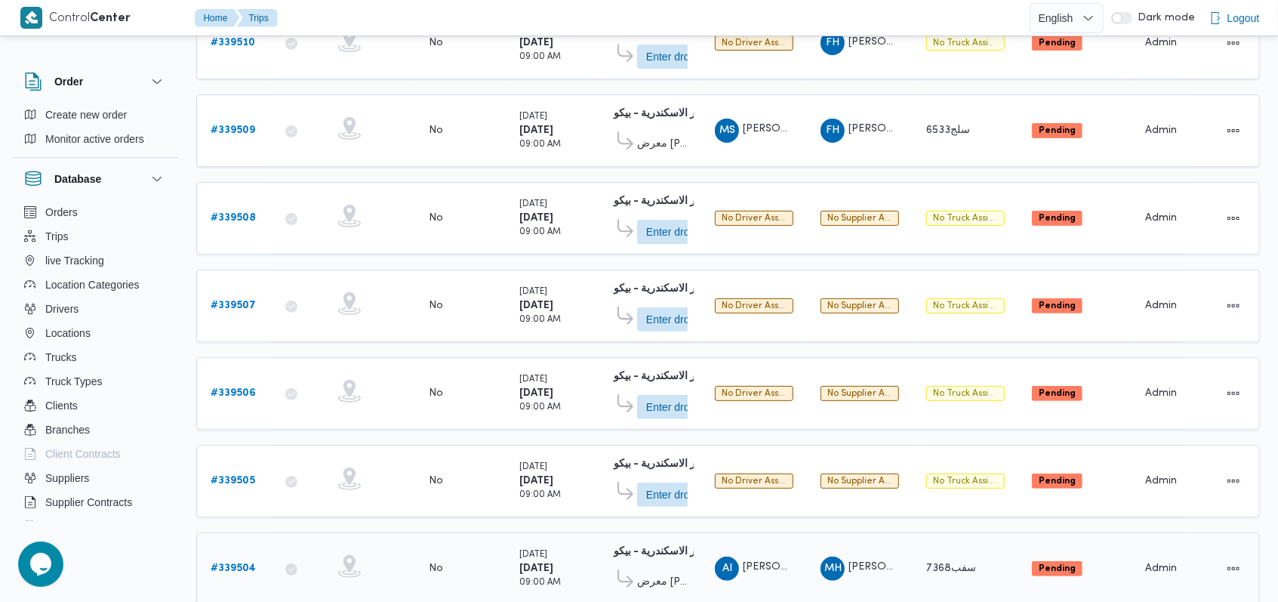
scroll to position [131, 0]
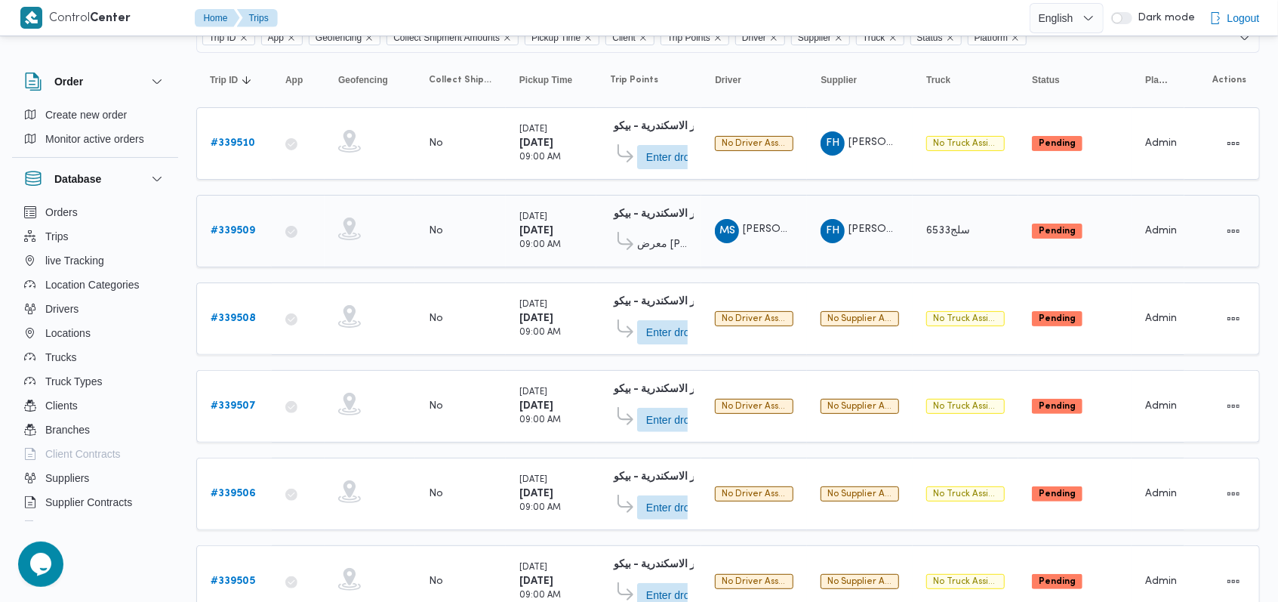
click at [239, 226] on b "# 339509" at bounding box center [233, 231] width 45 height 10
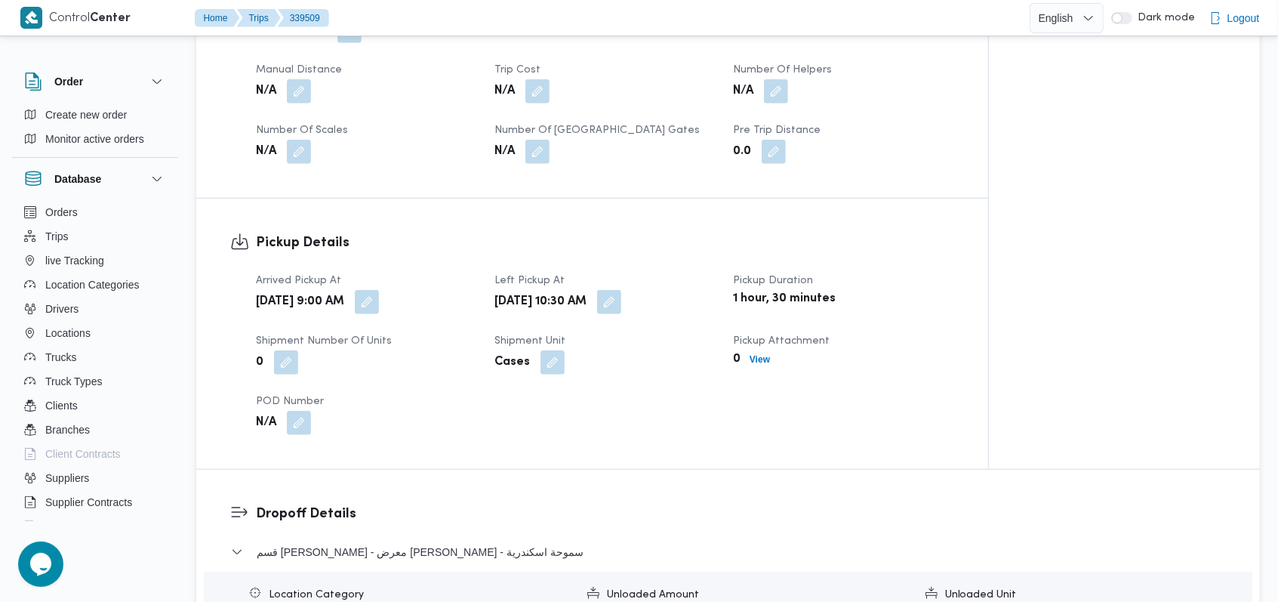
scroll to position [936, 0]
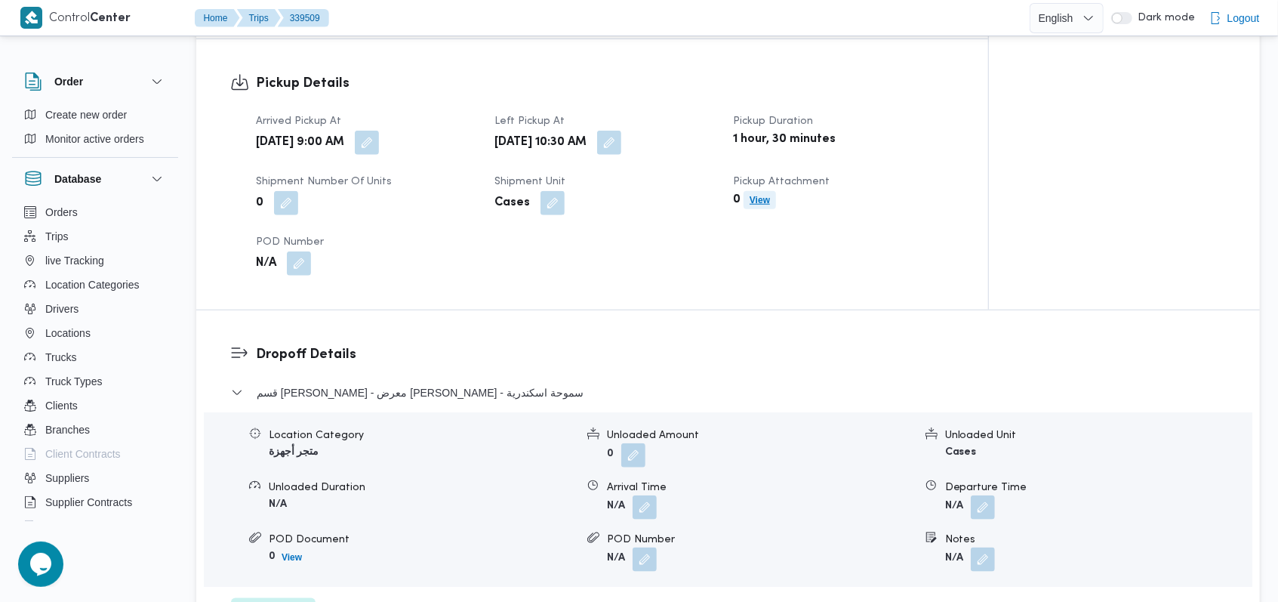
click at [773, 191] on span "View" at bounding box center [760, 200] width 32 height 18
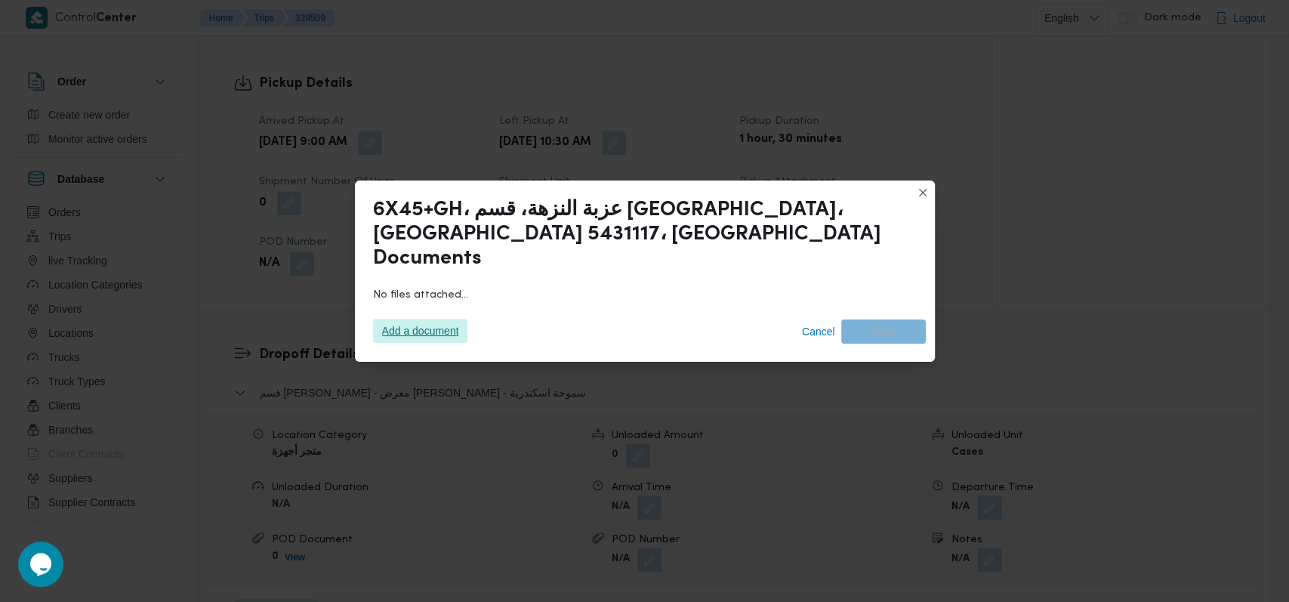
click at [458, 327] on span "Add a document" at bounding box center [420, 331] width 77 height 24
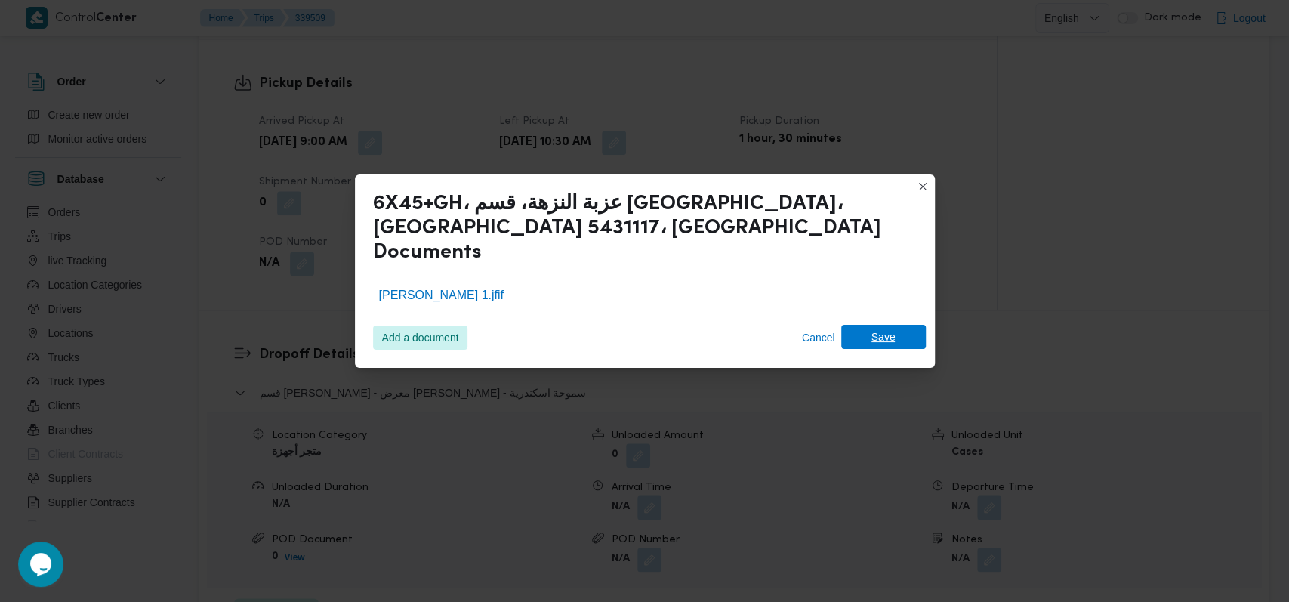
click at [890, 325] on span "Save" at bounding box center [883, 337] width 24 height 24
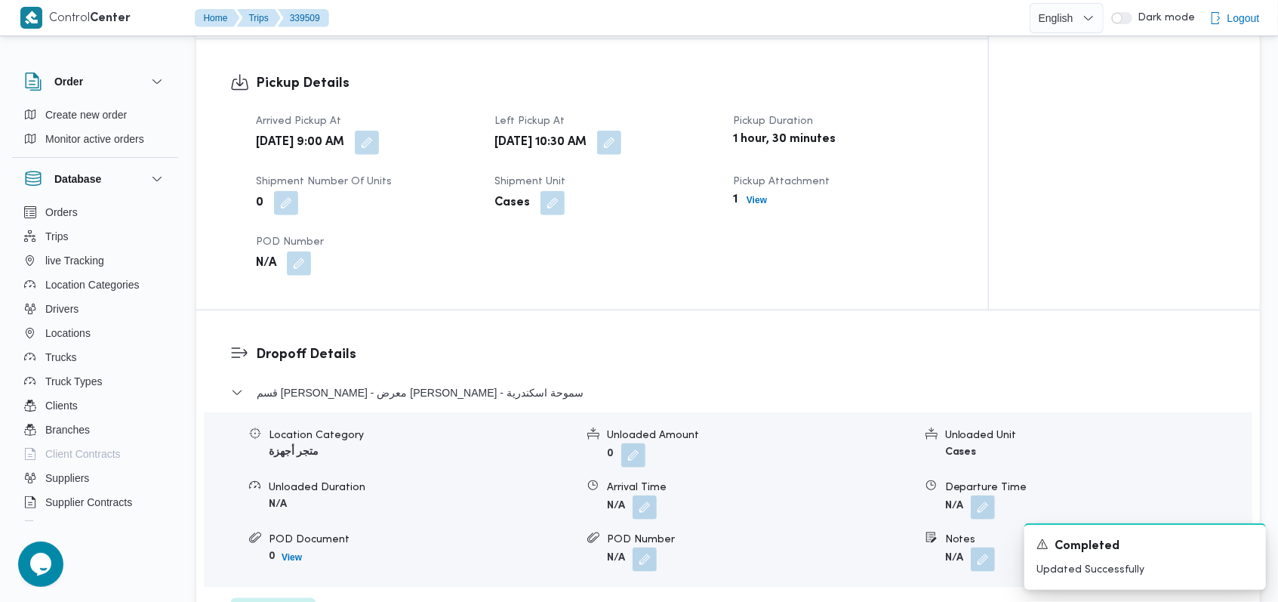
click at [624, 356] on dl "Dropoff Details قسم سيدى جابر - معرض ايهاب سنتر - سموحة اسكندرية Location Categ…" at bounding box center [741, 486] width 970 height 284
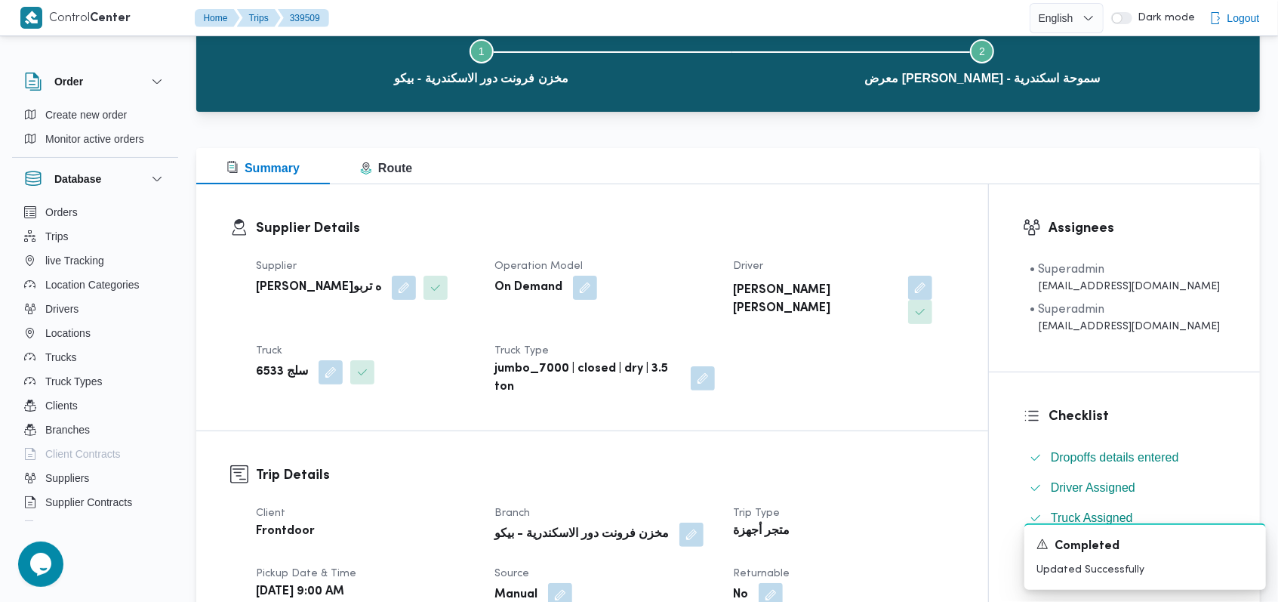
scroll to position [0, 0]
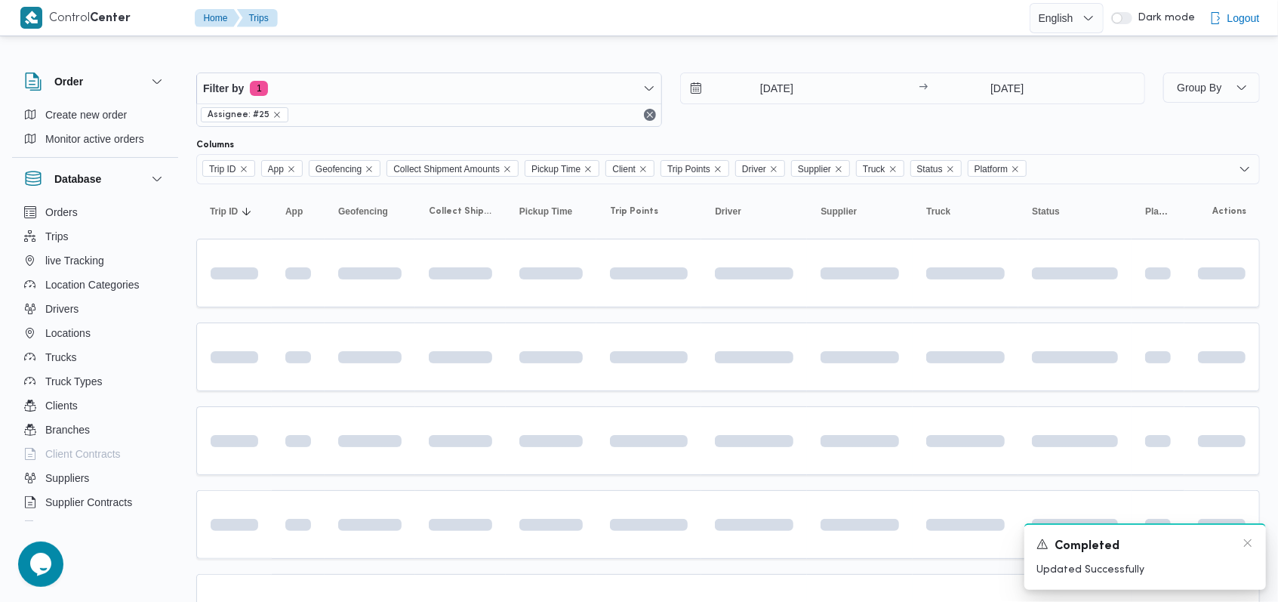
scroll to position [131, 0]
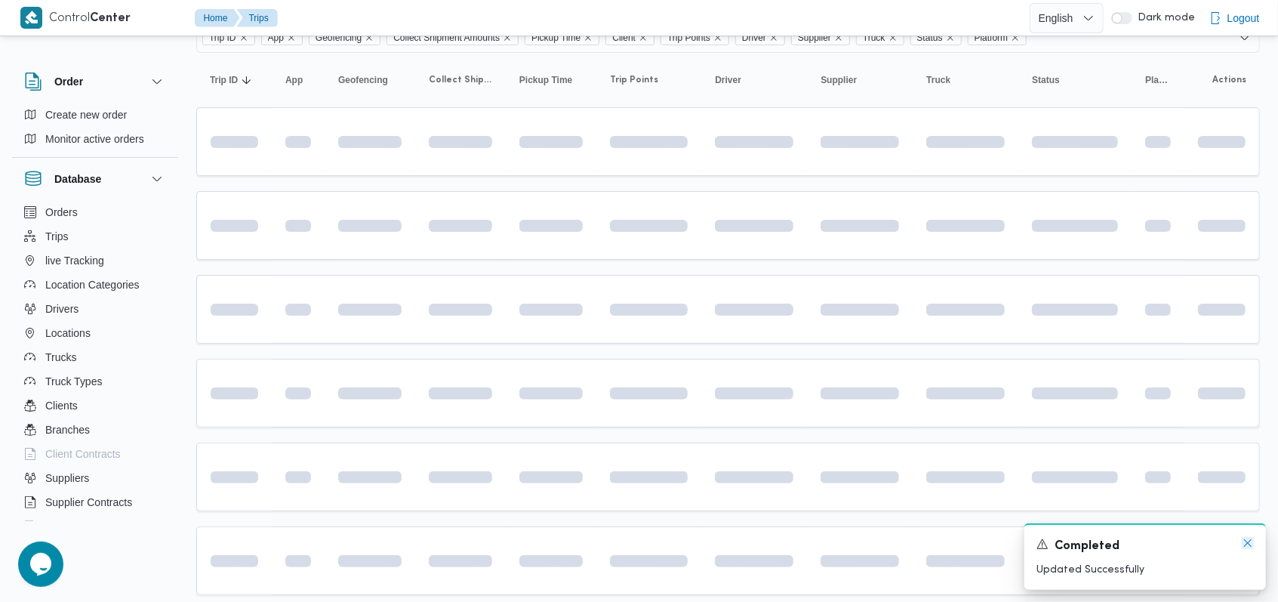
click at [1248, 547] on icon "Dismiss toast" at bounding box center [1248, 543] width 12 height 12
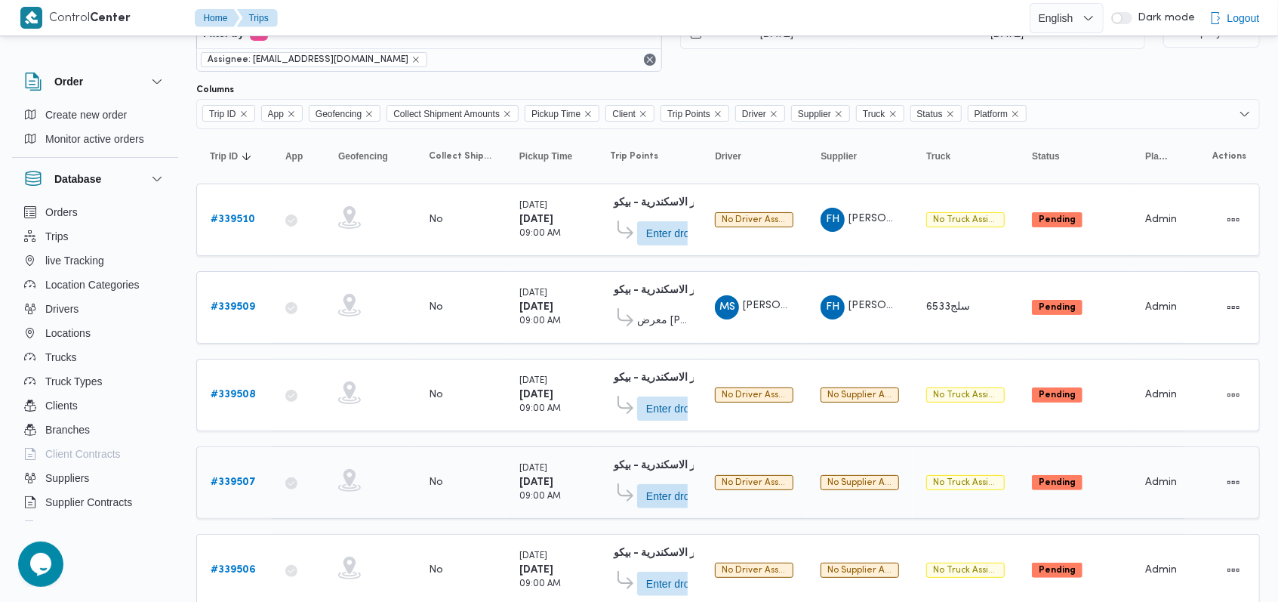
scroll to position [0, 0]
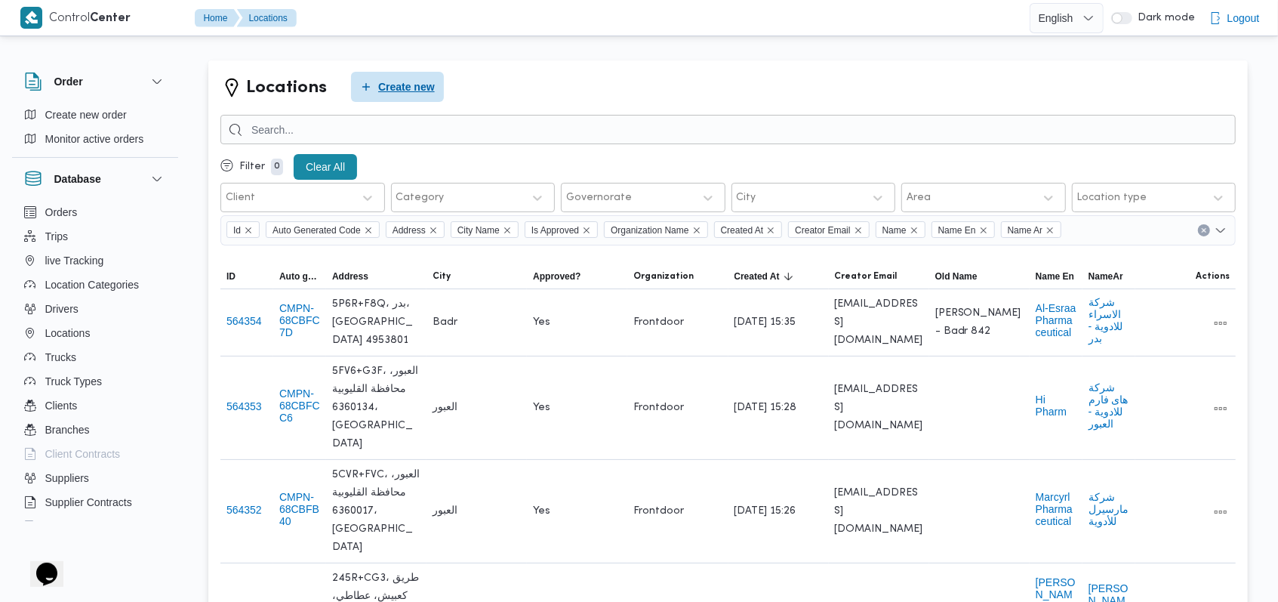
click at [378, 84] on span "Create new" at bounding box center [406, 87] width 57 height 18
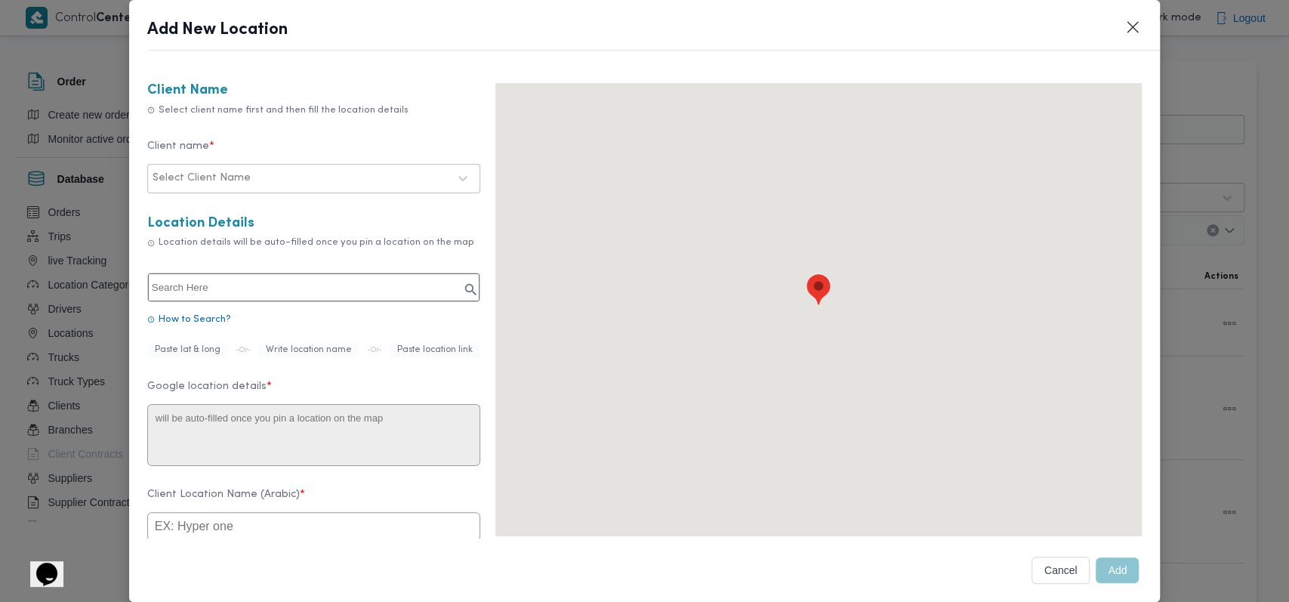
click at [305, 288] on input "text" at bounding box center [313, 287] width 331 height 28
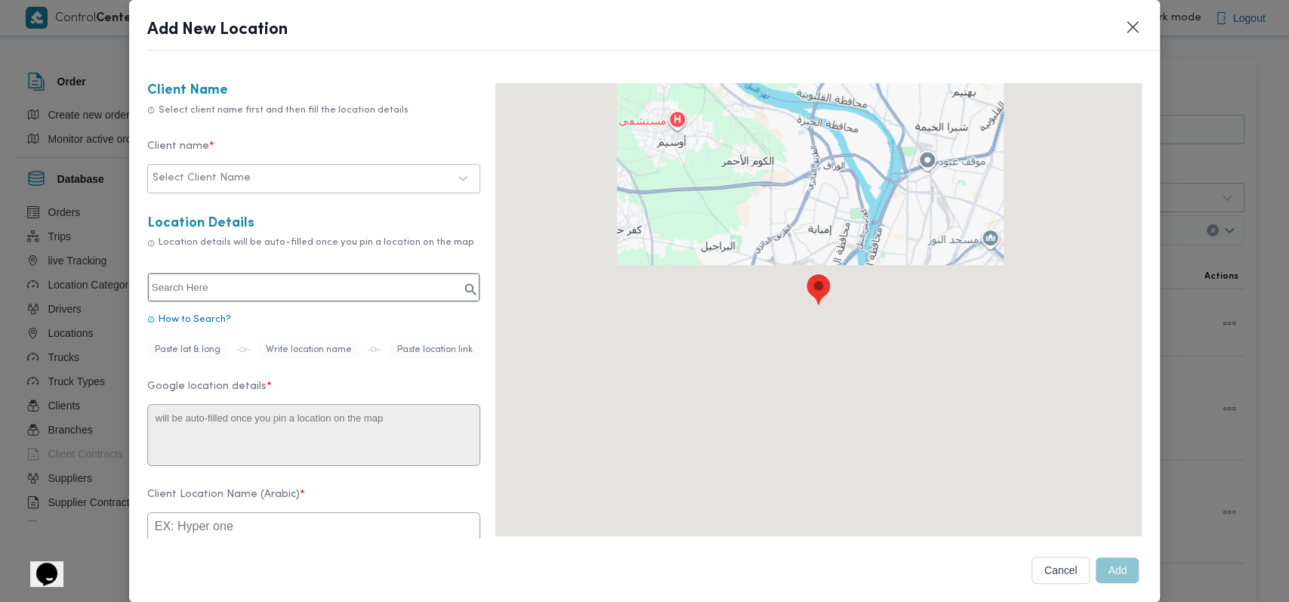
paste input "قرية كينج عثمان البحيرة"
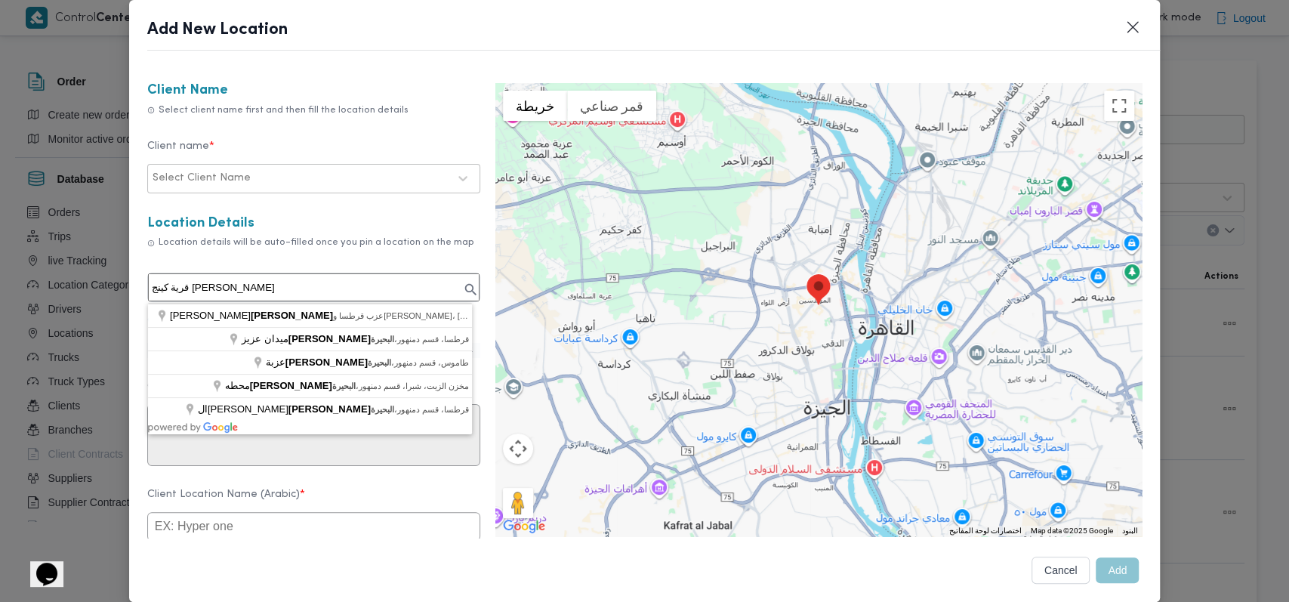
click at [262, 288] on input "قرية كينج عثمان البحيرة" at bounding box center [313, 287] width 331 height 28
paste input "نج عثمان"
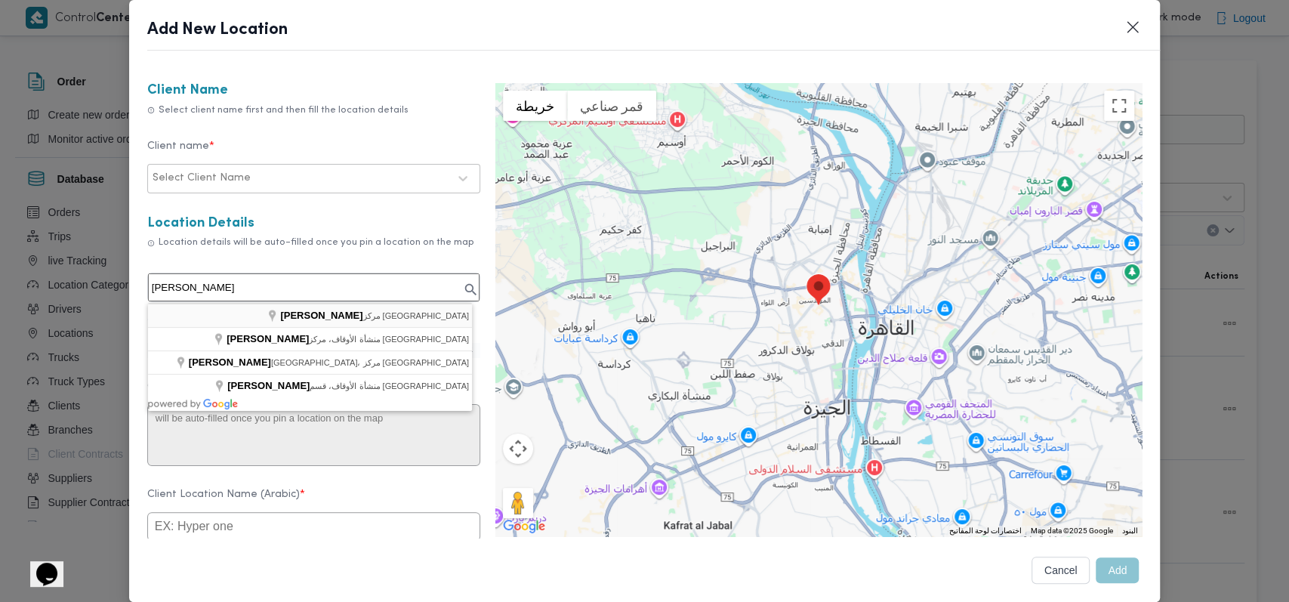
type input "كنج عثمان، مركز كفر الدوار"
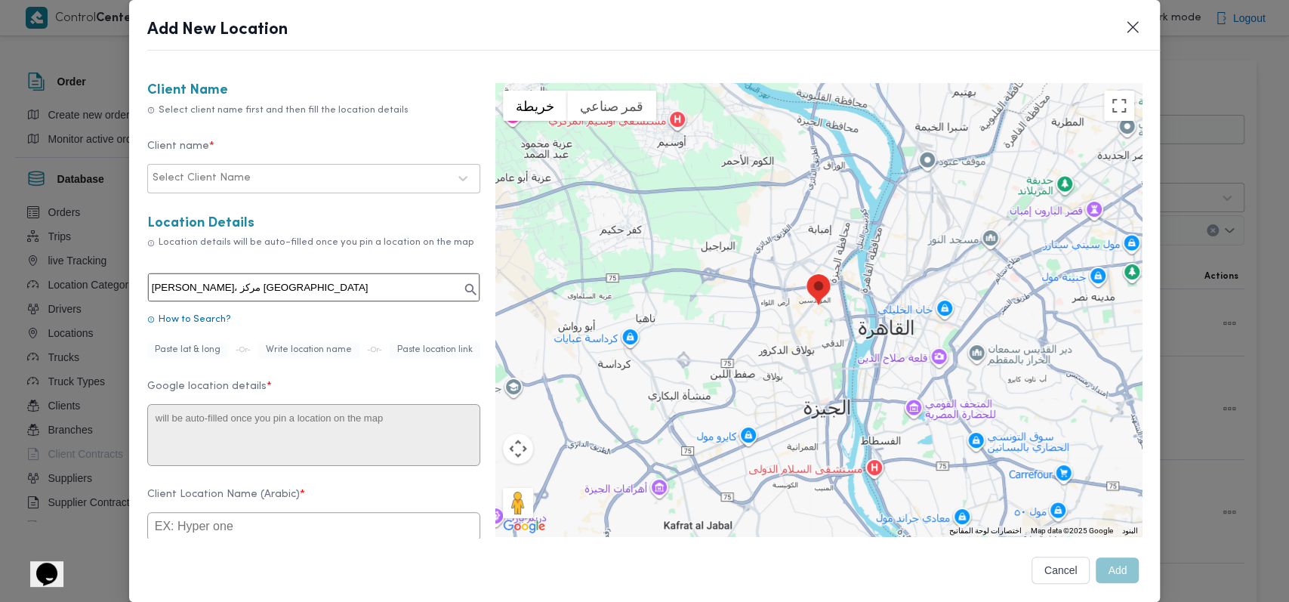
type textarea "كنج عثمان، مركز كفر الدوار، محافظة البحيرة"
type input "كنج عثمان"
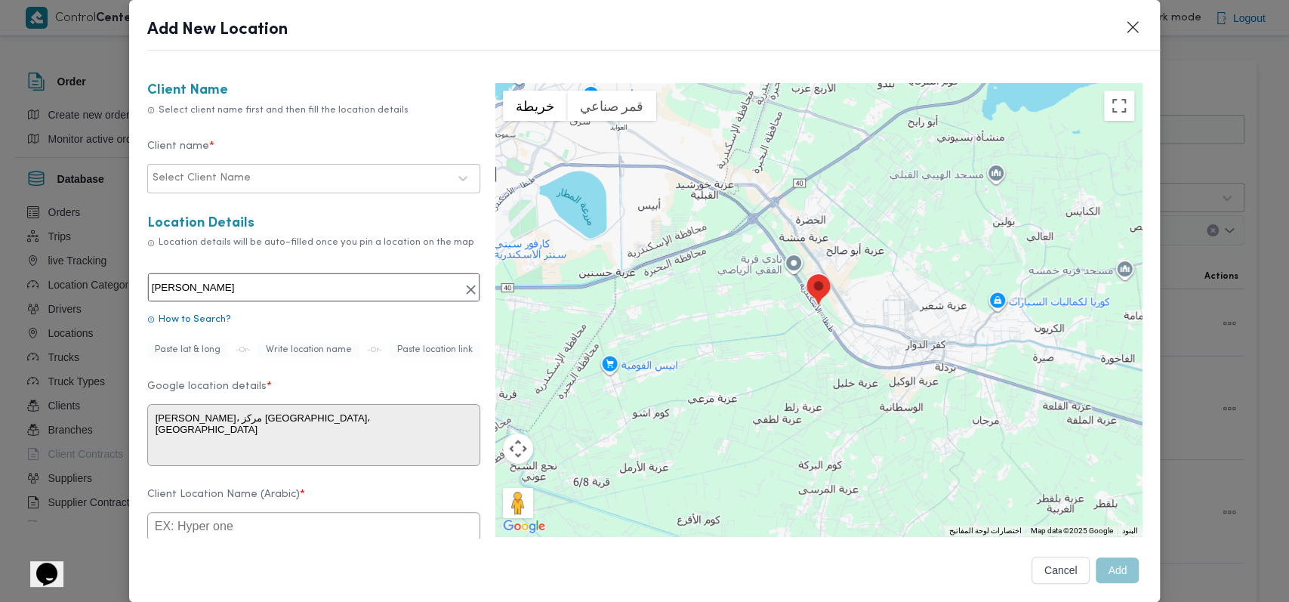
click at [359, 183] on div at bounding box center [351, 178] width 194 height 15
type input "ب"
type input "fro"
click at [211, 214] on div "Frontdoor" at bounding box center [313, 218] width 331 height 26
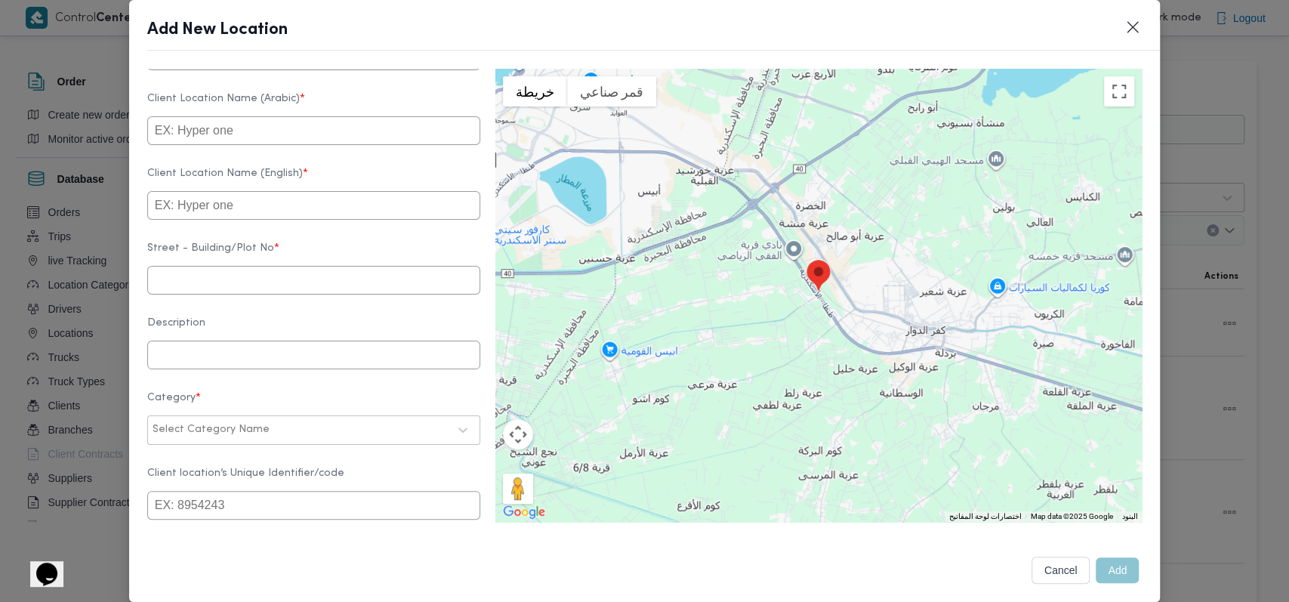
scroll to position [402, 0]
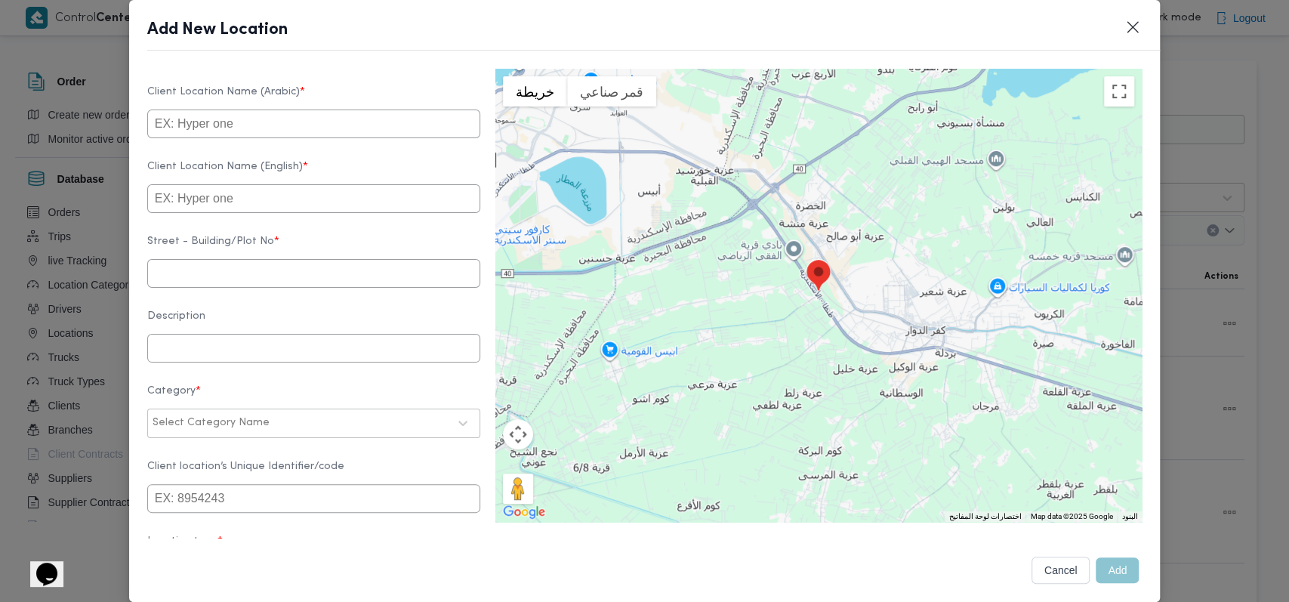
click at [248, 138] on input "text" at bounding box center [313, 123] width 333 height 29
type input "l"
click at [250, 138] on input "معرض عواد محمد الجمال - كفر الدوار" at bounding box center [313, 123] width 333 height 29
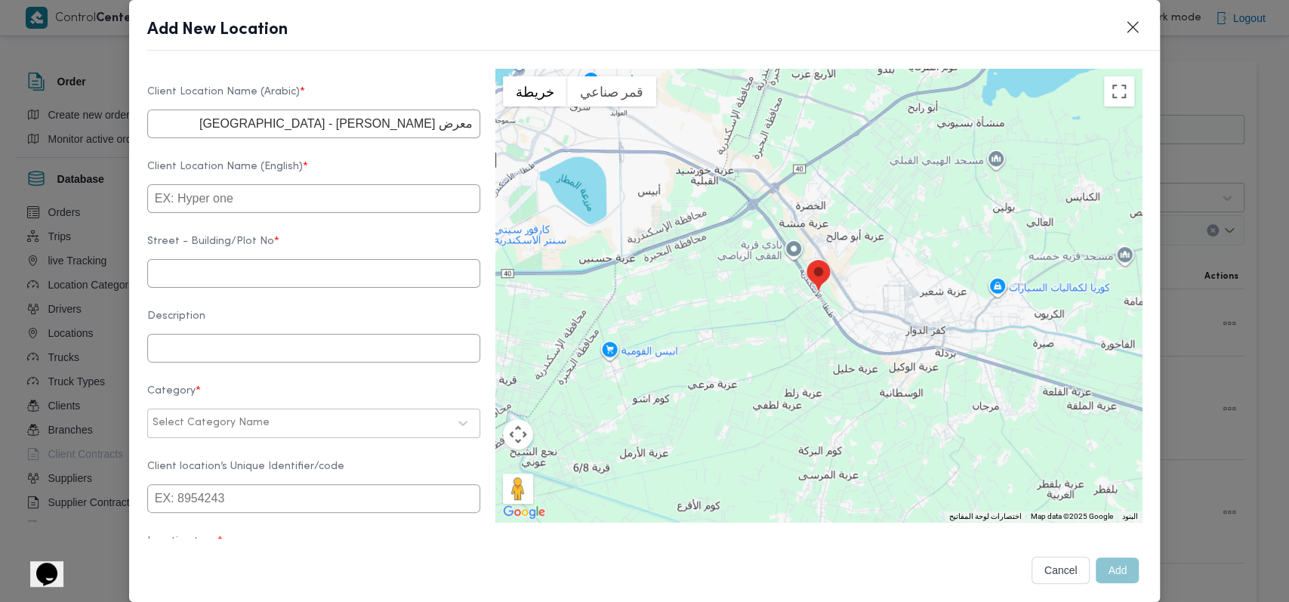
type input "معرض عواد محمد الجمال - كفر الدوار"
click at [350, 211] on input "text" at bounding box center [313, 198] width 333 height 29
paste input "Awad Mohamed El Gamal Exhibition - Kafr El Dawar"
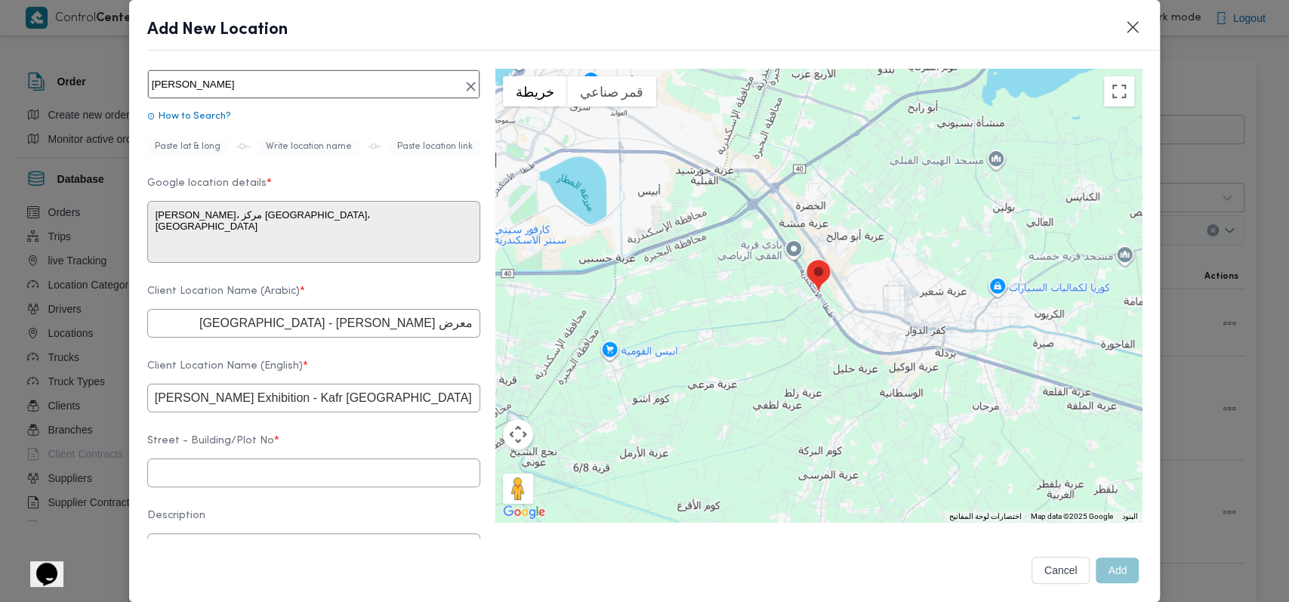
scroll to position [201, 0]
type input "Awad Mohamed El Gamal Exhibition - Kafr El Dawar"
click at [294, 489] on input "text" at bounding box center [313, 475] width 333 height 29
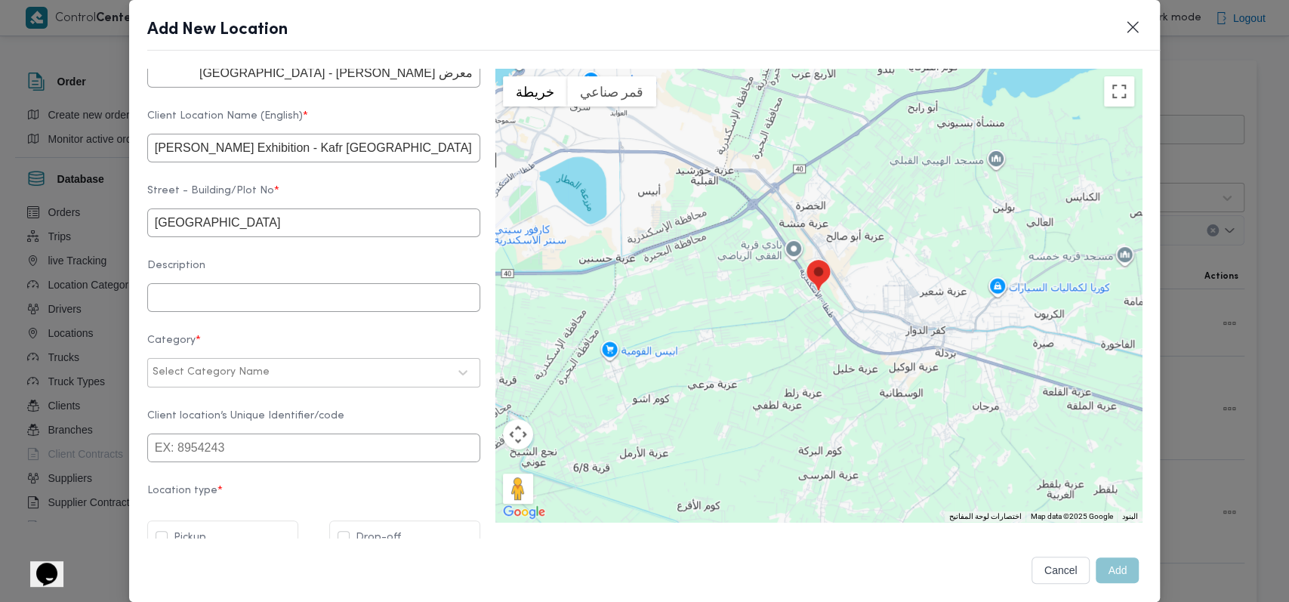
scroll to position [492, 0]
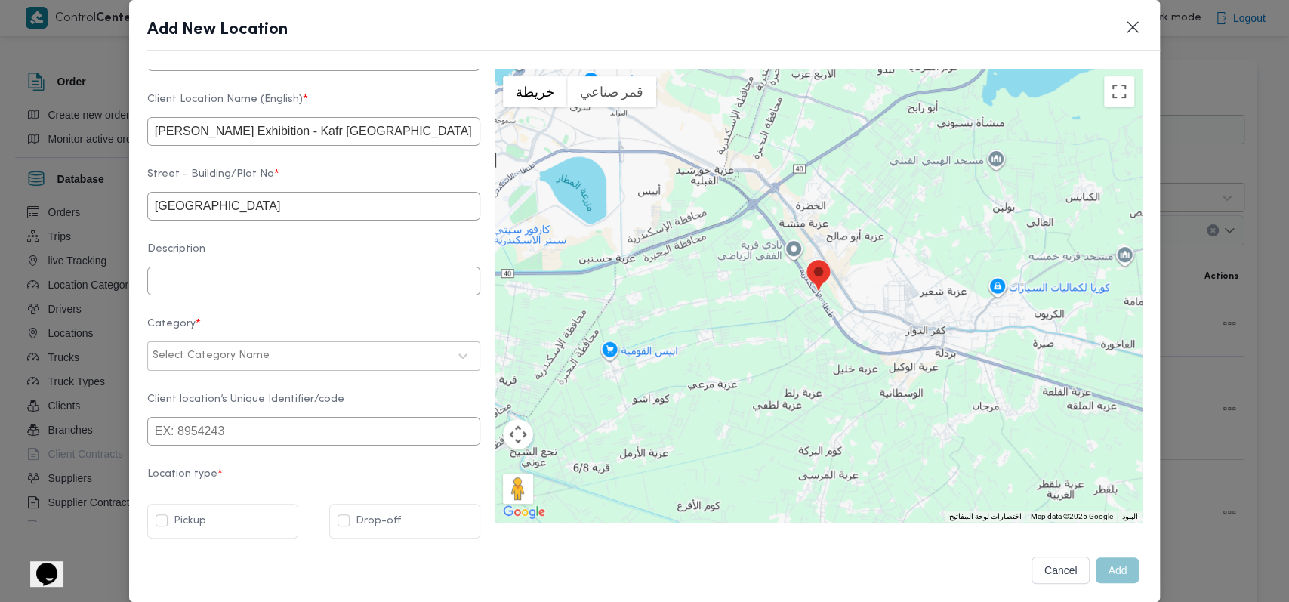
type input "كفر الدوار"
click at [241, 350] on div "Select Category Name" at bounding box center [300, 355] width 298 height 21
click at [218, 464] on div "متجر أجهزة" at bounding box center [313, 473] width 331 height 26
click at [356, 519] on label "Drop-off" at bounding box center [369, 521] width 63 height 18
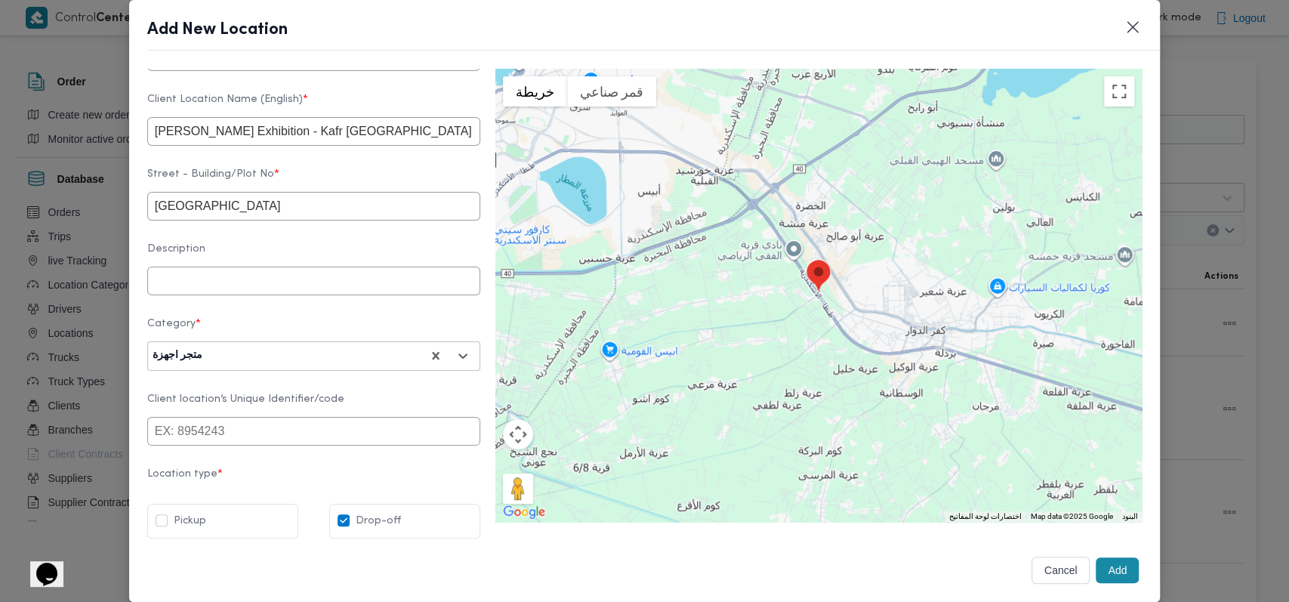
checkbox input "true"
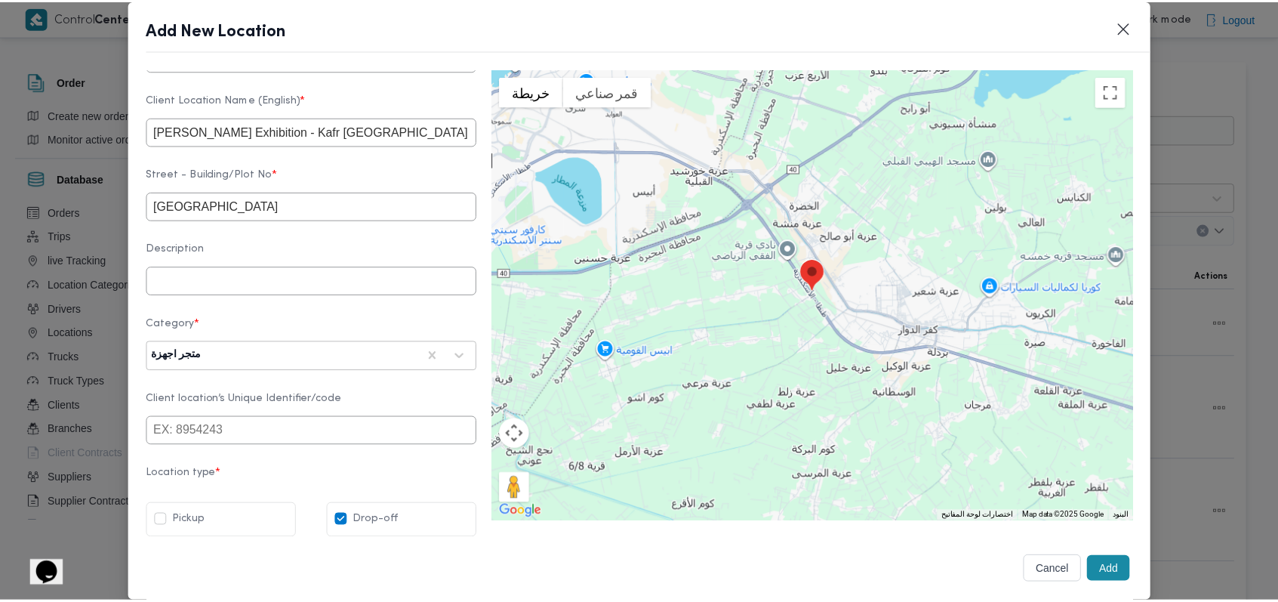
scroll to position [492, 0]
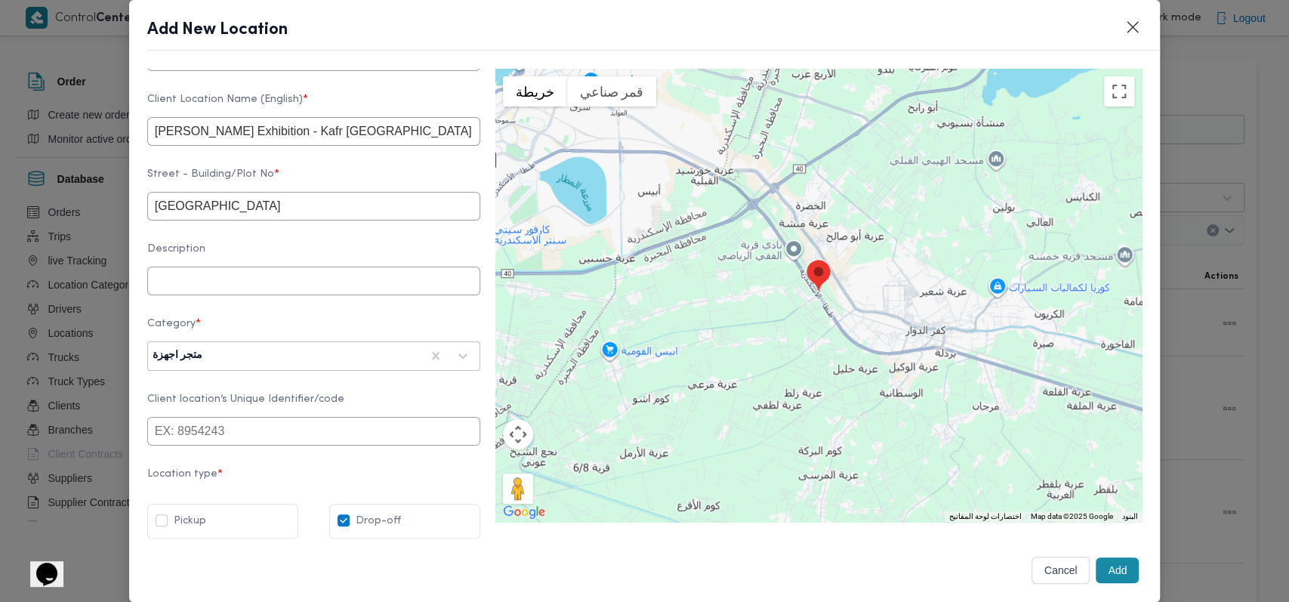
click at [1100, 572] on button "Add" at bounding box center [1117, 570] width 43 height 26
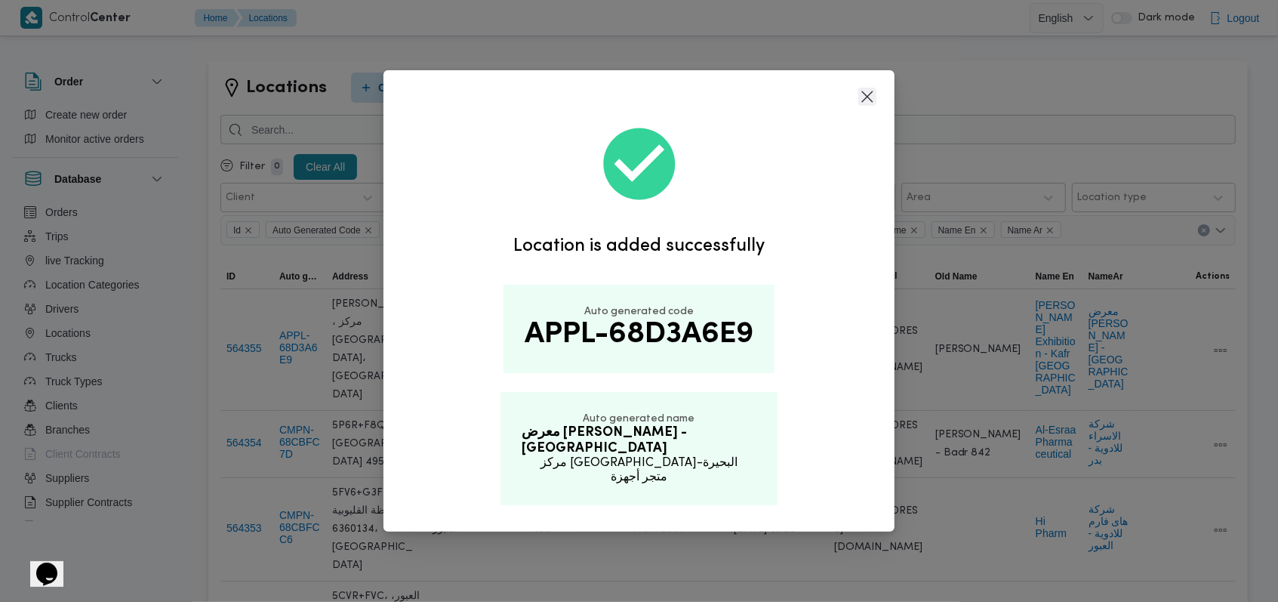
click at [860, 103] on button "Closes this modal window" at bounding box center [868, 97] width 18 height 18
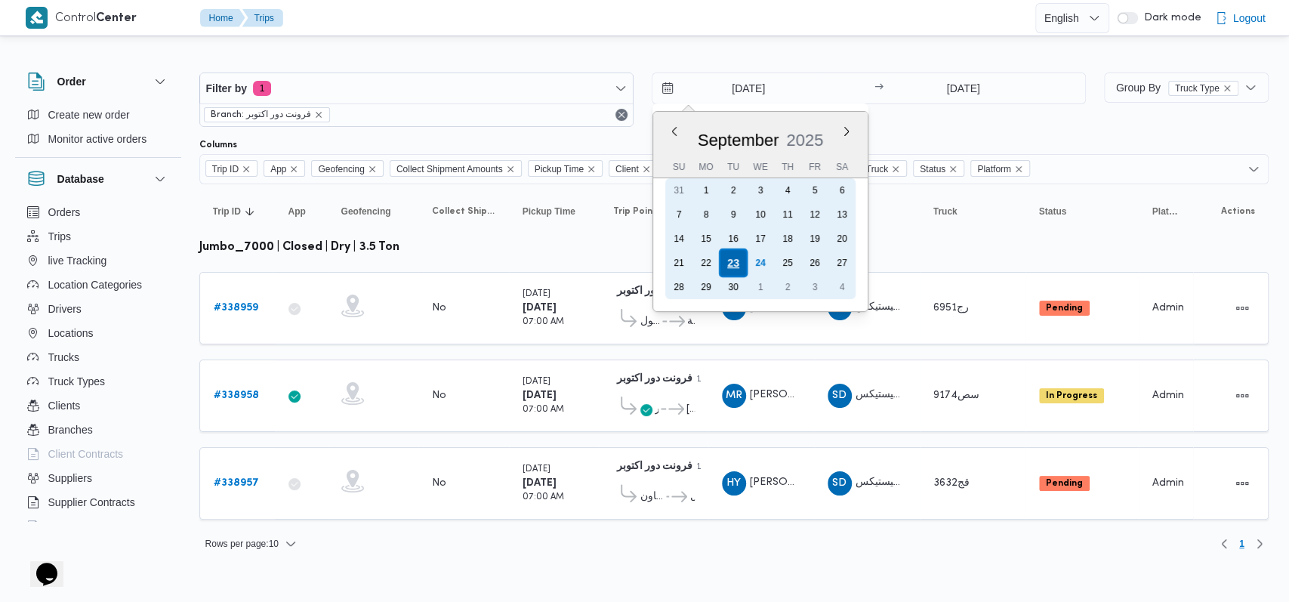
click at [733, 264] on div "23" at bounding box center [732, 262] width 29 height 29
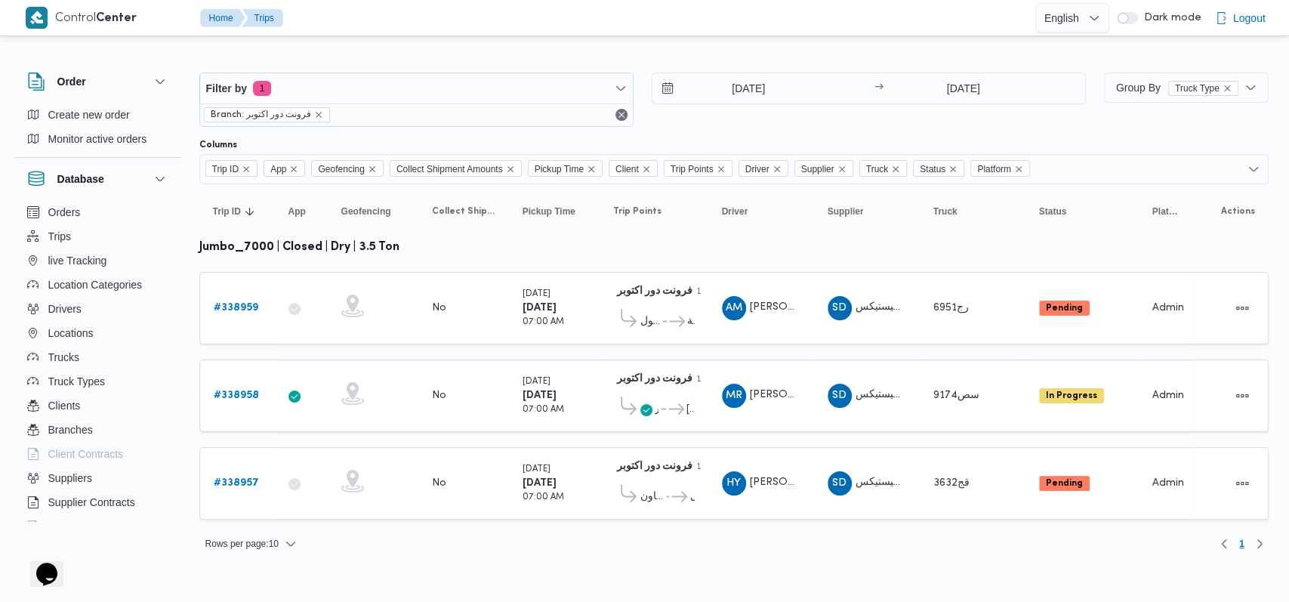
click at [757, 121] on div "[DATE] → [DATE]" at bounding box center [869, 99] width 434 height 54
click at [954, 90] on input "[DATE]" at bounding box center [963, 88] width 150 height 30
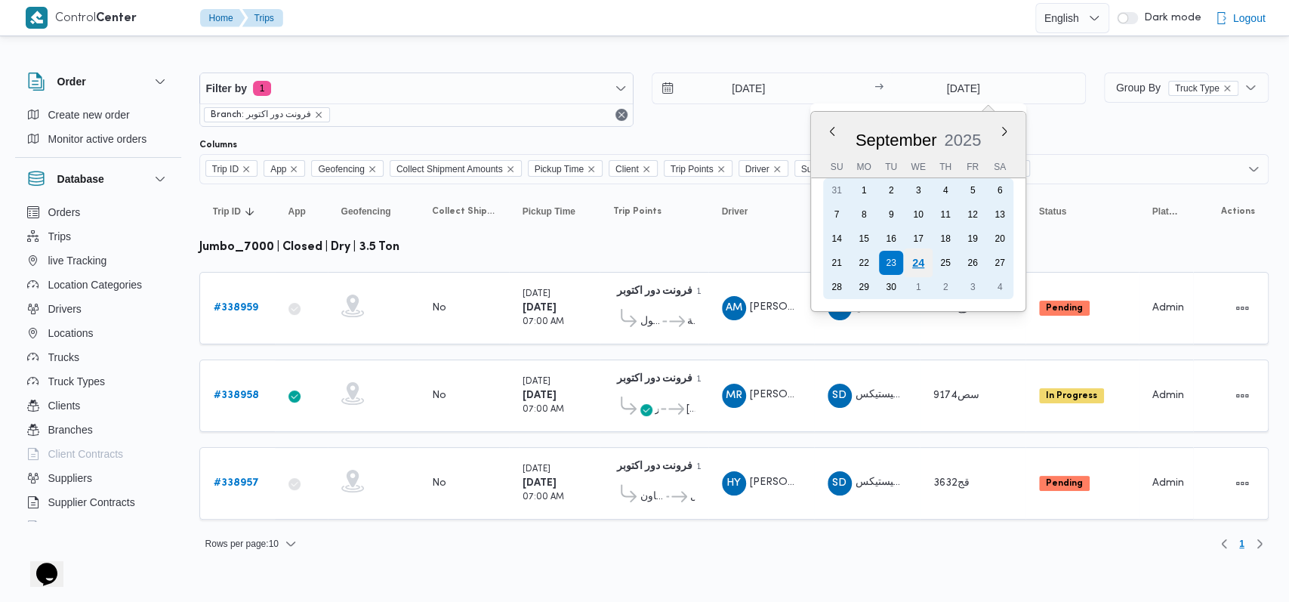
click at [914, 269] on div "24" at bounding box center [918, 262] width 29 height 29
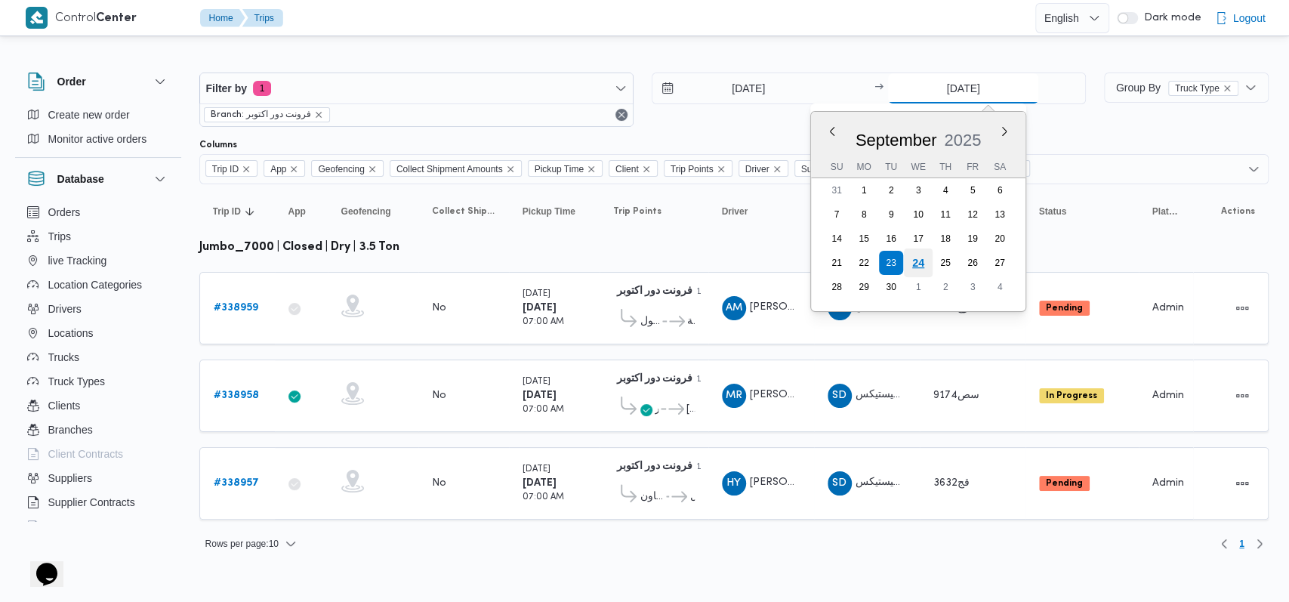
type input "[DATE]"
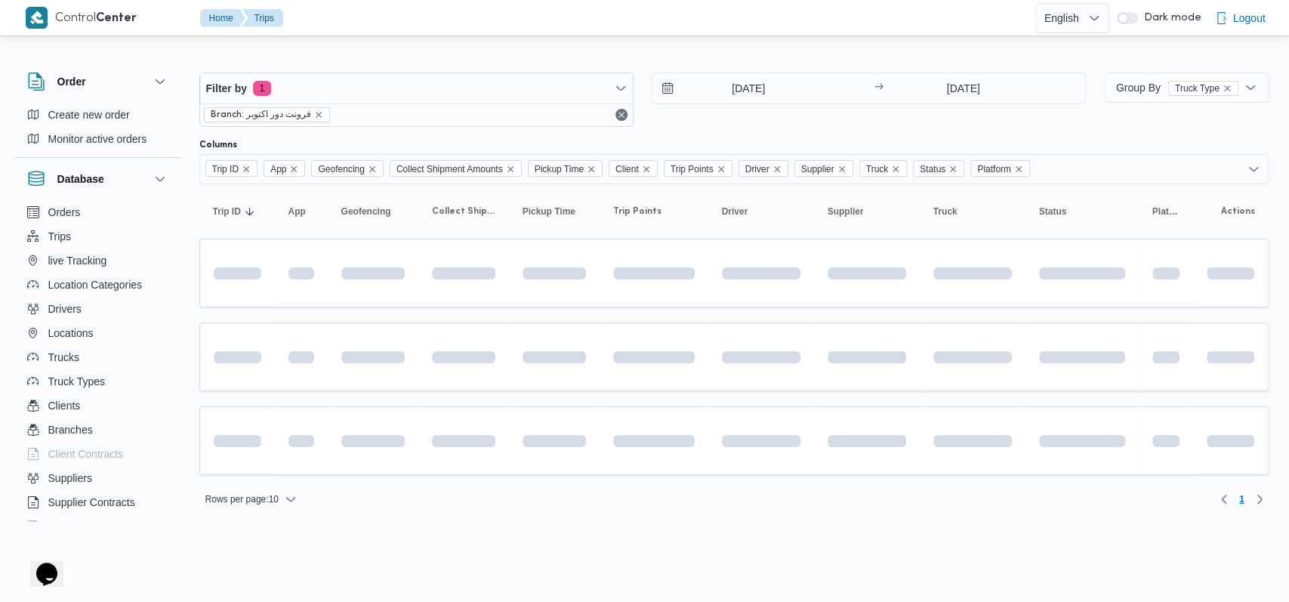
click at [748, 123] on div "[DATE] → [DATE]" at bounding box center [869, 99] width 434 height 54
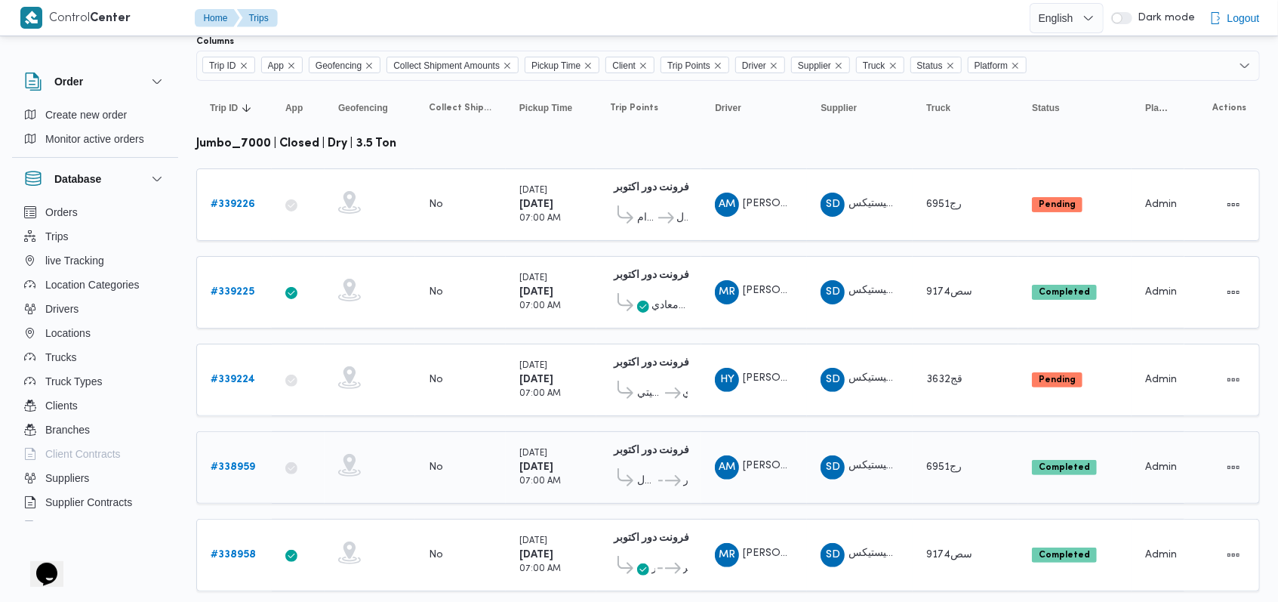
scroll to position [218, 0]
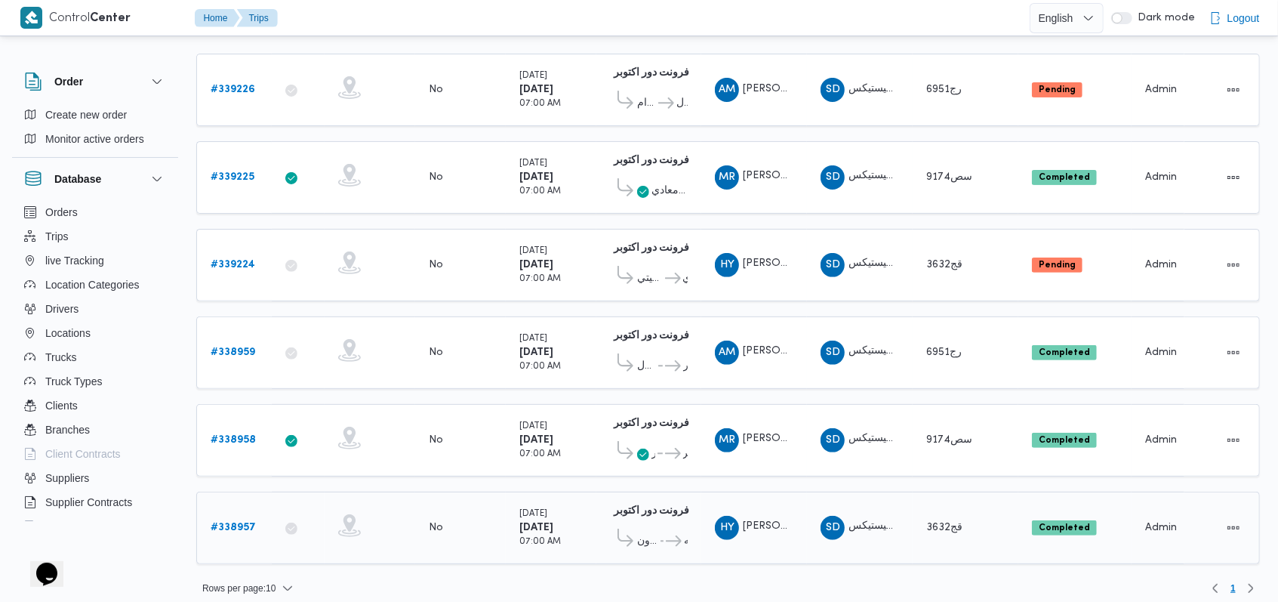
click at [242, 523] on b "# 338957" at bounding box center [233, 528] width 45 height 10
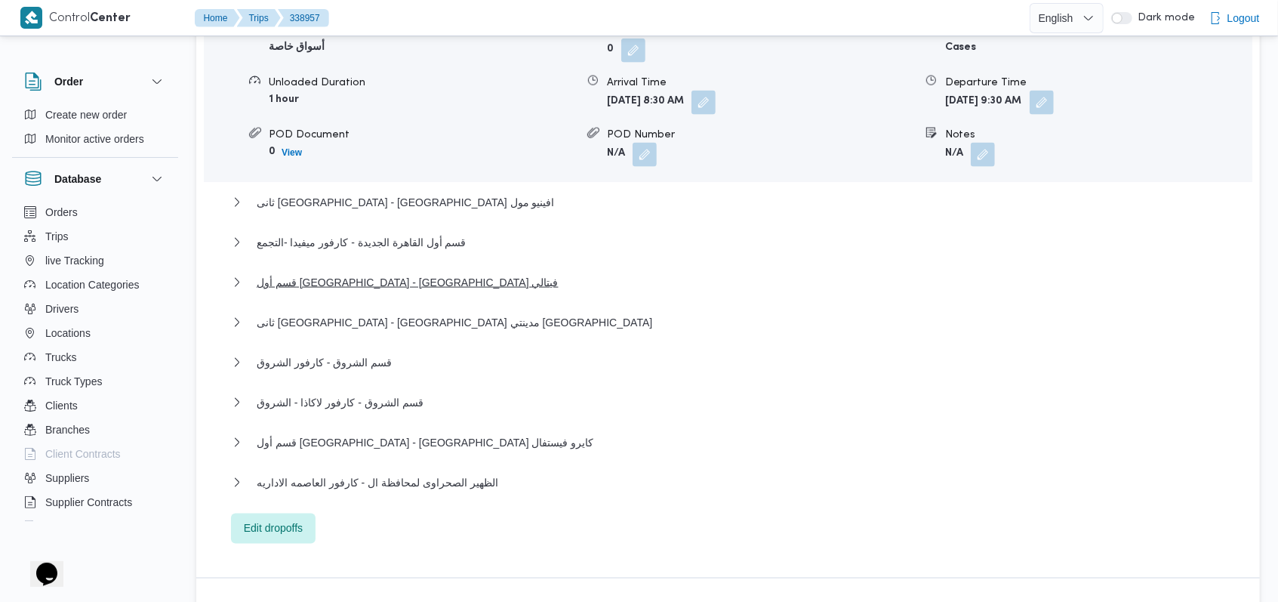
scroll to position [1510, 0]
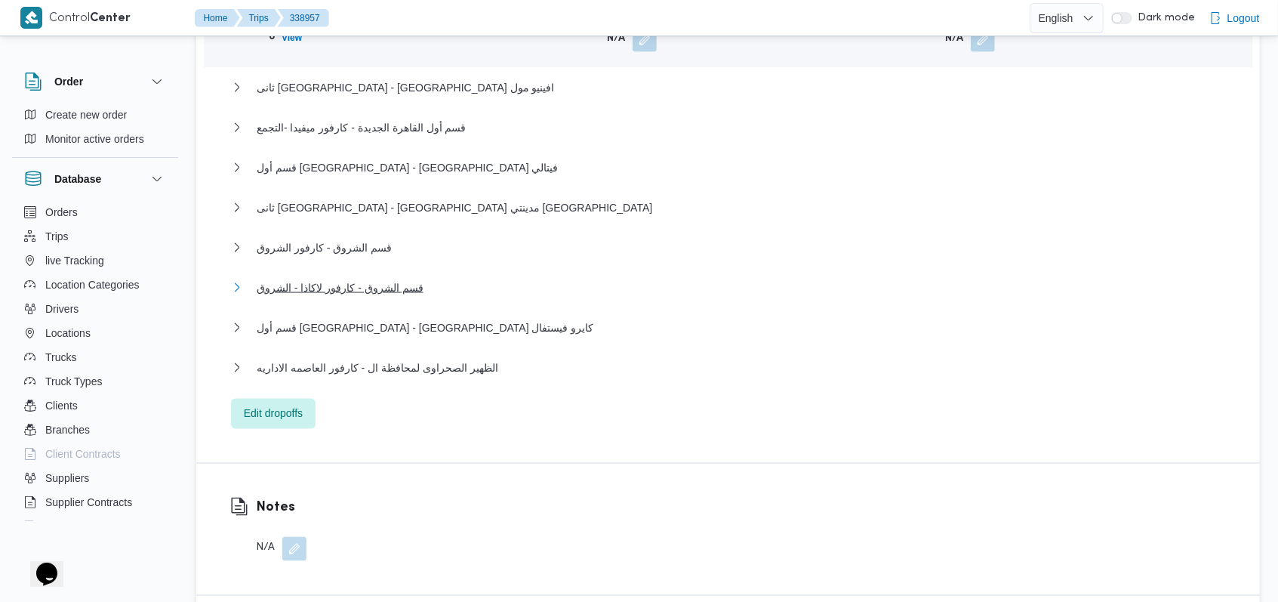
click at [403, 282] on span "قسم الشروق - كارفور لاكاذا - الشروق" at bounding box center [340, 288] width 167 height 18
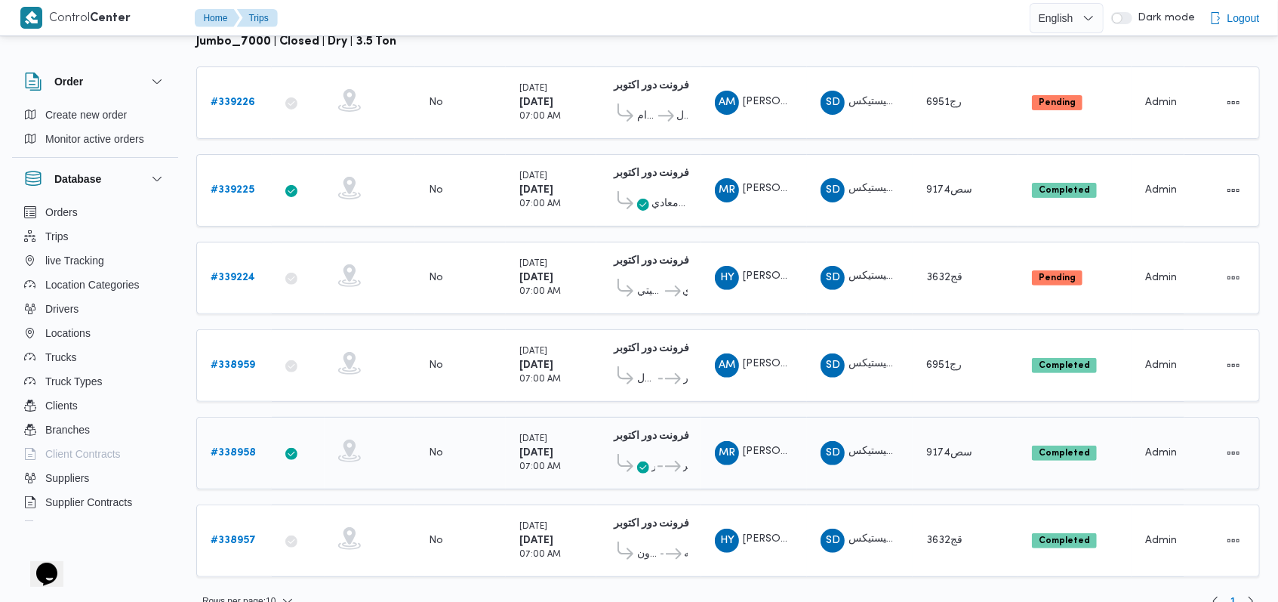
scroll to position [218, 0]
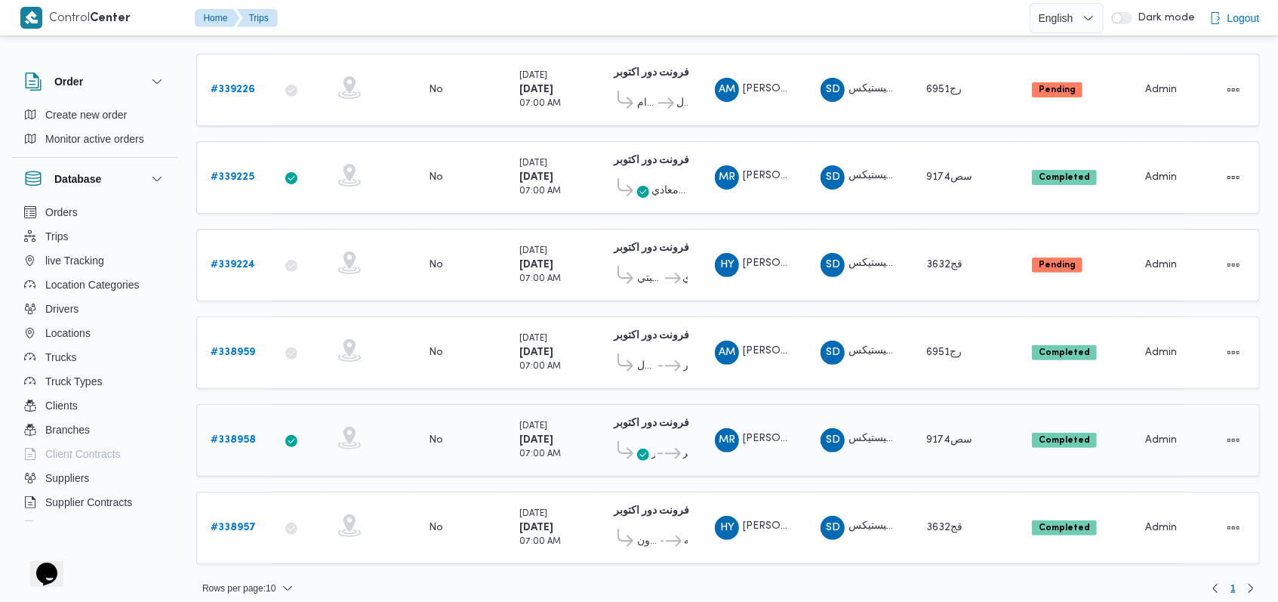
click at [250, 435] on b "# 338958" at bounding box center [233, 440] width 45 height 10
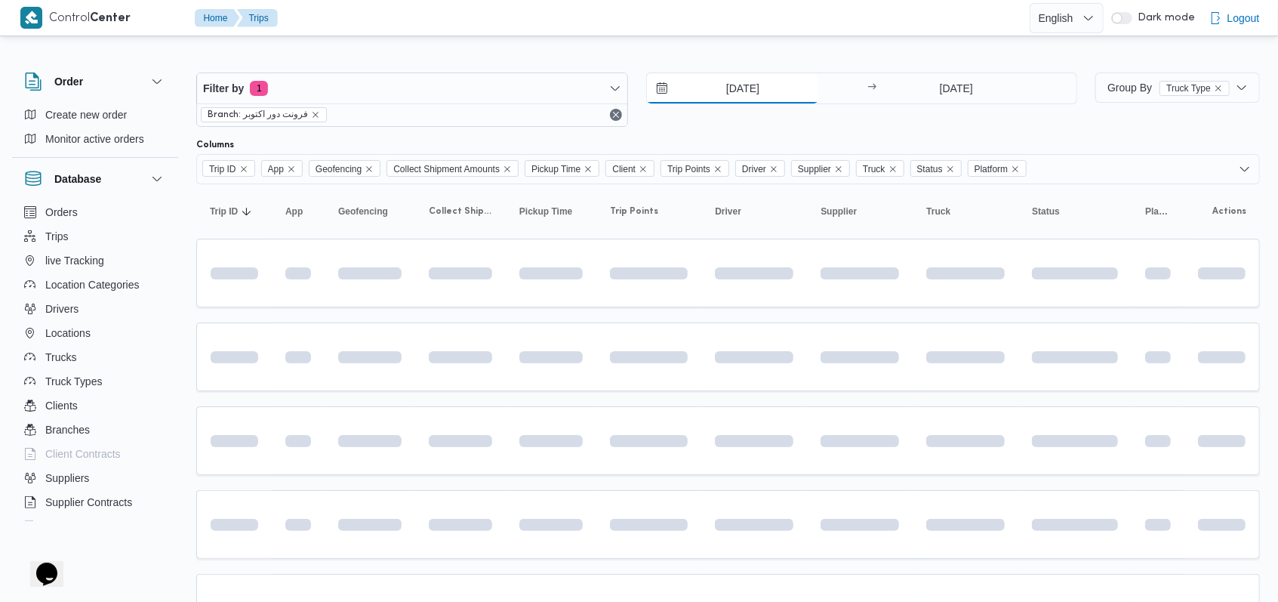
click at [748, 82] on input "[DATE]" at bounding box center [732, 88] width 171 height 30
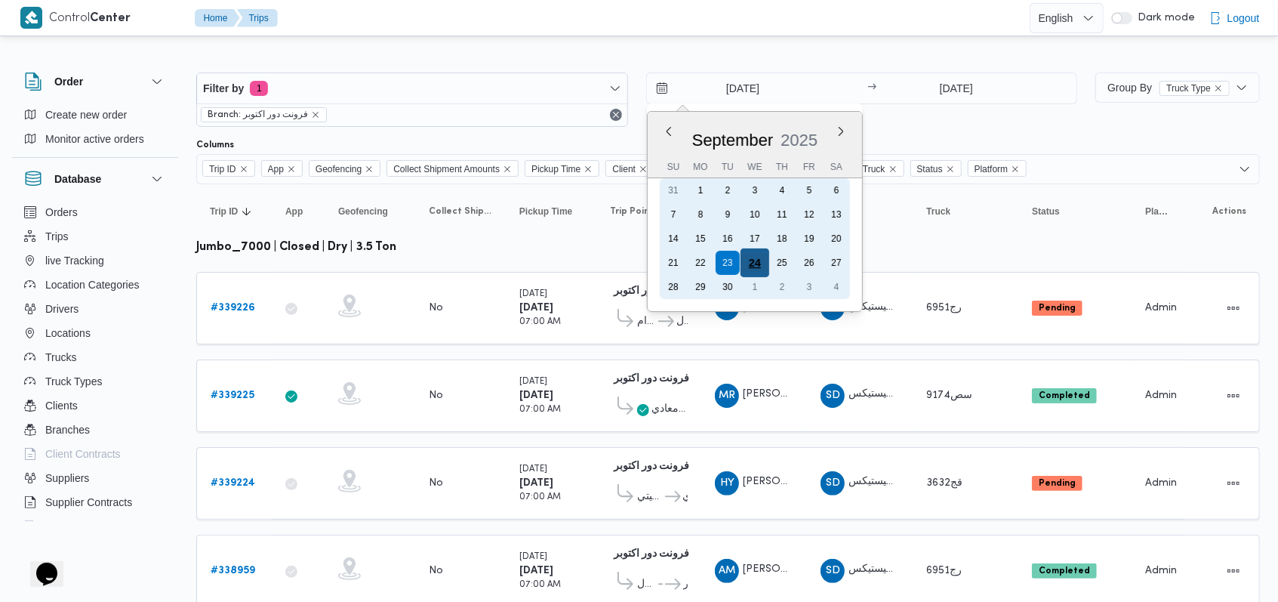
click at [754, 258] on div "24" at bounding box center [754, 262] width 29 height 29
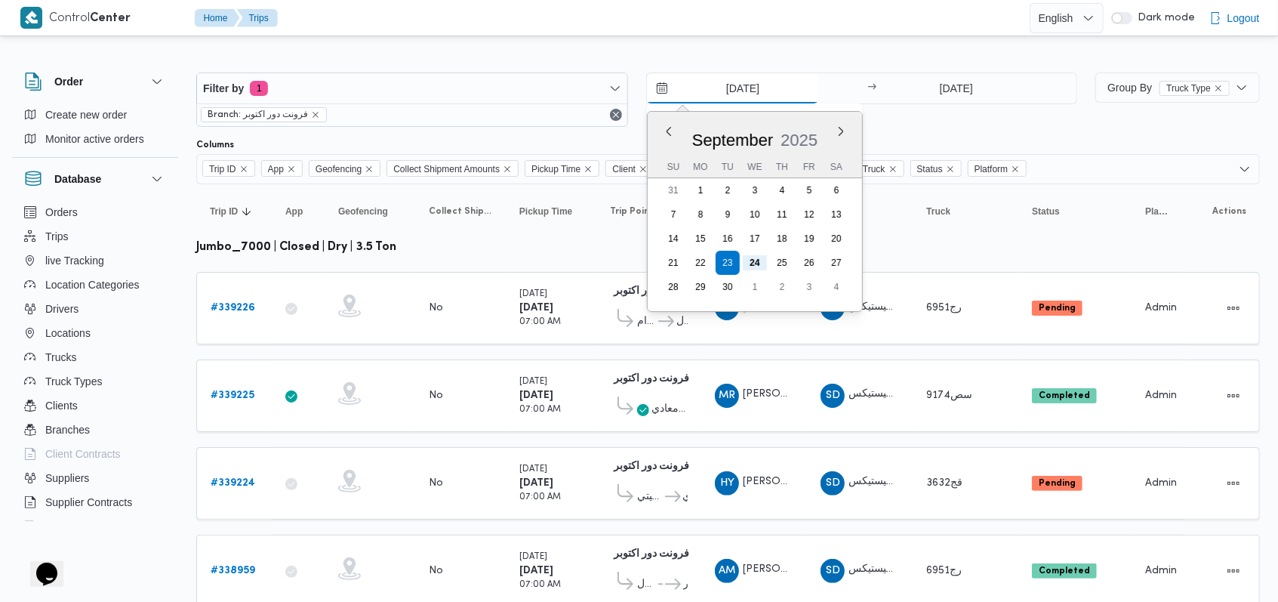
type input "[DATE]"
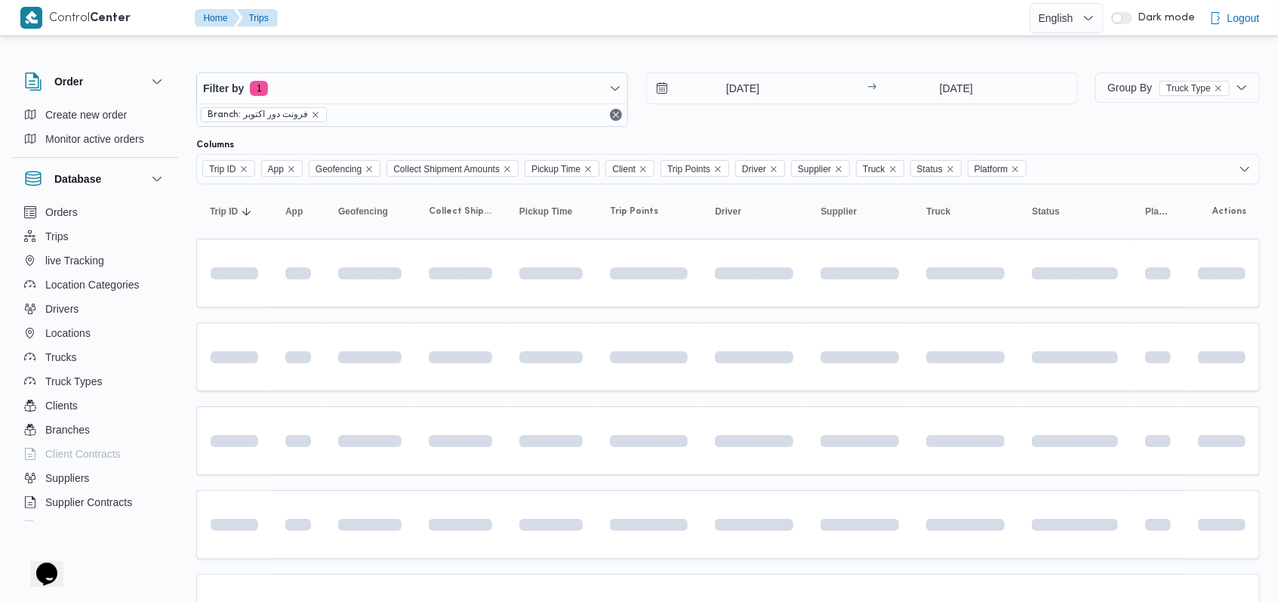
click at [805, 121] on div "[DATE] → [DATE]" at bounding box center [862, 99] width 432 height 54
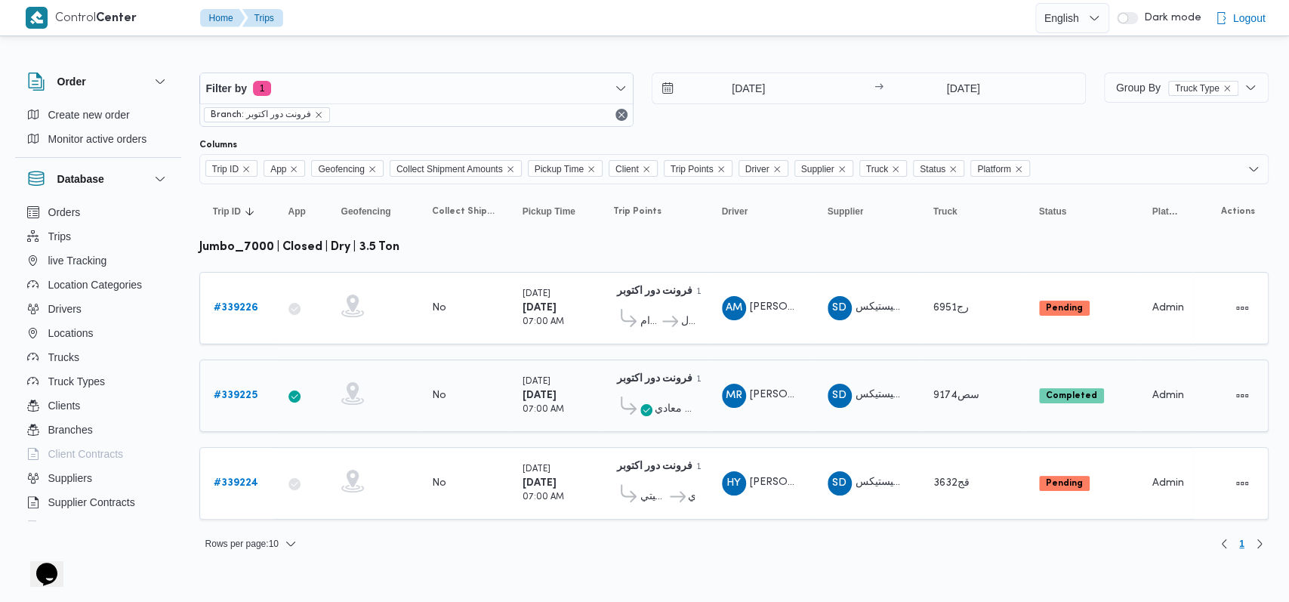
click at [251, 390] on b "# 339225" at bounding box center [236, 395] width 44 height 10
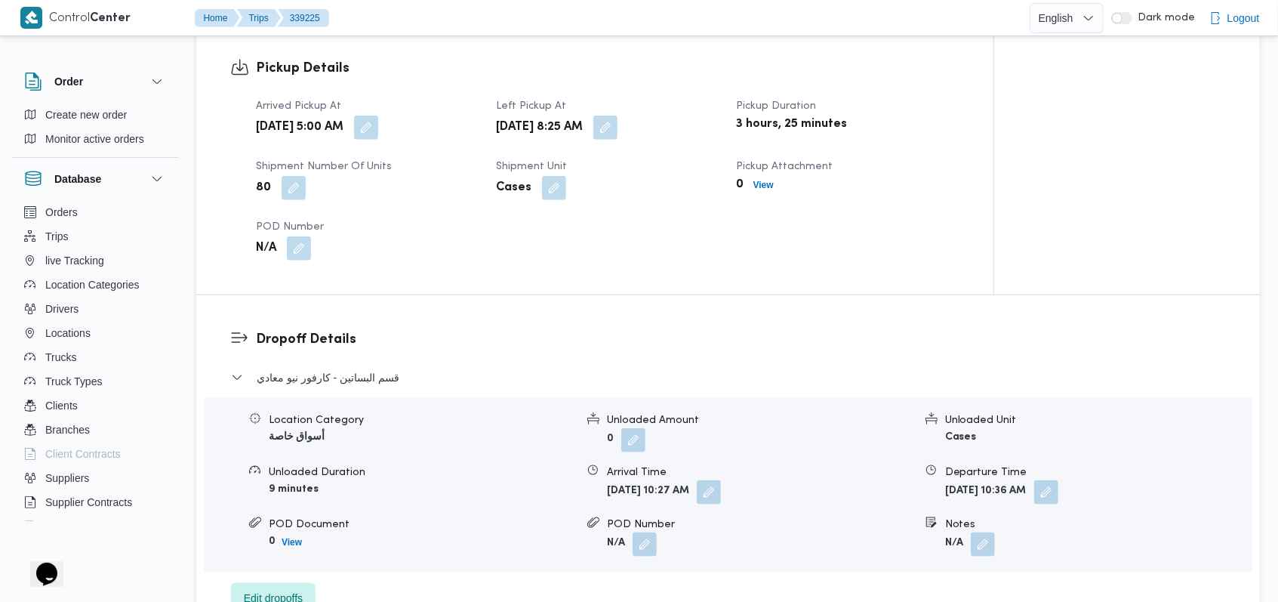
scroll to position [1007, 0]
click at [769, 180] on b "View" at bounding box center [764, 184] width 20 height 11
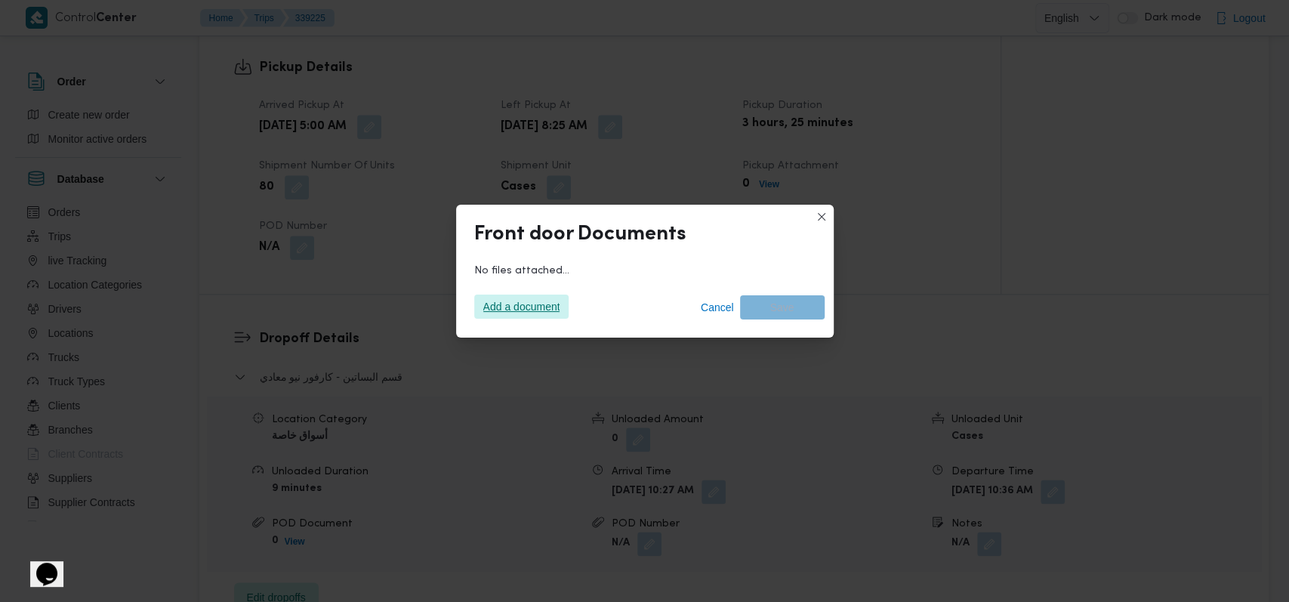
click at [523, 302] on span "Add a document" at bounding box center [521, 306] width 77 height 24
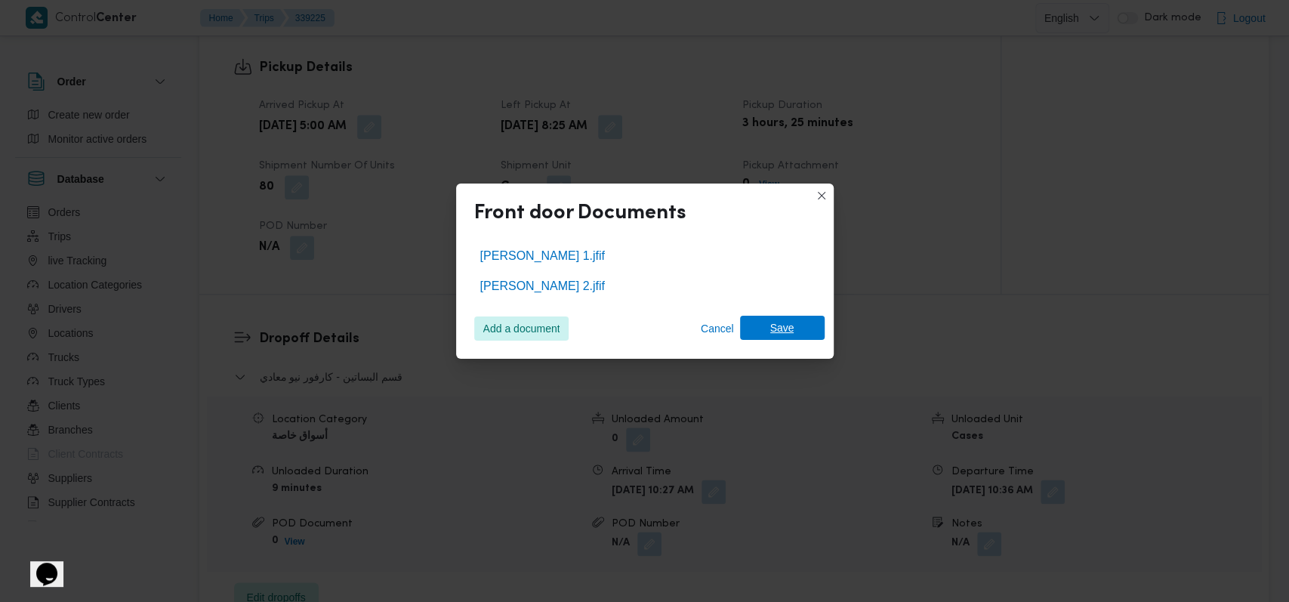
click at [810, 335] on span "Save" at bounding box center [782, 328] width 85 height 24
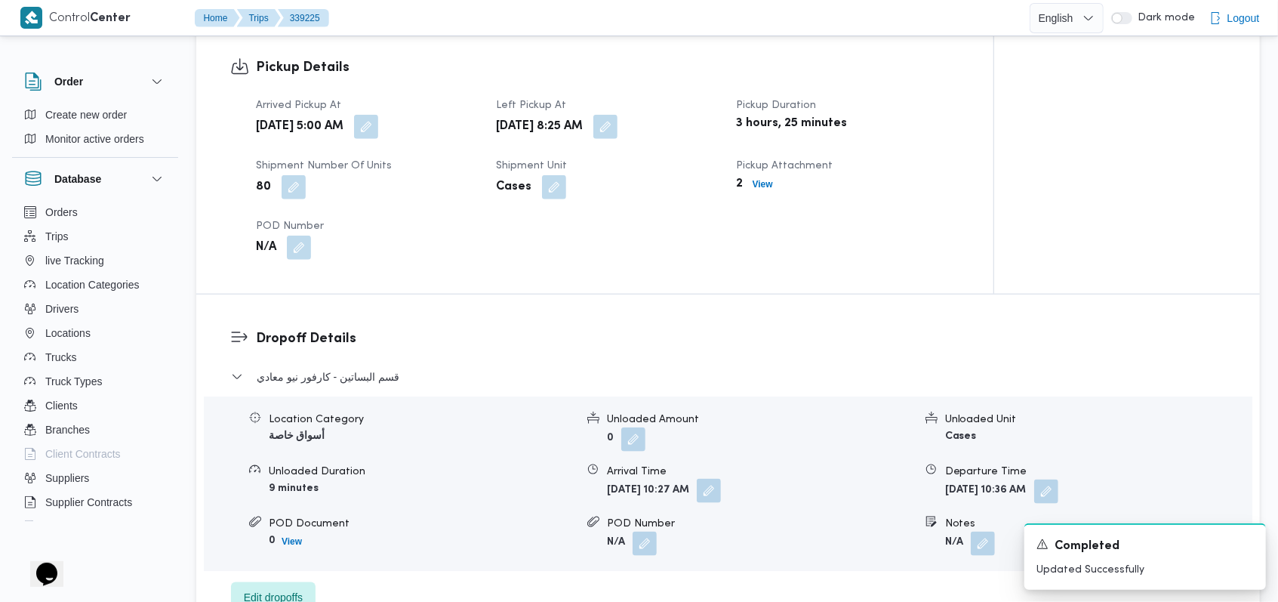
click at [721, 483] on button "button" at bounding box center [709, 491] width 24 height 24
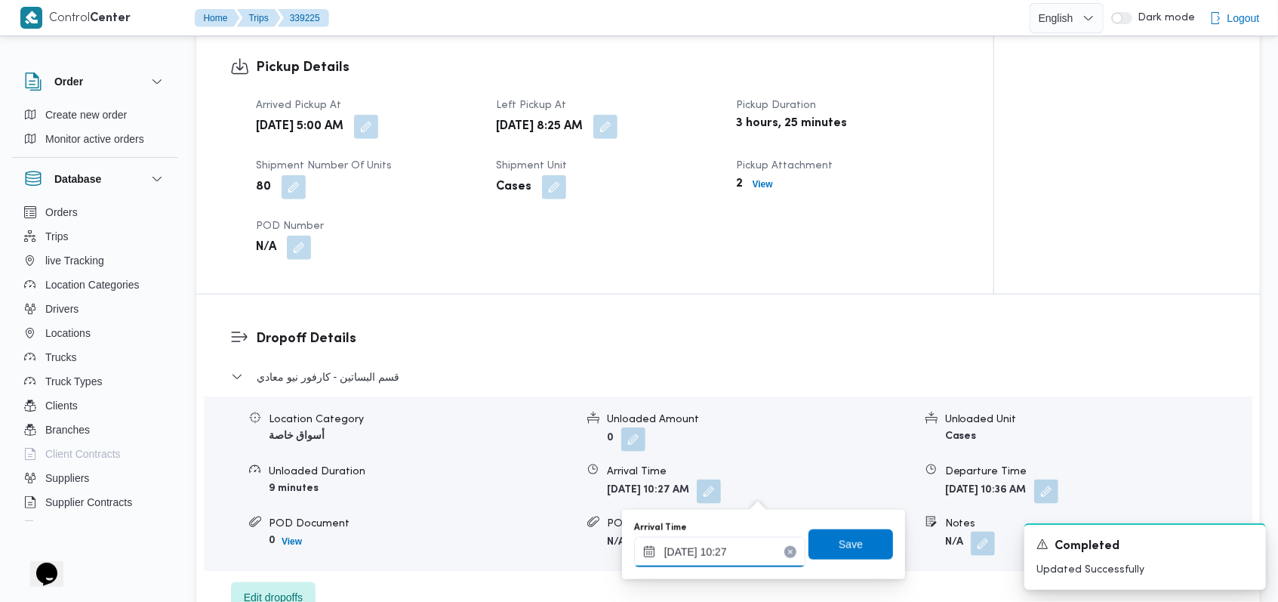
click at [748, 560] on input "[DATE] 10:27" at bounding box center [719, 552] width 171 height 30
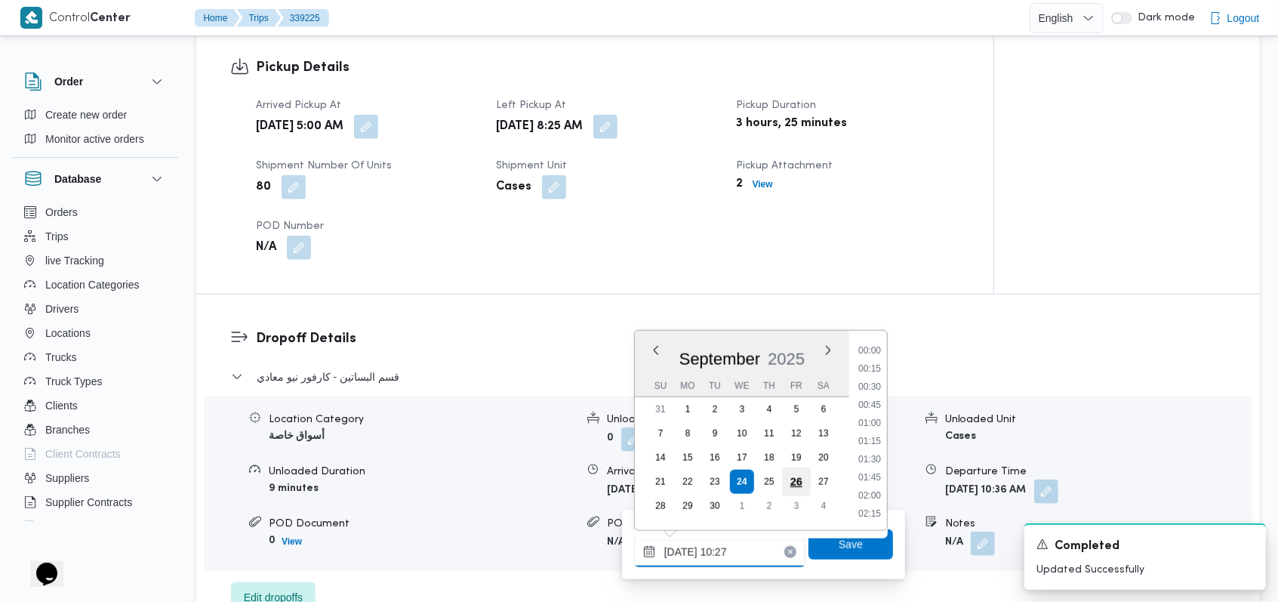
scroll to position [652, 0]
click at [618, 130] on button "button" at bounding box center [605, 126] width 24 height 24
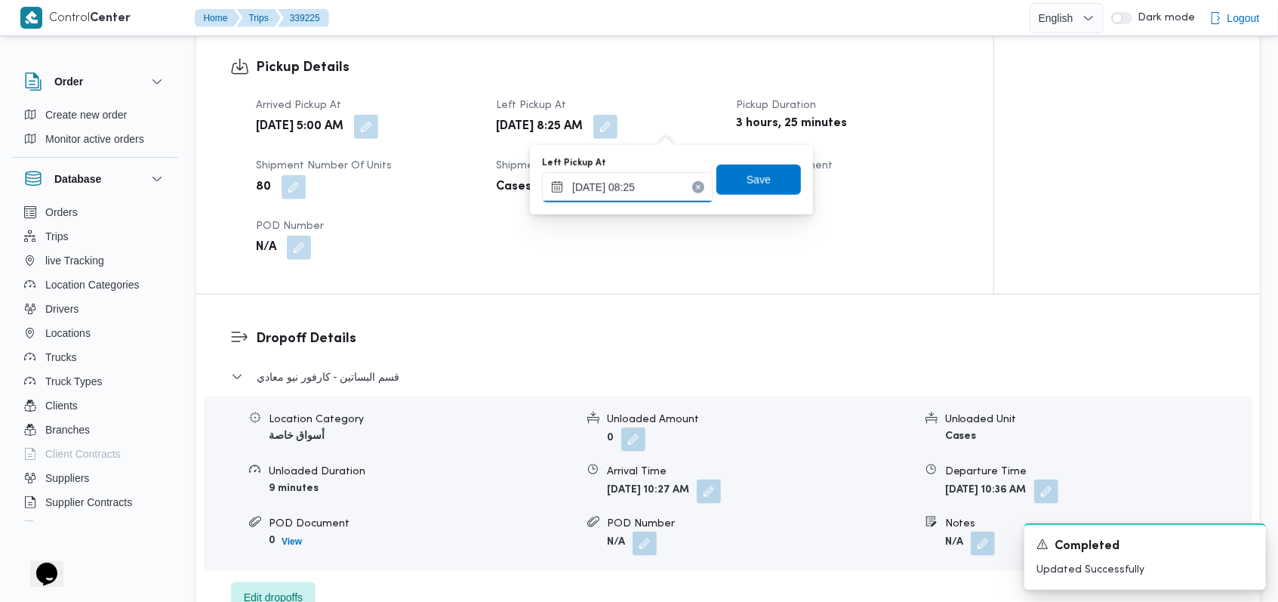
click at [664, 186] on input "[DATE] 08:25" at bounding box center [627, 187] width 171 height 30
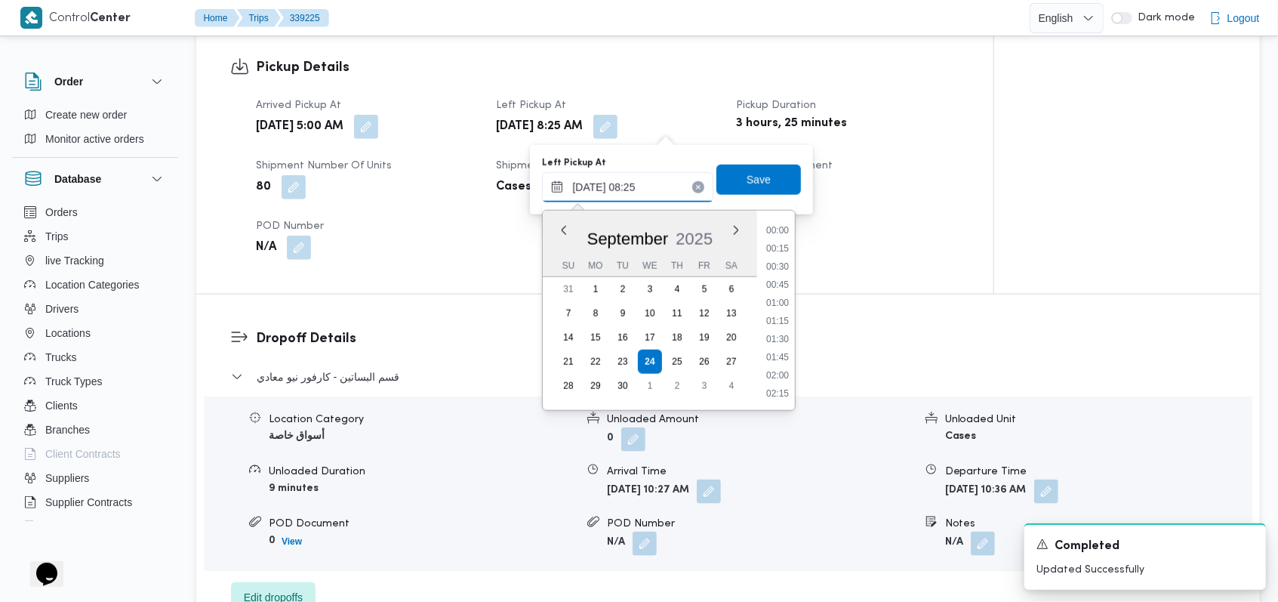
scroll to position [507, 0]
click at [782, 267] on li "07:30" at bounding box center [777, 267] width 35 height 15
type input "[DATE] 07:30"
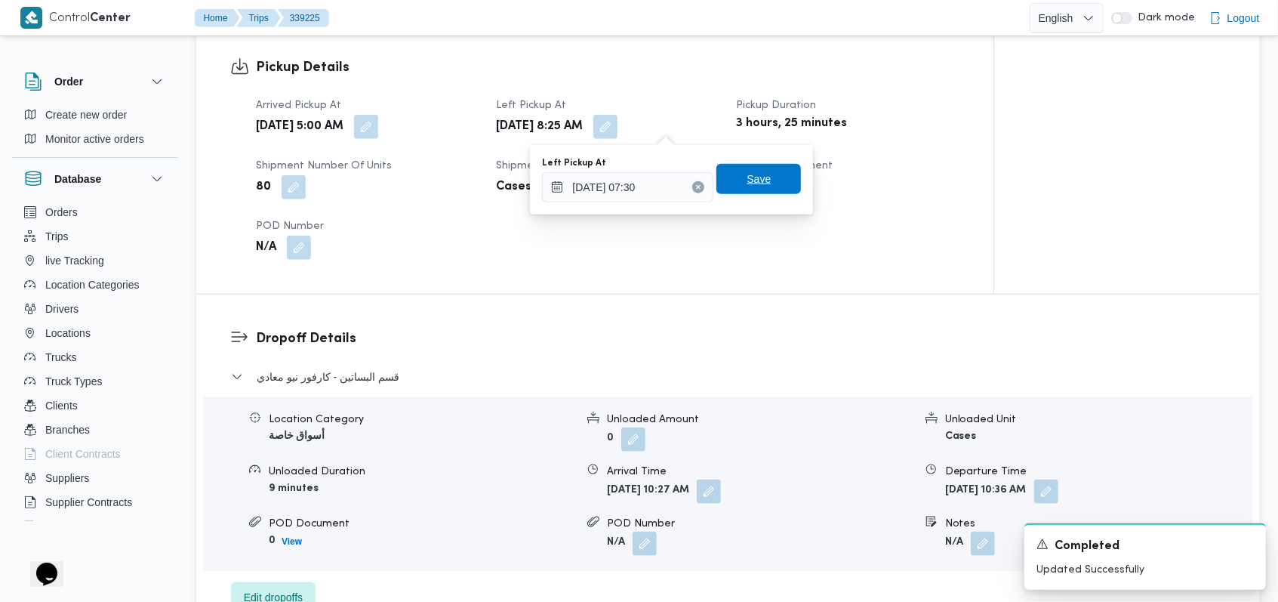
click at [755, 174] on span "Save" at bounding box center [759, 179] width 24 height 18
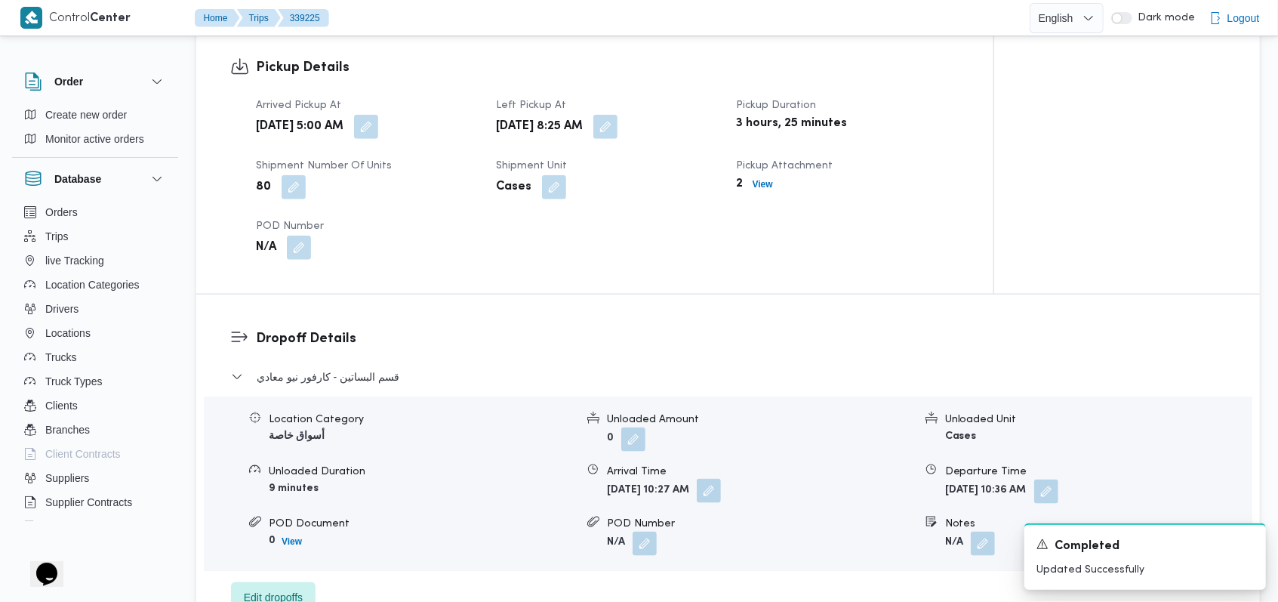
click at [721, 489] on button "button" at bounding box center [709, 491] width 24 height 24
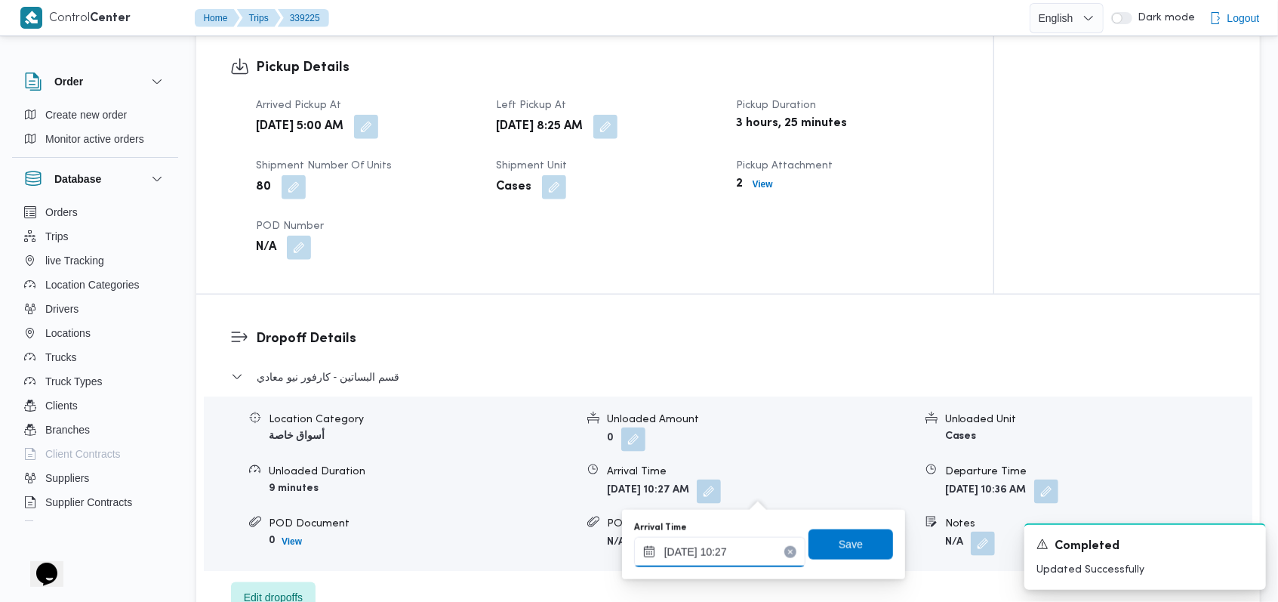
click at [744, 550] on input "[DATE] 10:27" at bounding box center [719, 552] width 171 height 30
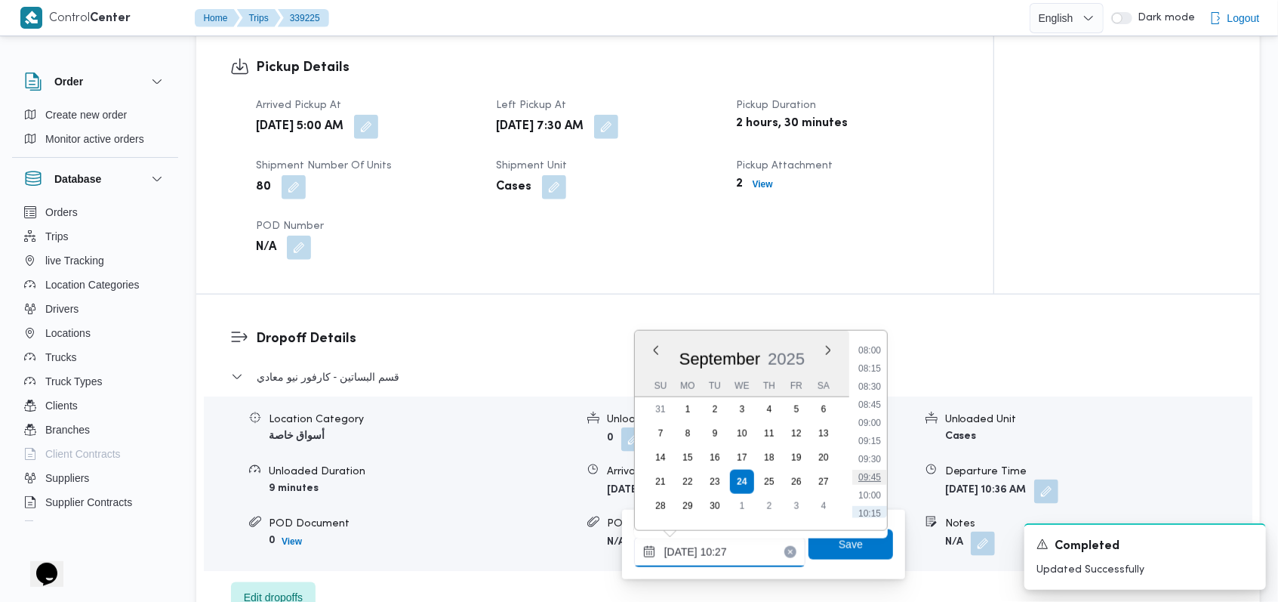
scroll to position [550, 0]
click at [864, 421] on li "08:30" at bounding box center [869, 415] width 35 height 15
type input "[DATE] 08:30"
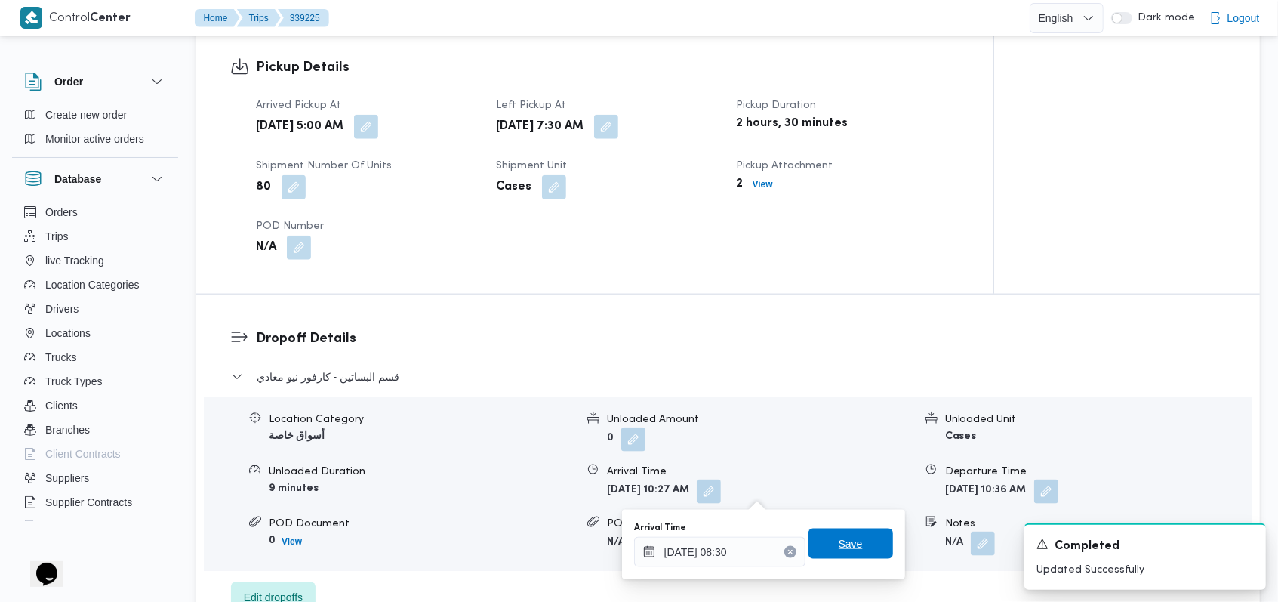
click at [849, 544] on span "Save" at bounding box center [851, 544] width 24 height 18
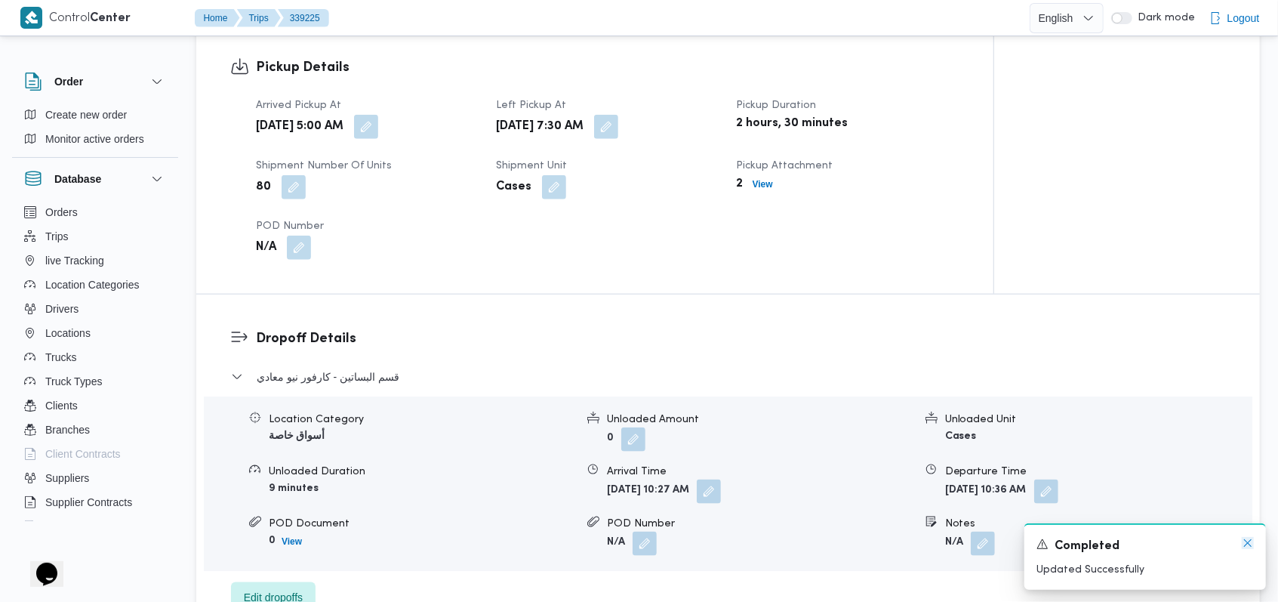
click at [1247, 544] on icon "Dismiss toast" at bounding box center [1248, 543] width 12 height 12
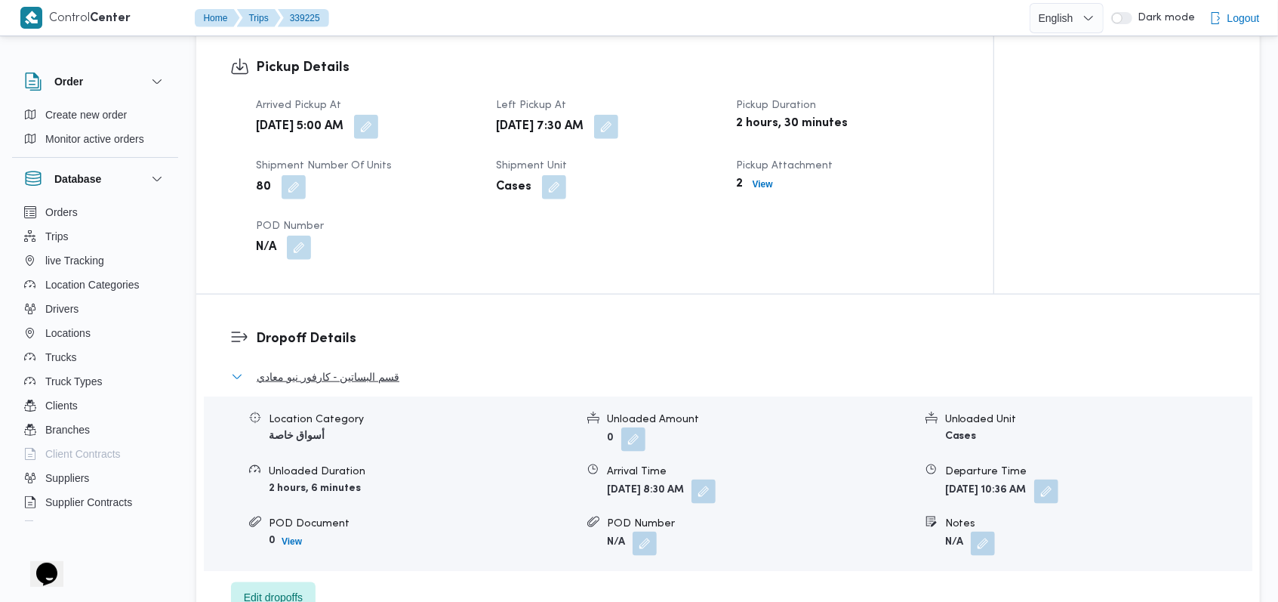
click at [357, 376] on span "قسم البساتين - كارفور نيو معادي" at bounding box center [328, 377] width 143 height 18
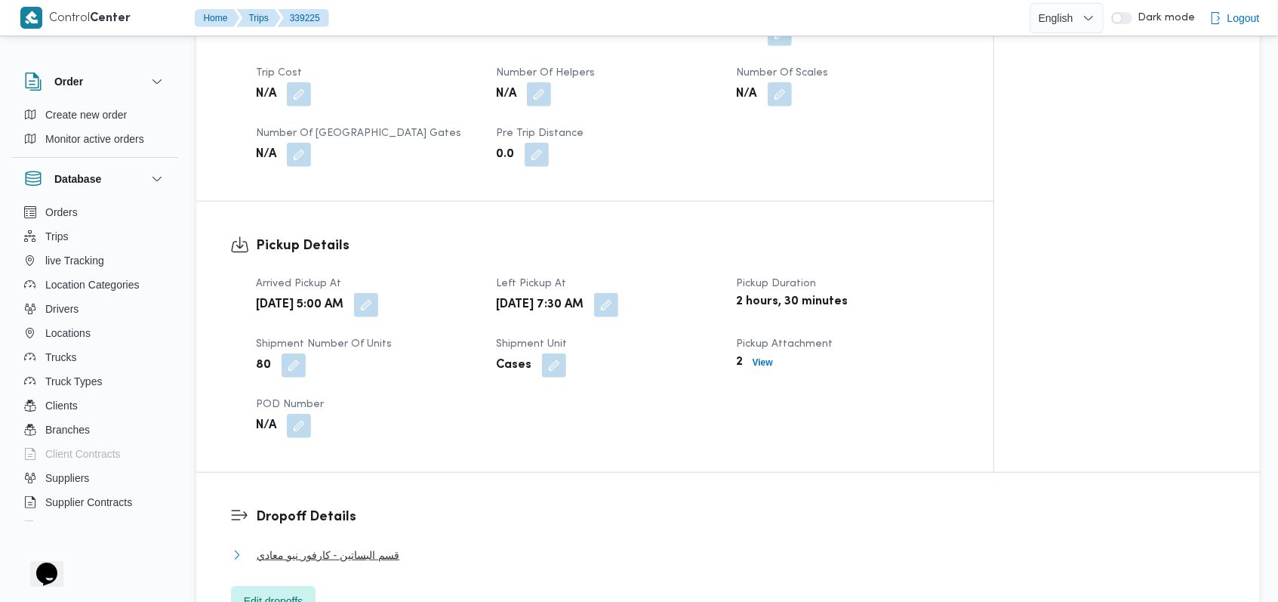
scroll to position [704, 0]
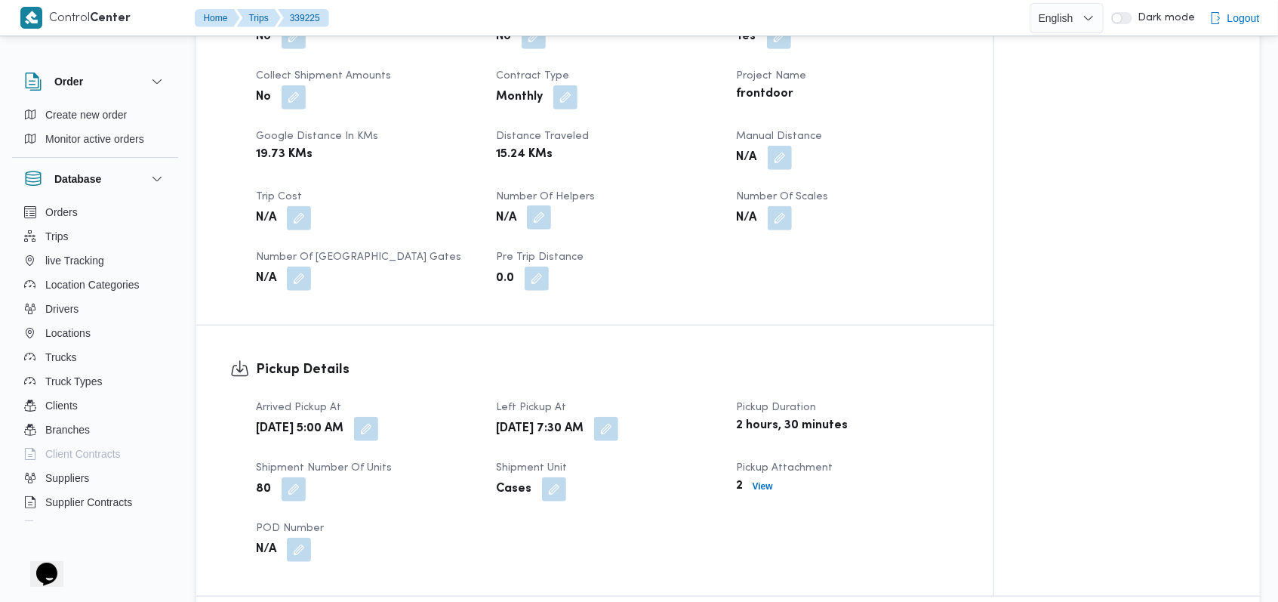
click at [534, 214] on button "button" at bounding box center [539, 217] width 24 height 24
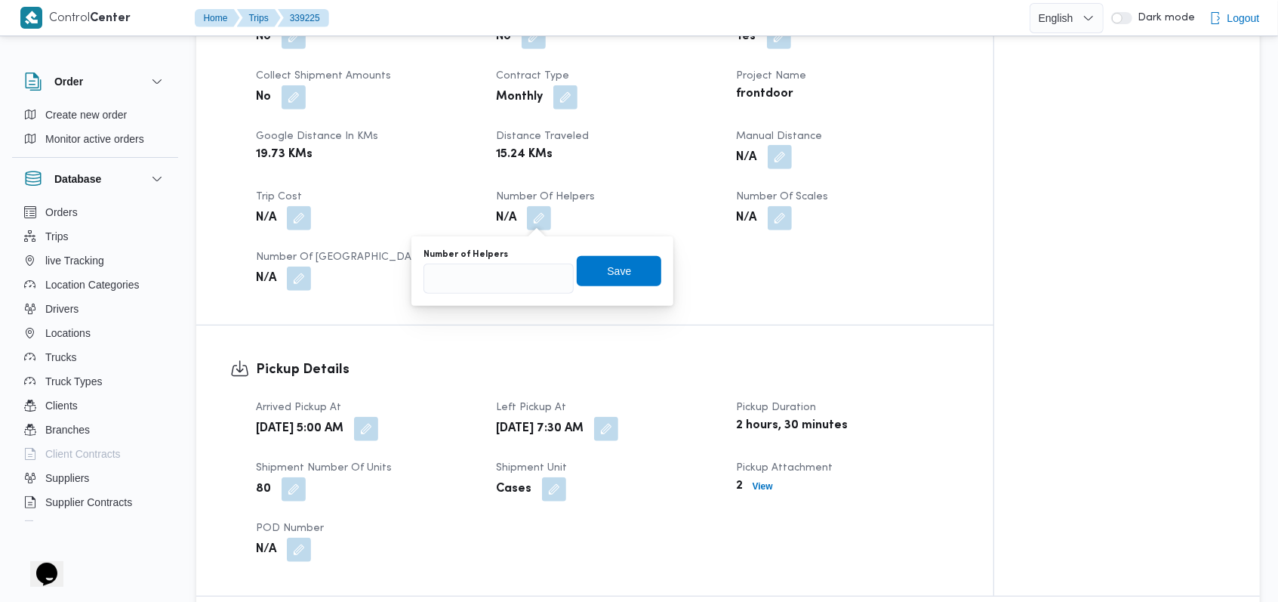
click at [779, 160] on button "button" at bounding box center [780, 157] width 24 height 24
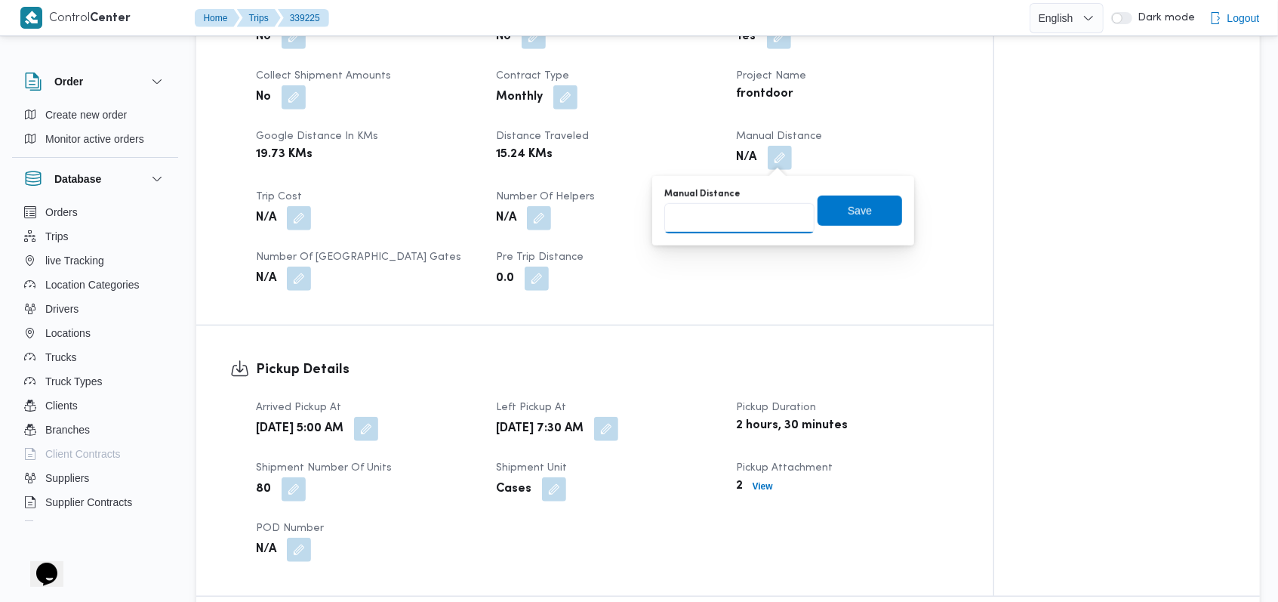
click at [736, 223] on input "Manual Distance" at bounding box center [739, 218] width 150 height 30
type input "110"
click at [818, 214] on span "Save" at bounding box center [860, 211] width 85 height 30
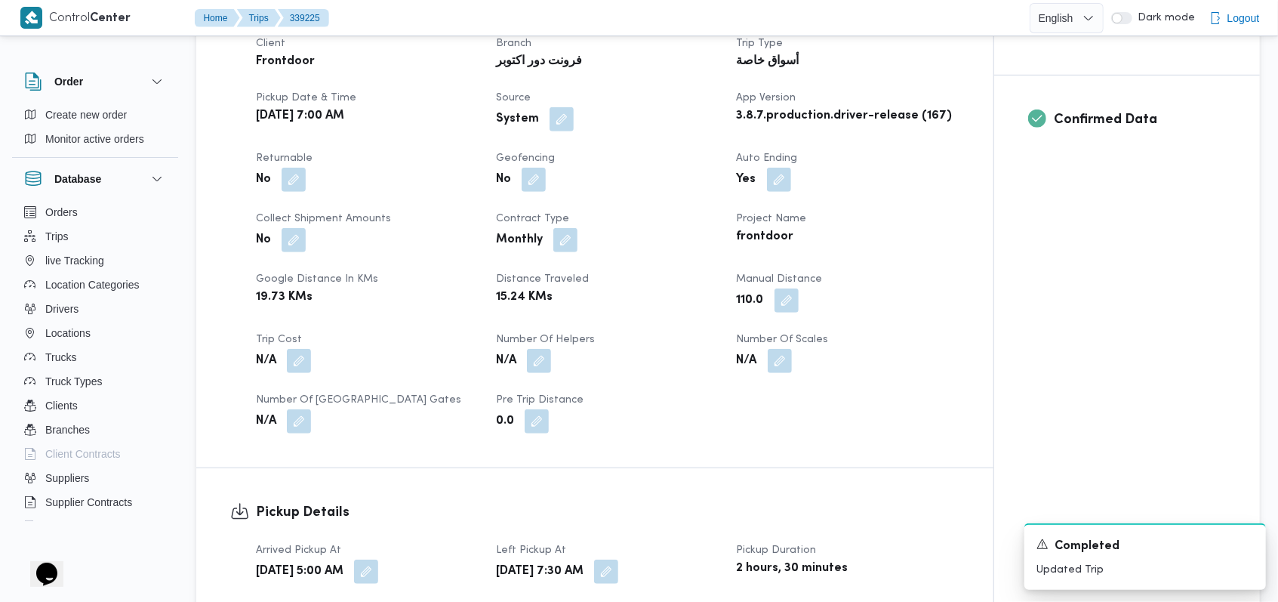
scroll to position [604, 0]
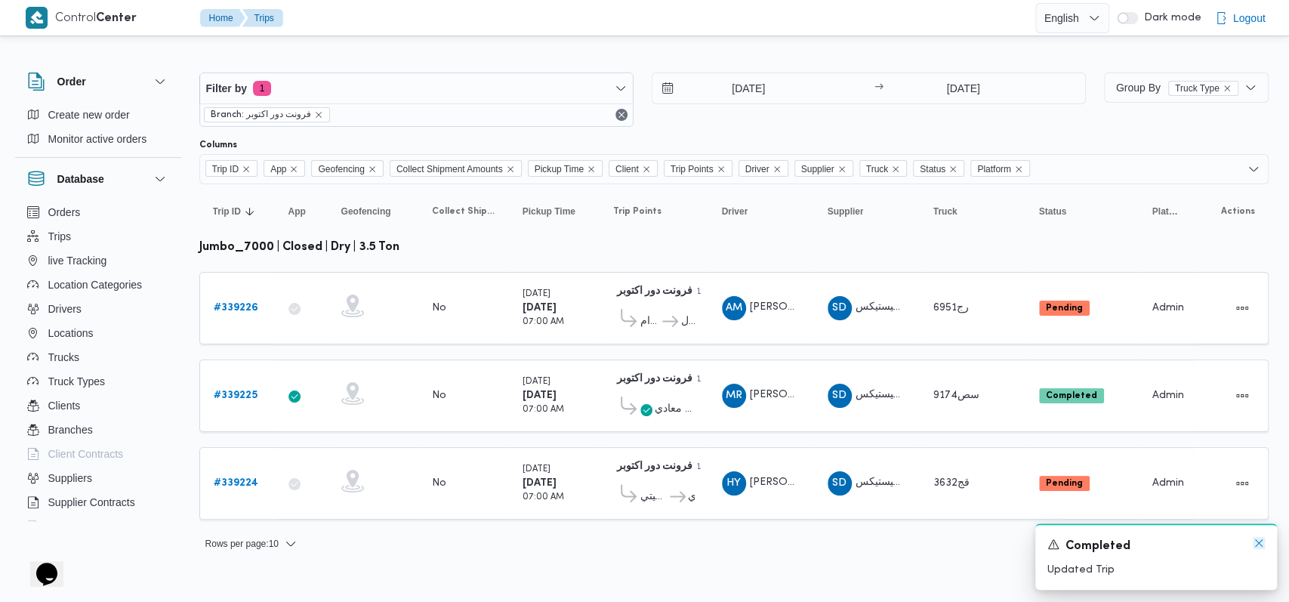
click at [1262, 545] on icon "Dismiss toast" at bounding box center [1259, 543] width 12 height 12
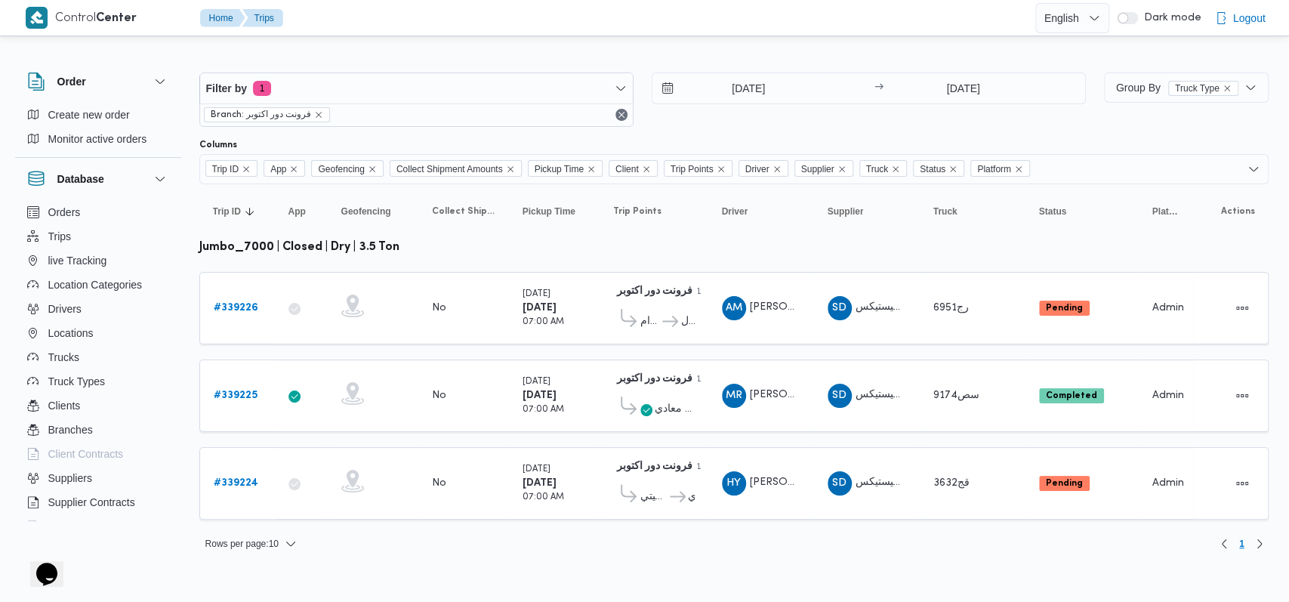
click at [1052, 537] on div "Rows per page : 10 1" at bounding box center [733, 544] width 1087 height 36
